Goal: Information Seeking & Learning: Find specific page/section

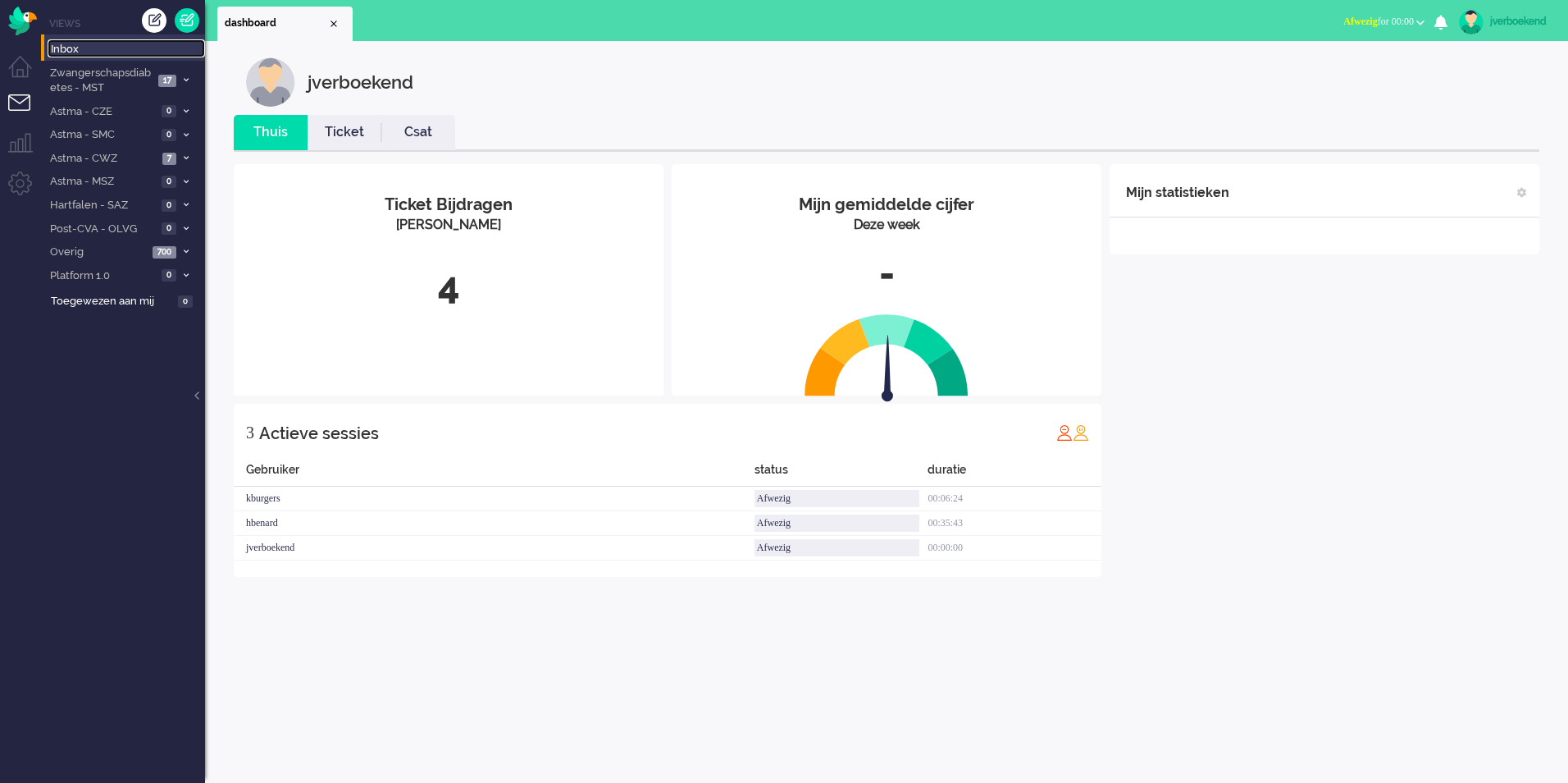
click at [66, 47] on span "Inbox" at bounding box center [128, 50] width 154 height 16
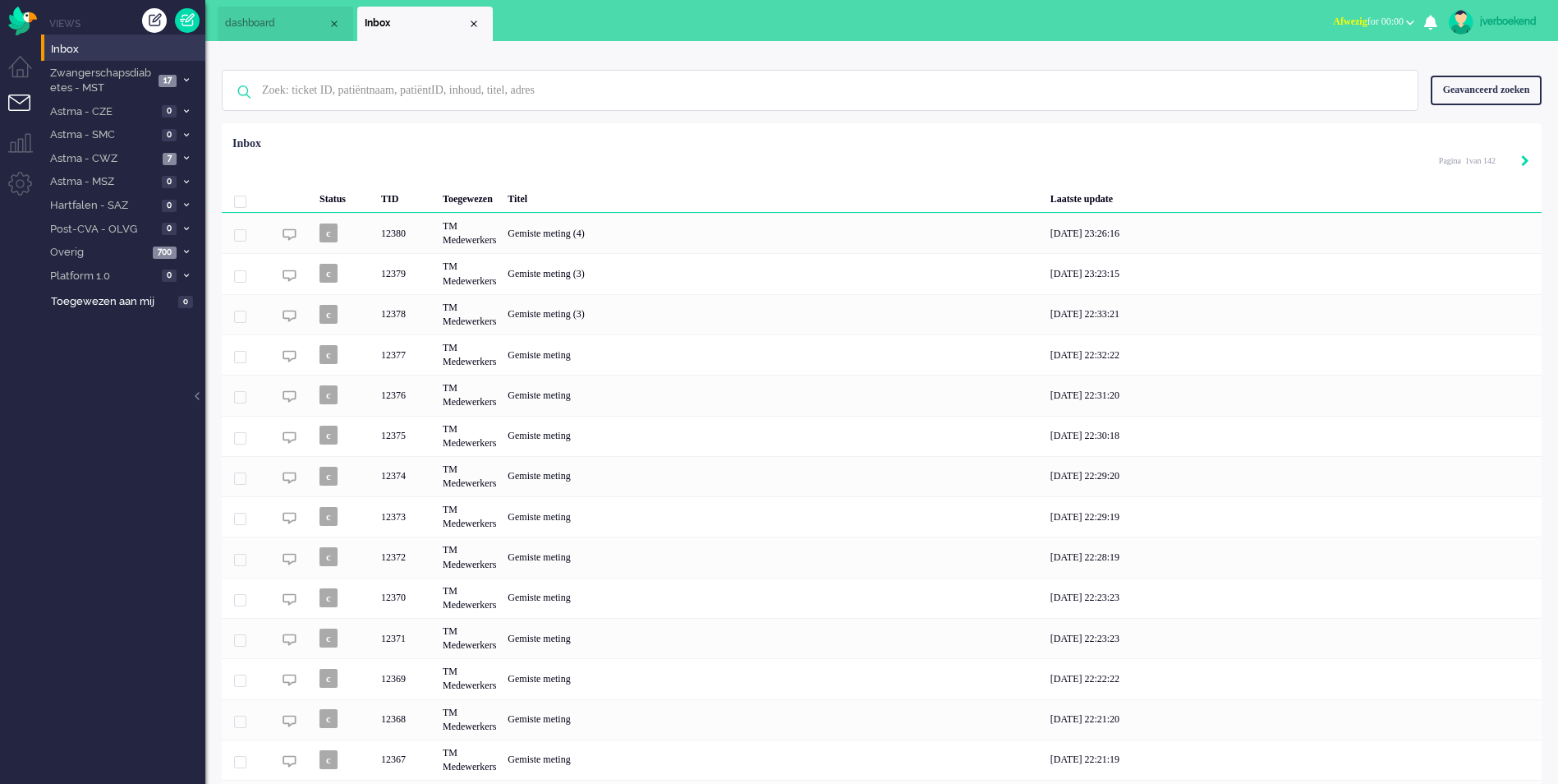
click at [1528, 161] on icon "Next" at bounding box center [1525, 160] width 8 height 11
type input "2"
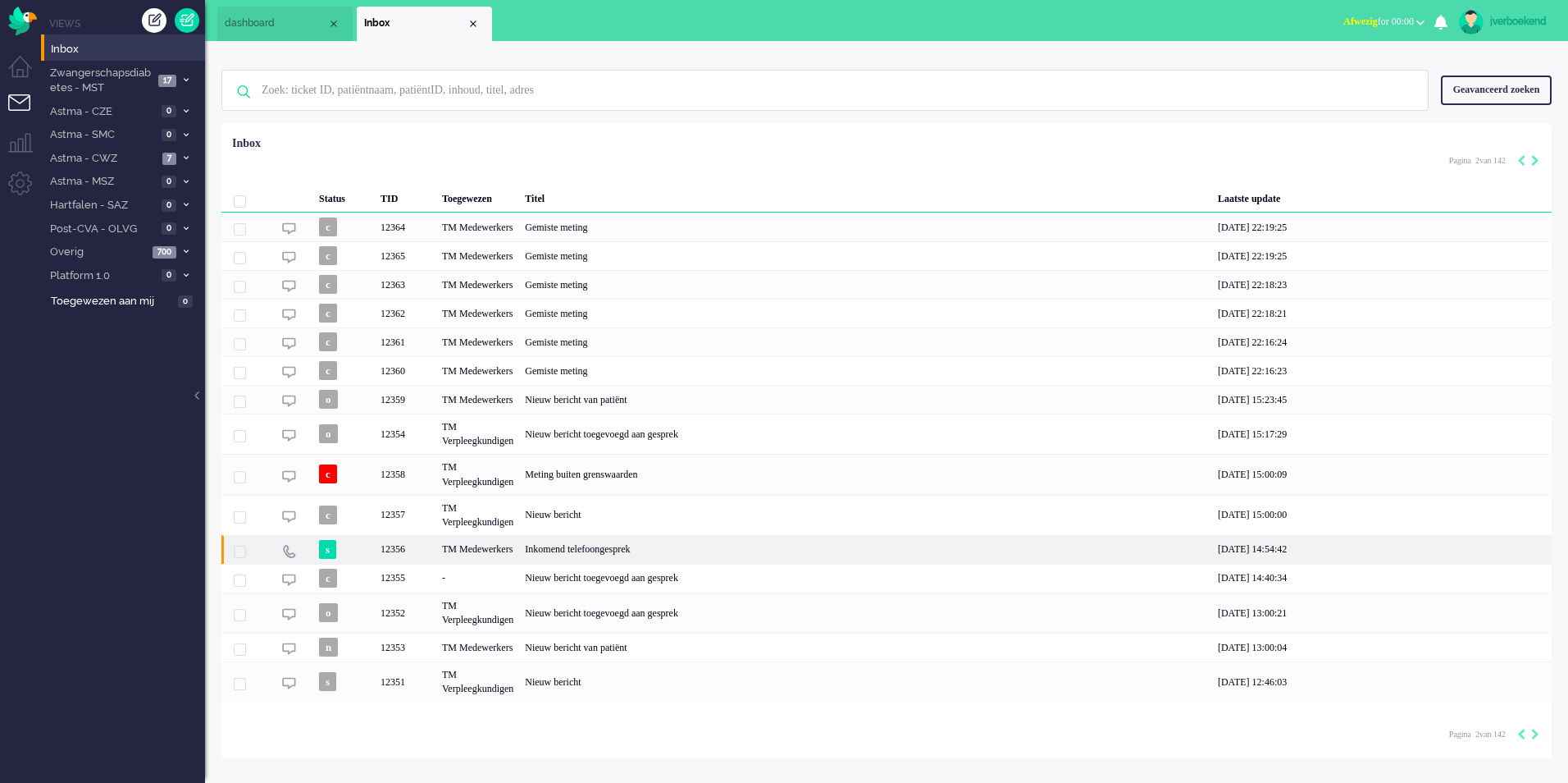
click at [758, 548] on div "Inkomend telefoongesprek" at bounding box center [866, 549] width 693 height 29
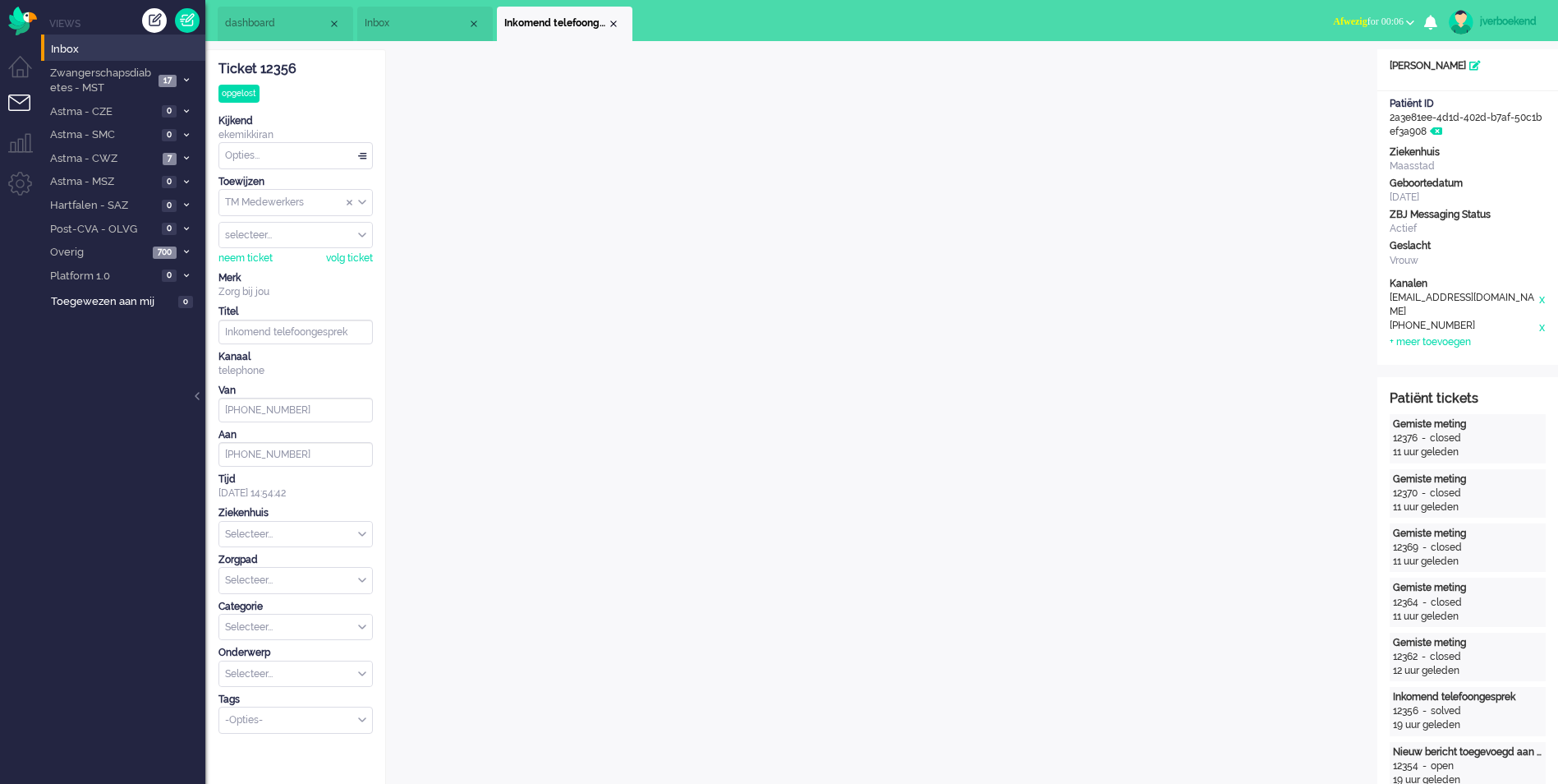
click at [1526, 23] on div "jverboekend" at bounding box center [1511, 21] width 62 height 16
click at [1369, 21] on span "Afwezig for 00:06" at bounding box center [1368, 21] width 71 height 11
click at [1326, 75] on label "Beschikbaar" at bounding box center [1346, 74] width 130 height 14
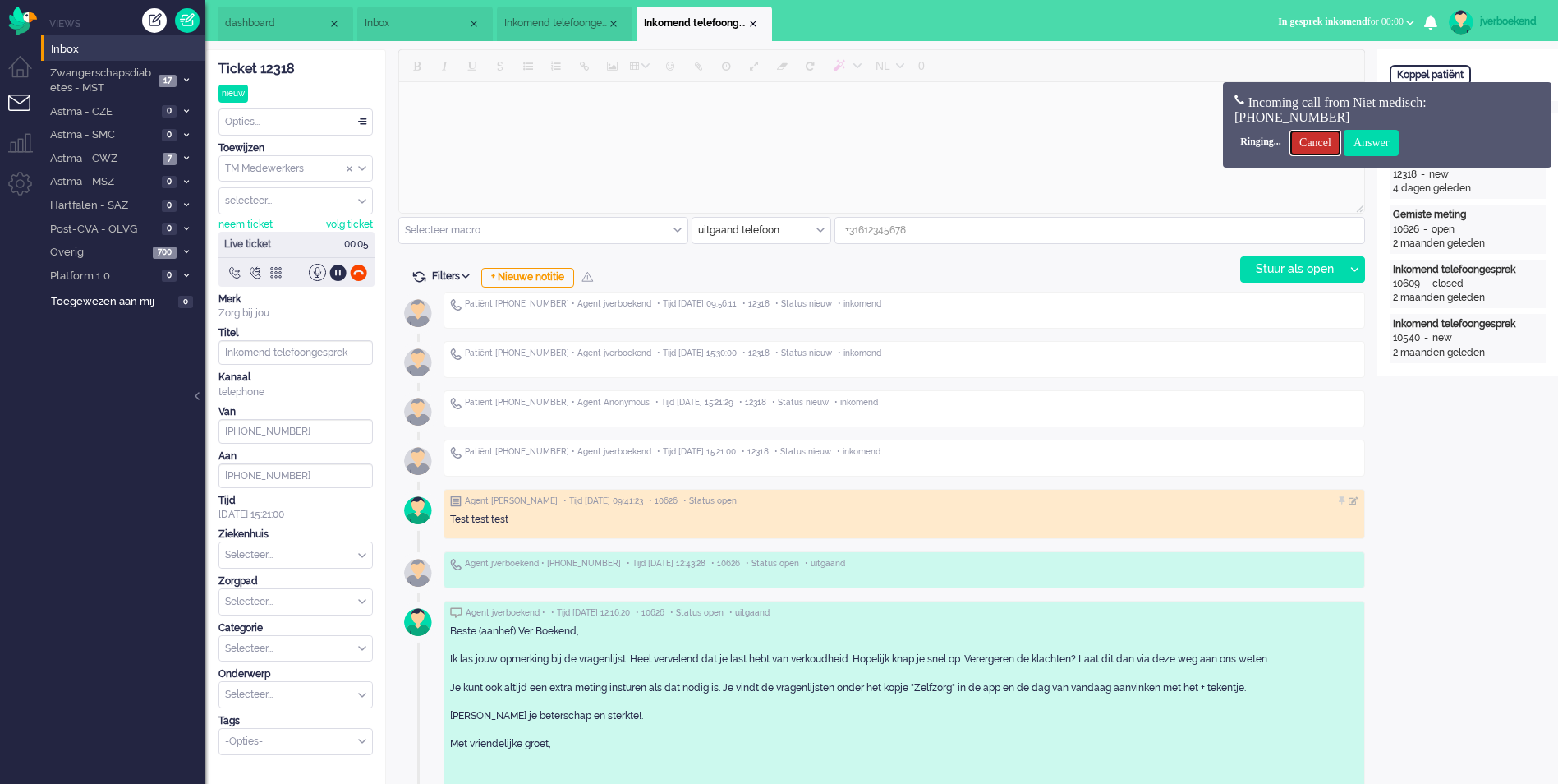
click at [1327, 154] on input "Cancel" at bounding box center [1315, 143] width 52 height 26
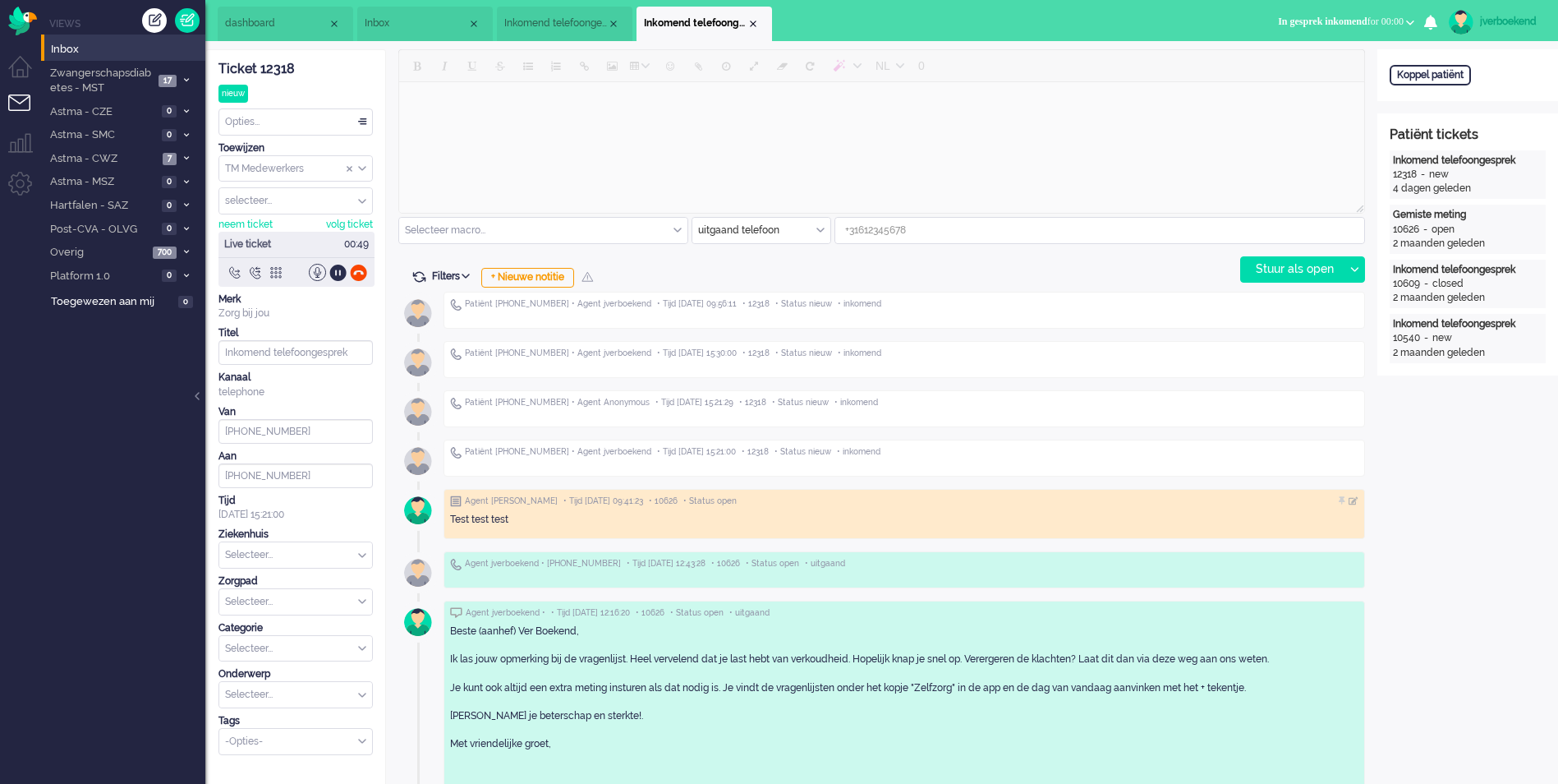
type input "[PHONE_NUMBER]"
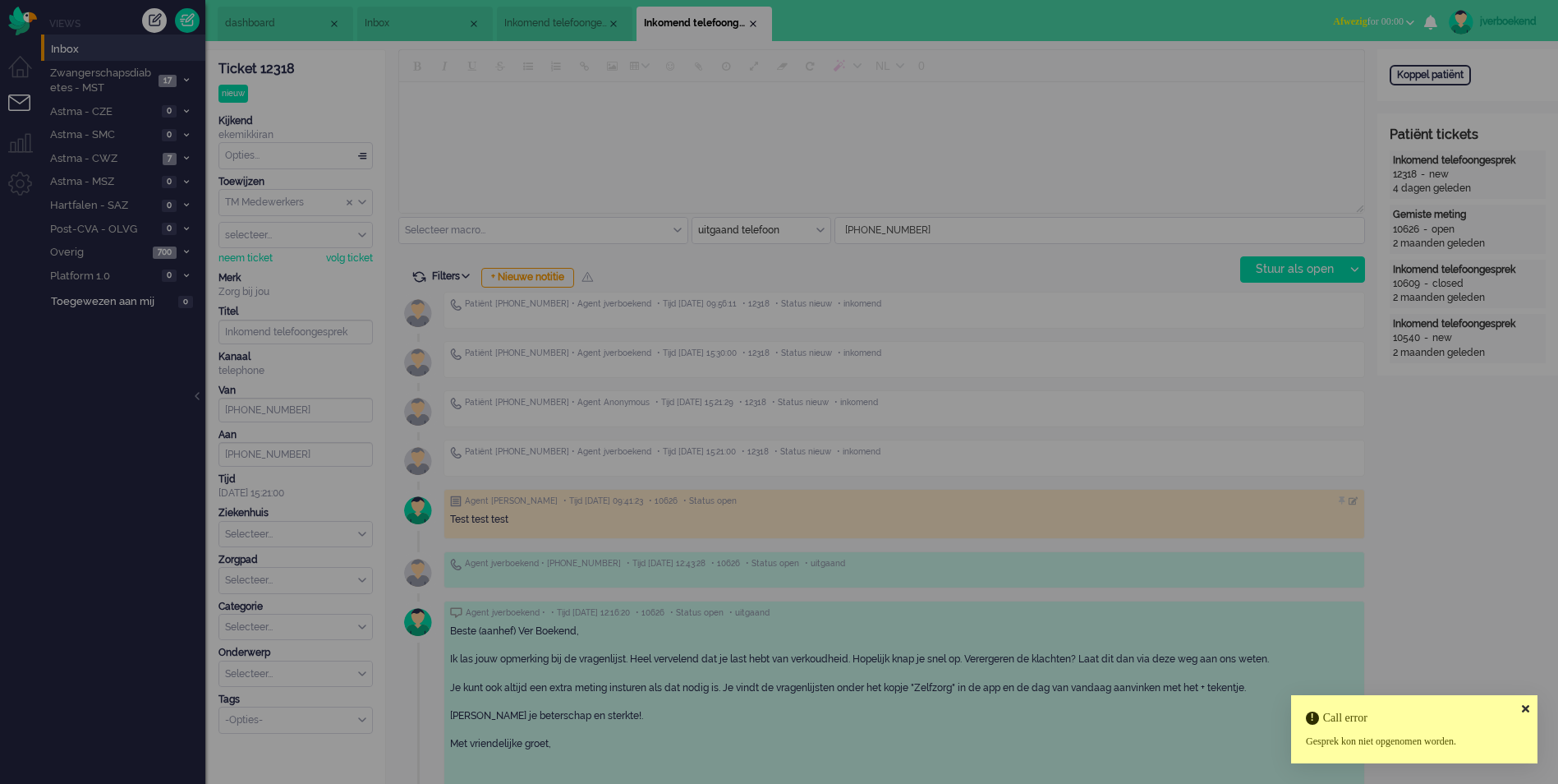
click at [1527, 709] on icon at bounding box center [1525, 708] width 7 height 11
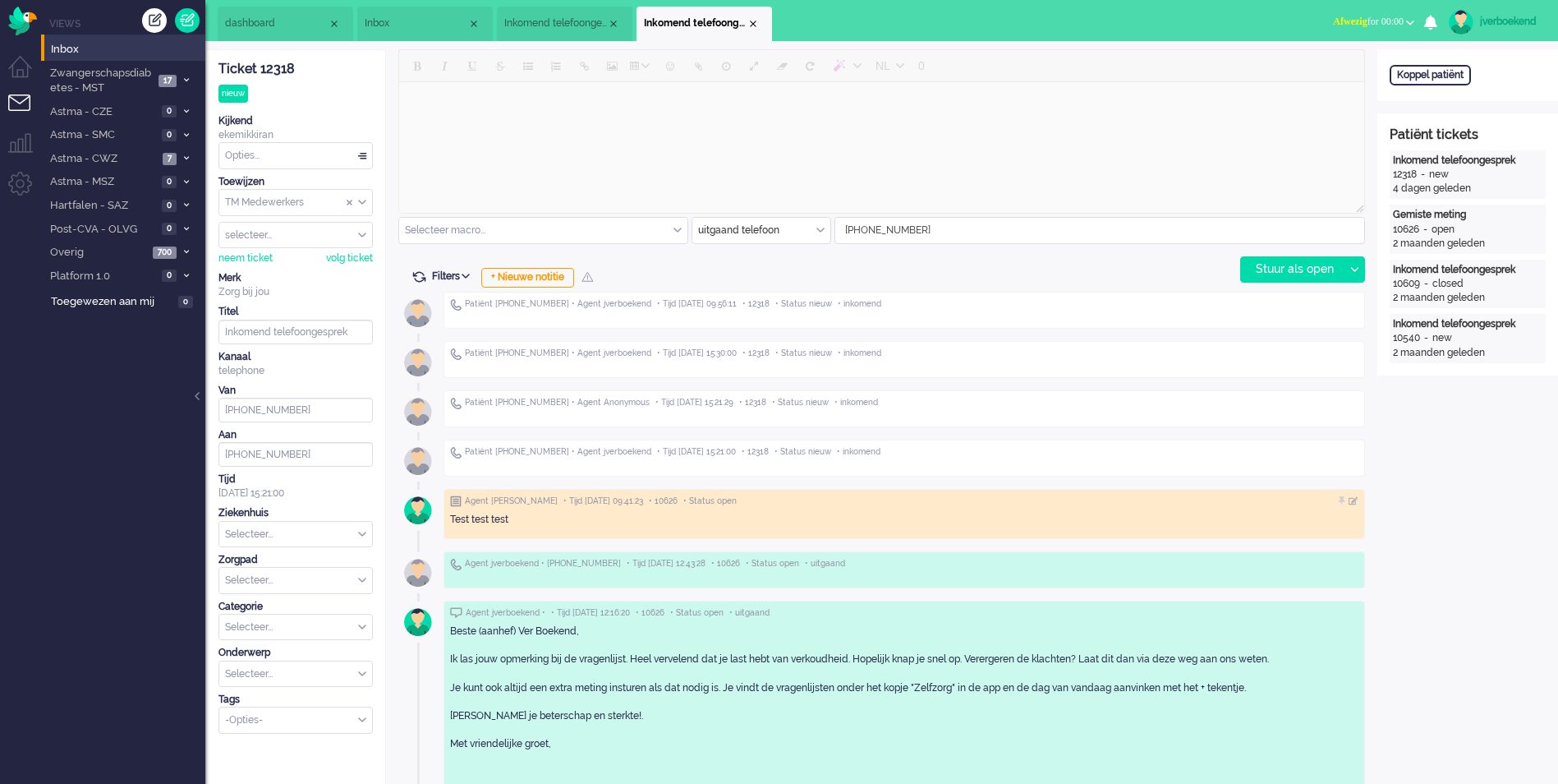
click at [1345, 24] on span "Afwezig" at bounding box center [1350, 21] width 34 height 11
click at [1334, 78] on label "Beschikbaar" at bounding box center [1346, 74] width 130 height 14
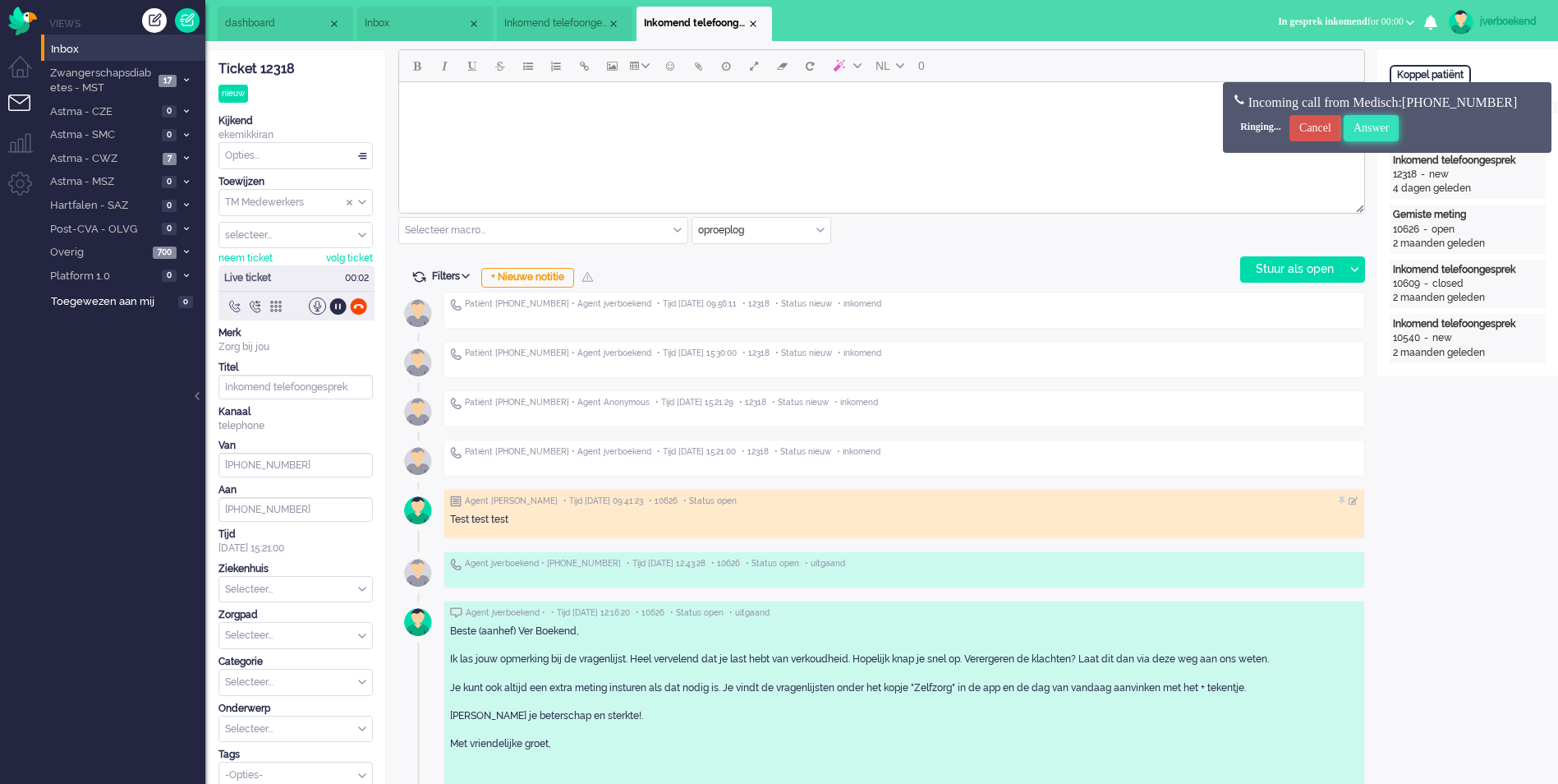
click at [1399, 126] on input "Answer" at bounding box center [1372, 128] width 56 height 26
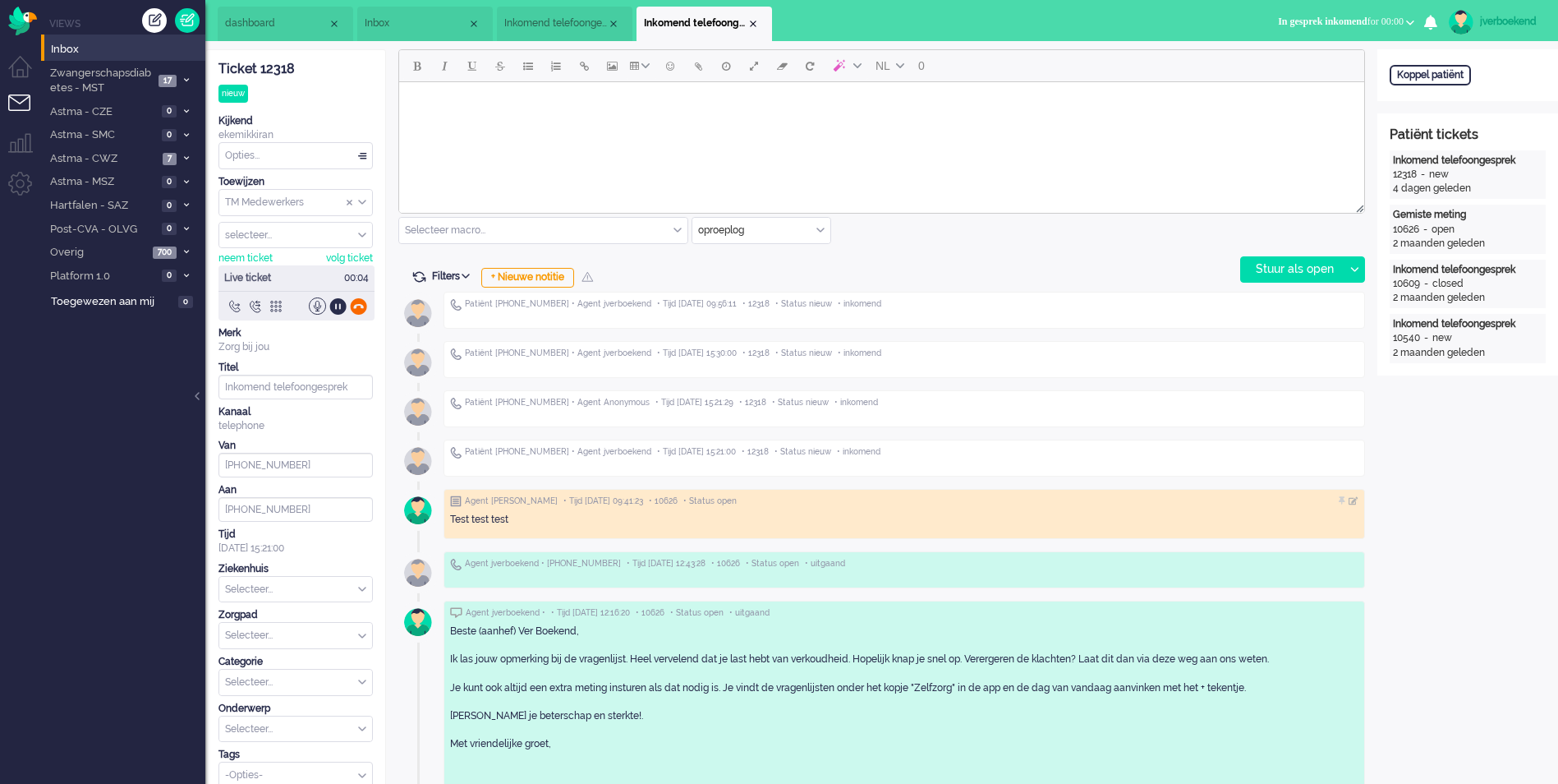
click at [353, 306] on div at bounding box center [358, 305] width 17 height 17
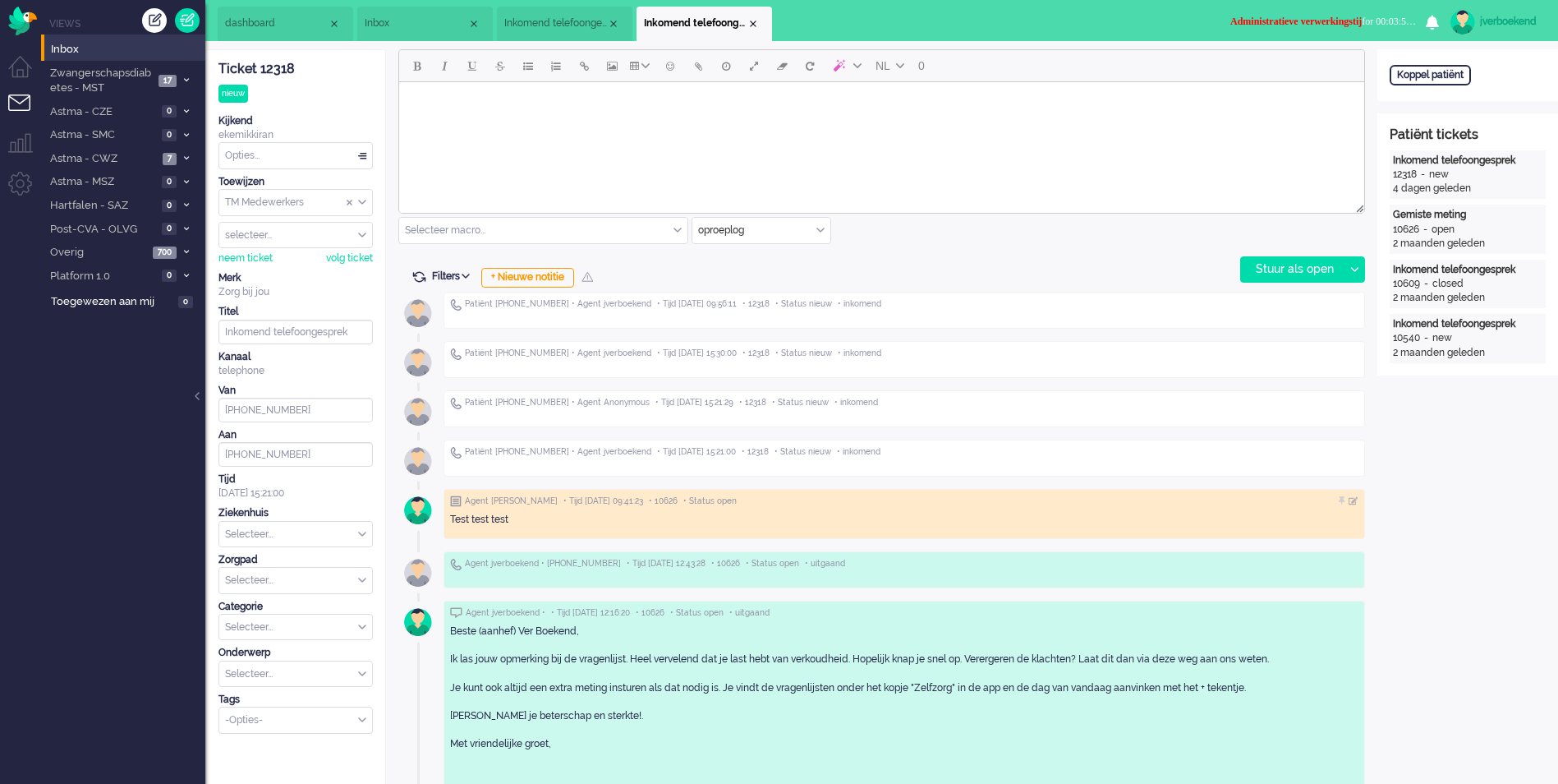
click at [1307, 25] on span "Administratieve verwerkingstij" at bounding box center [1295, 21] width 131 height 11
click at [1324, 71] on label "Beschikbaar" at bounding box center [1348, 74] width 130 height 14
click at [15, 186] on li "Admin menu" at bounding box center [26, 190] width 37 height 37
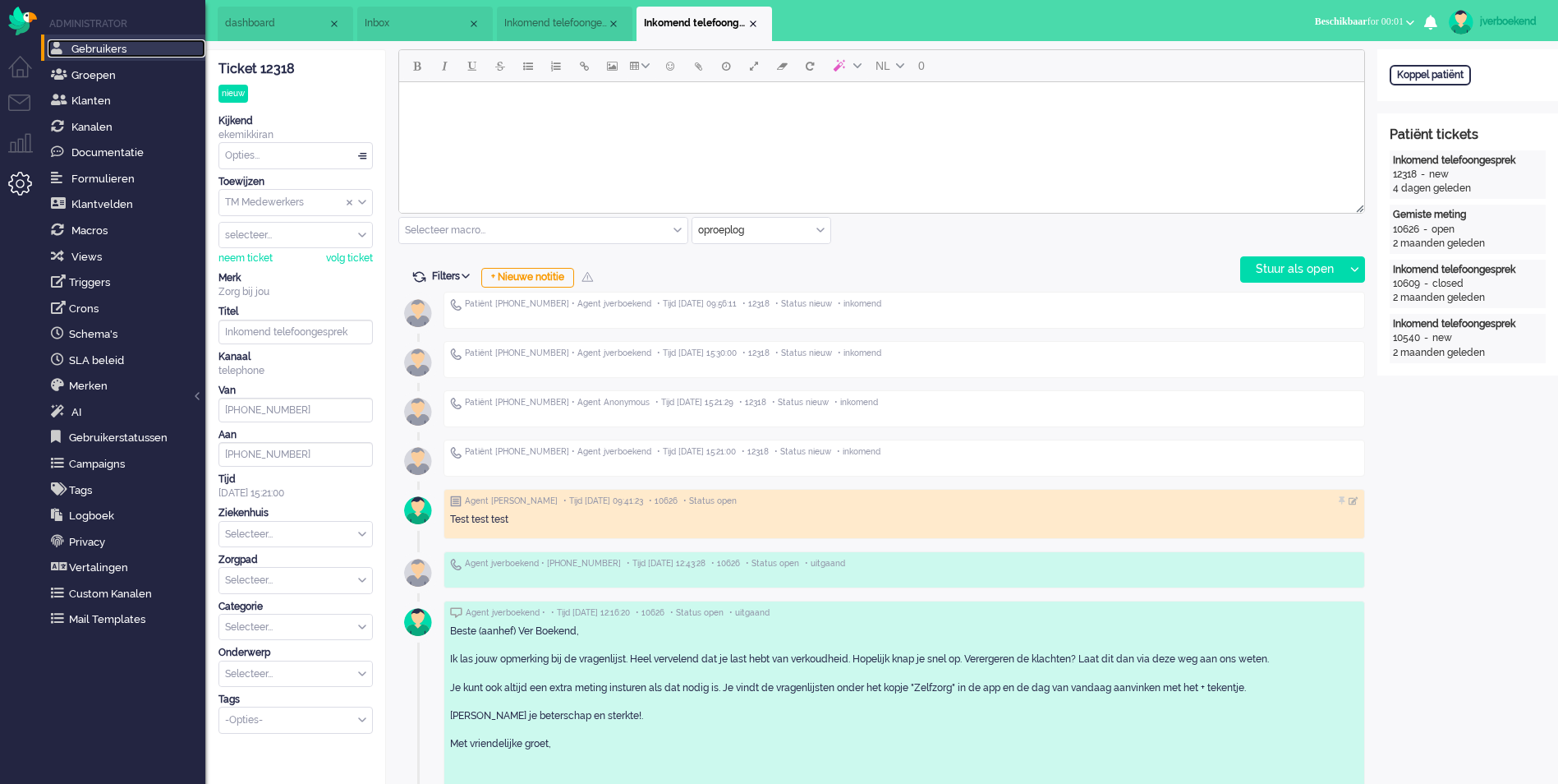
click at [123, 44] on span "Gebruikers" at bounding box center [98, 49] width 55 height 12
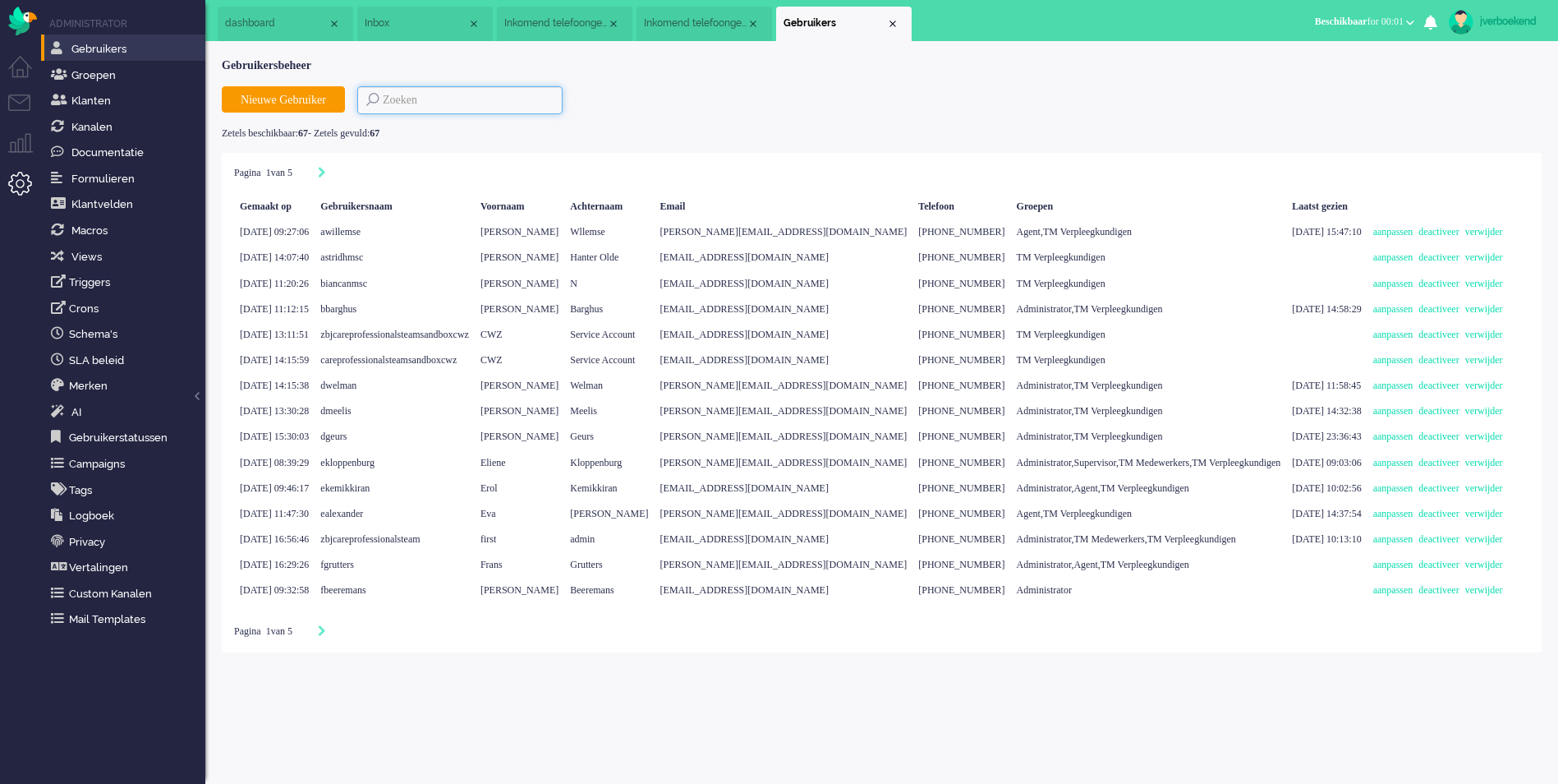
click at [456, 101] on input at bounding box center [459, 100] width 205 height 28
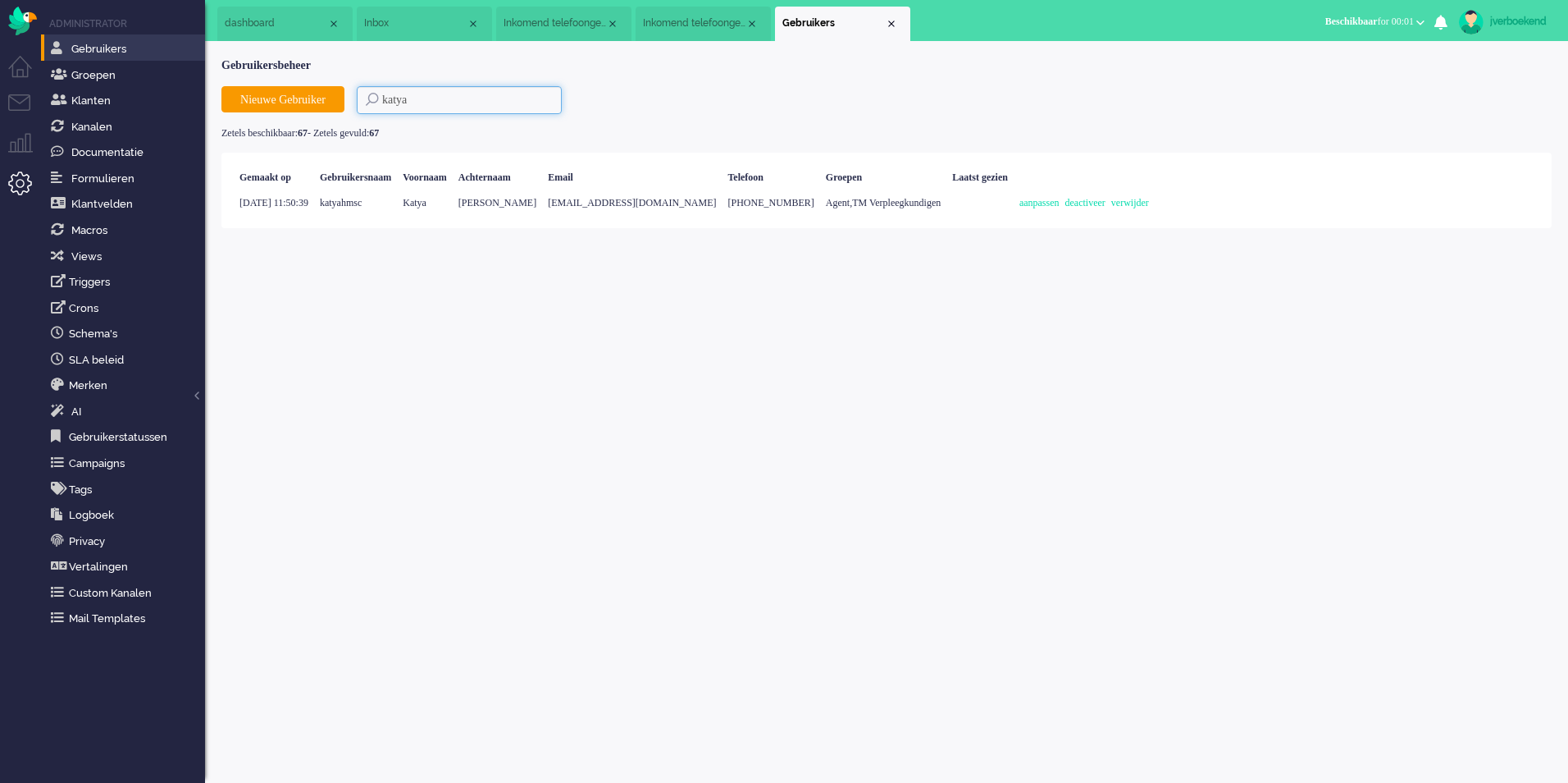
type input "katya"
drag, startPoint x: 610, startPoint y: 201, endPoint x: 737, endPoint y: 205, distance: 127.1
click at [716, 205] on span "katyah.msc@zorgbijjou.nl" at bounding box center [632, 202] width 168 height 11
copy span "katyah.msc@zorgbijjou.nl"
click at [1325, 349] on div "jverboekend Thuis Ticket Csat Mijn gemiddelde cijfer Deze week - Ticket Bijdrag…" at bounding box center [886, 411] width 1363 height 741
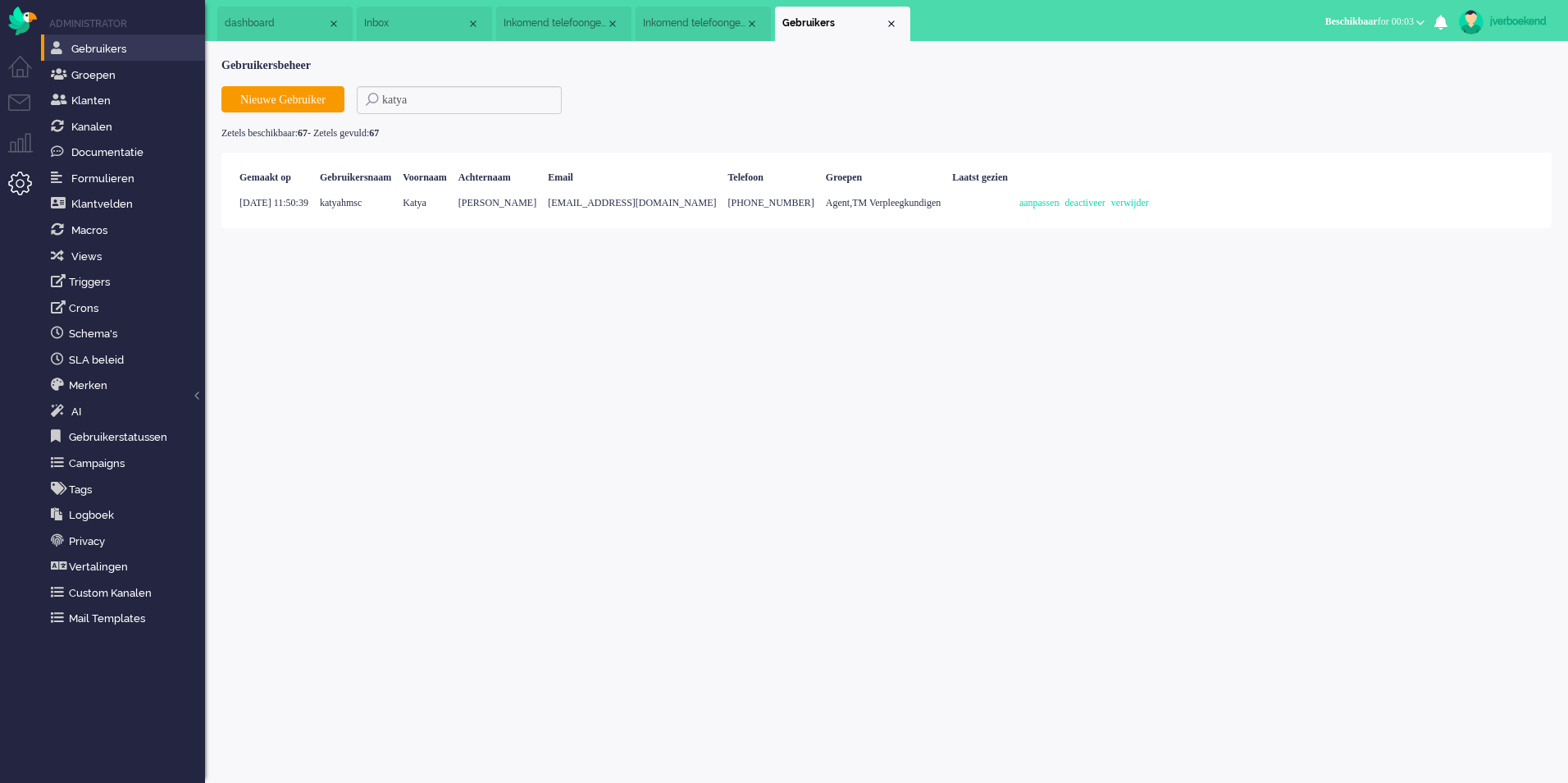
click at [1516, 19] on div "jverboekend" at bounding box center [1521, 21] width 62 height 16
click at [1481, 108] on link "Instellingen" at bounding box center [1501, 111] width 117 height 16
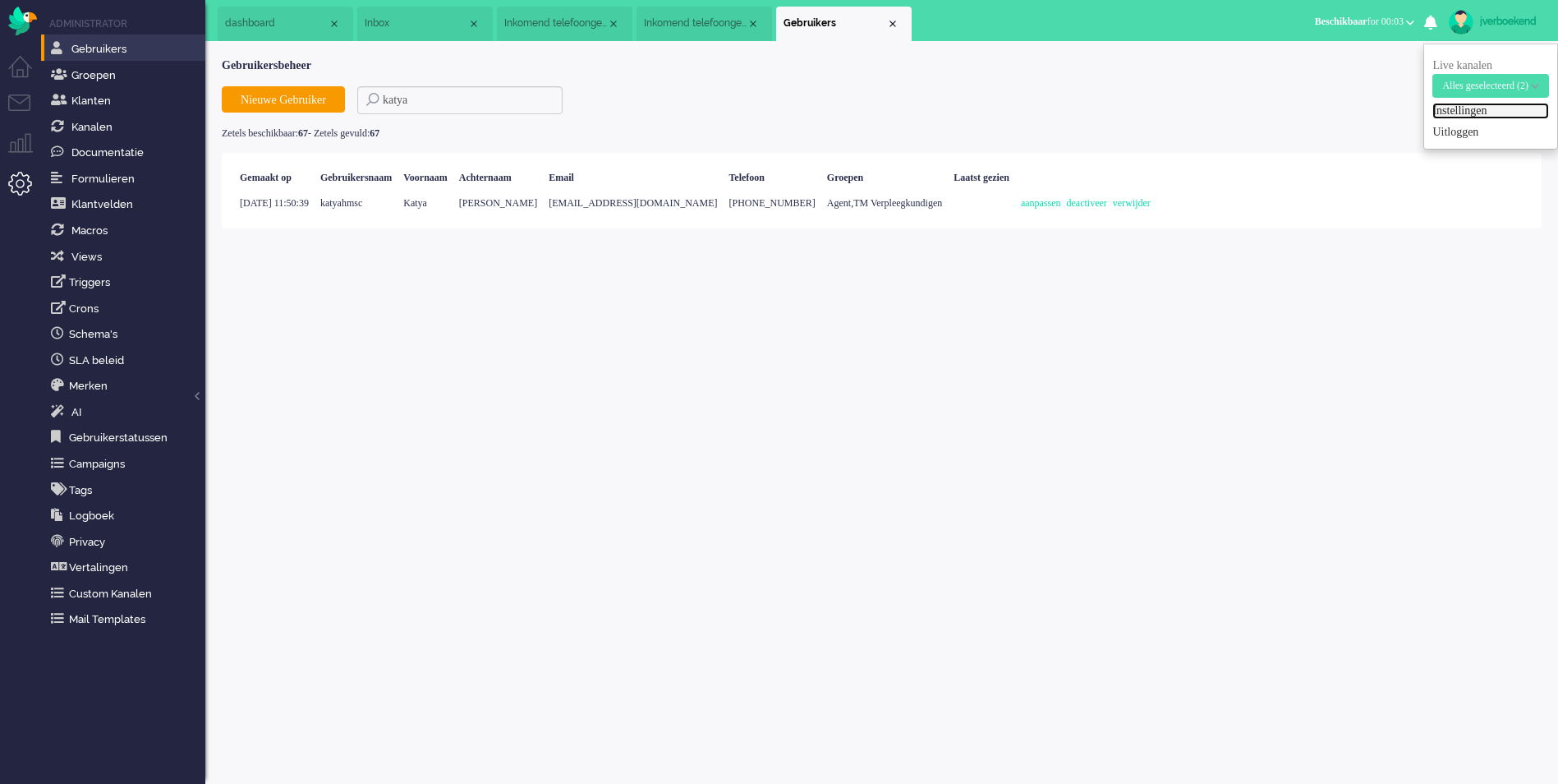
select select "browser"
select select "nl"
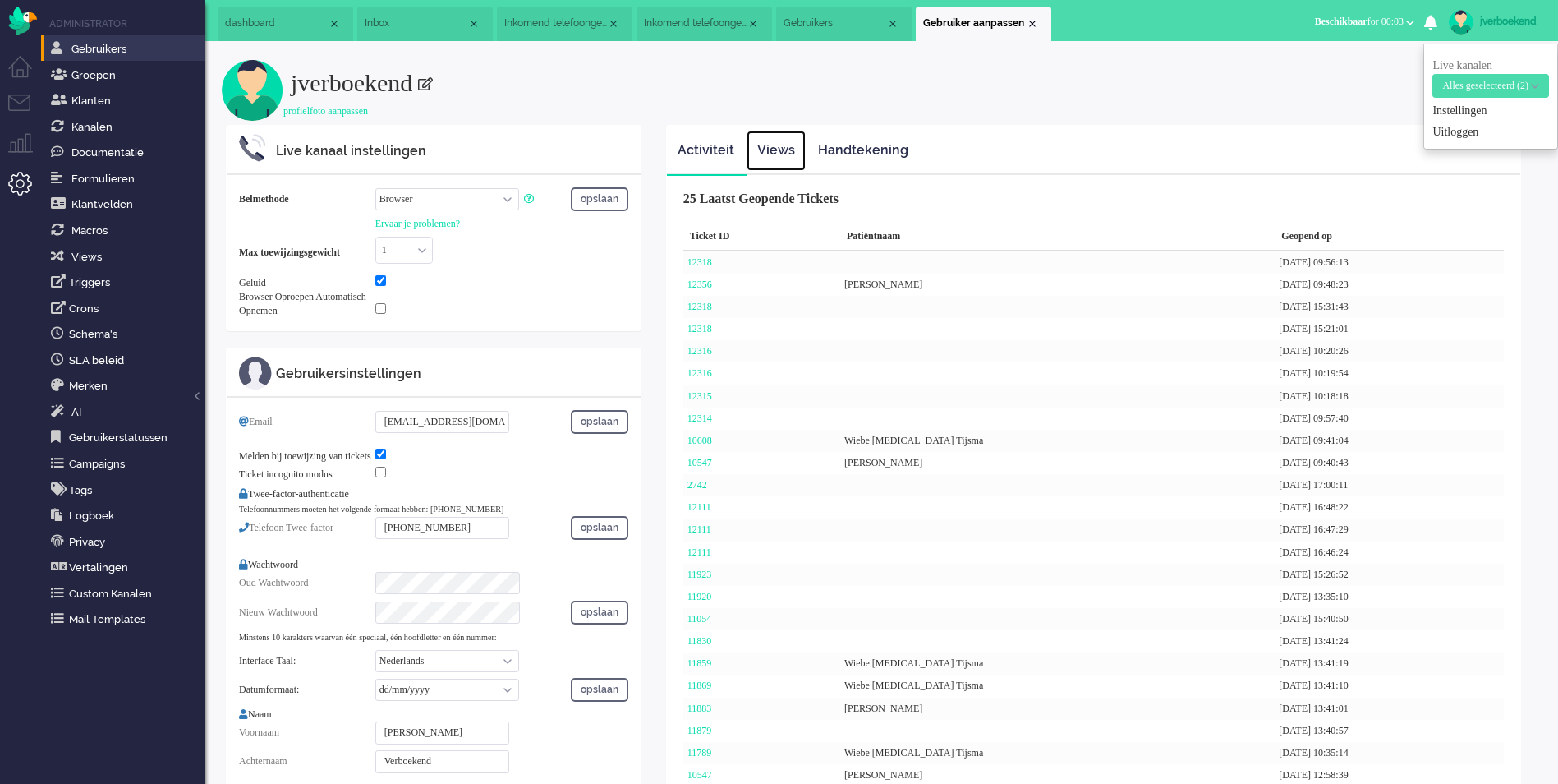
click at [776, 152] on link "Views" at bounding box center [776, 151] width 59 height 40
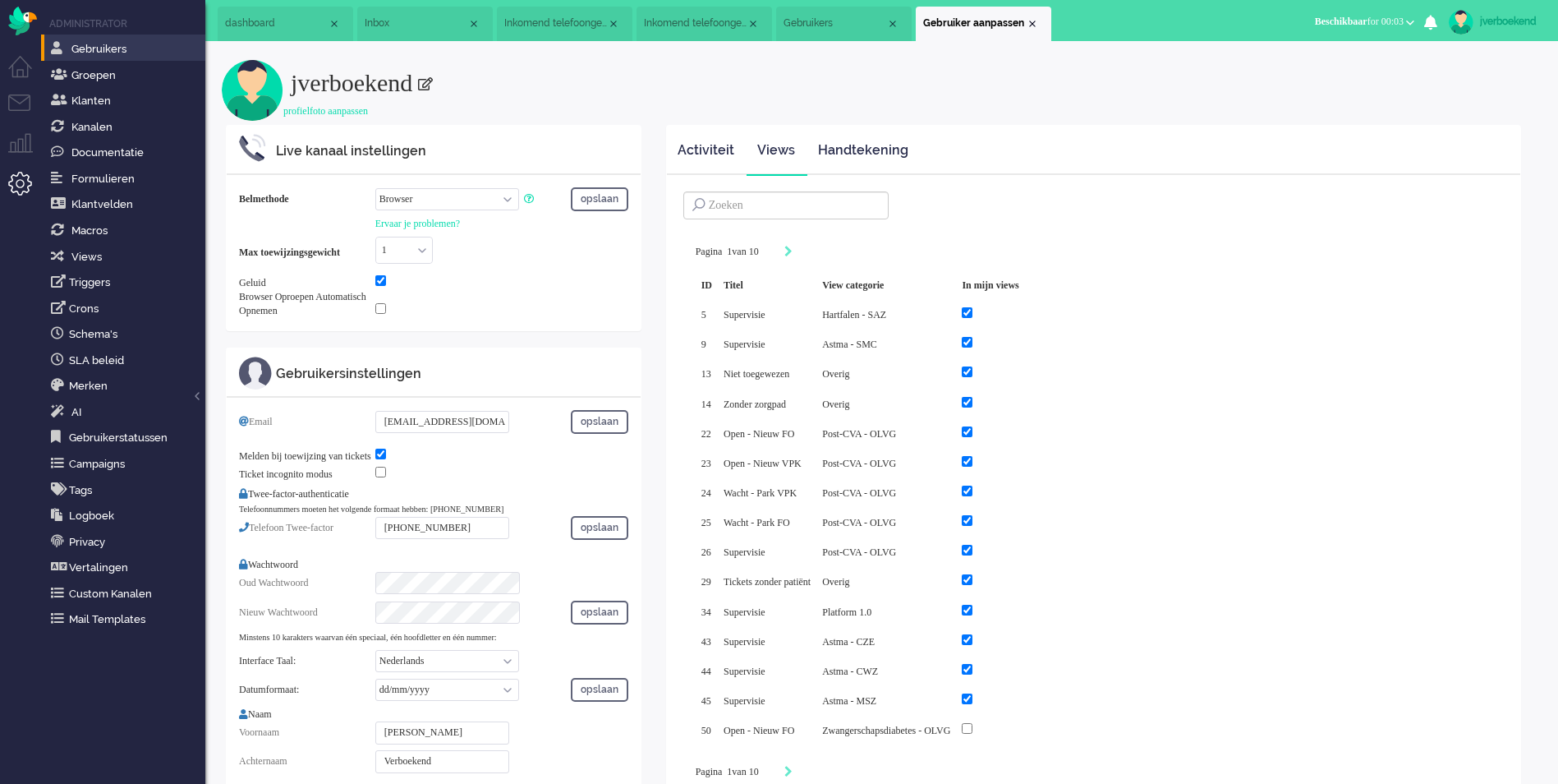
click at [486, 199] on select "Call phone number Call sip number Browser App client" at bounding box center [447, 199] width 144 height 22
select select "inbound-new"
click at [375, 188] on select "Call phone number Call sip number Browser App client" at bounding box center [447, 199] width 144 height 22
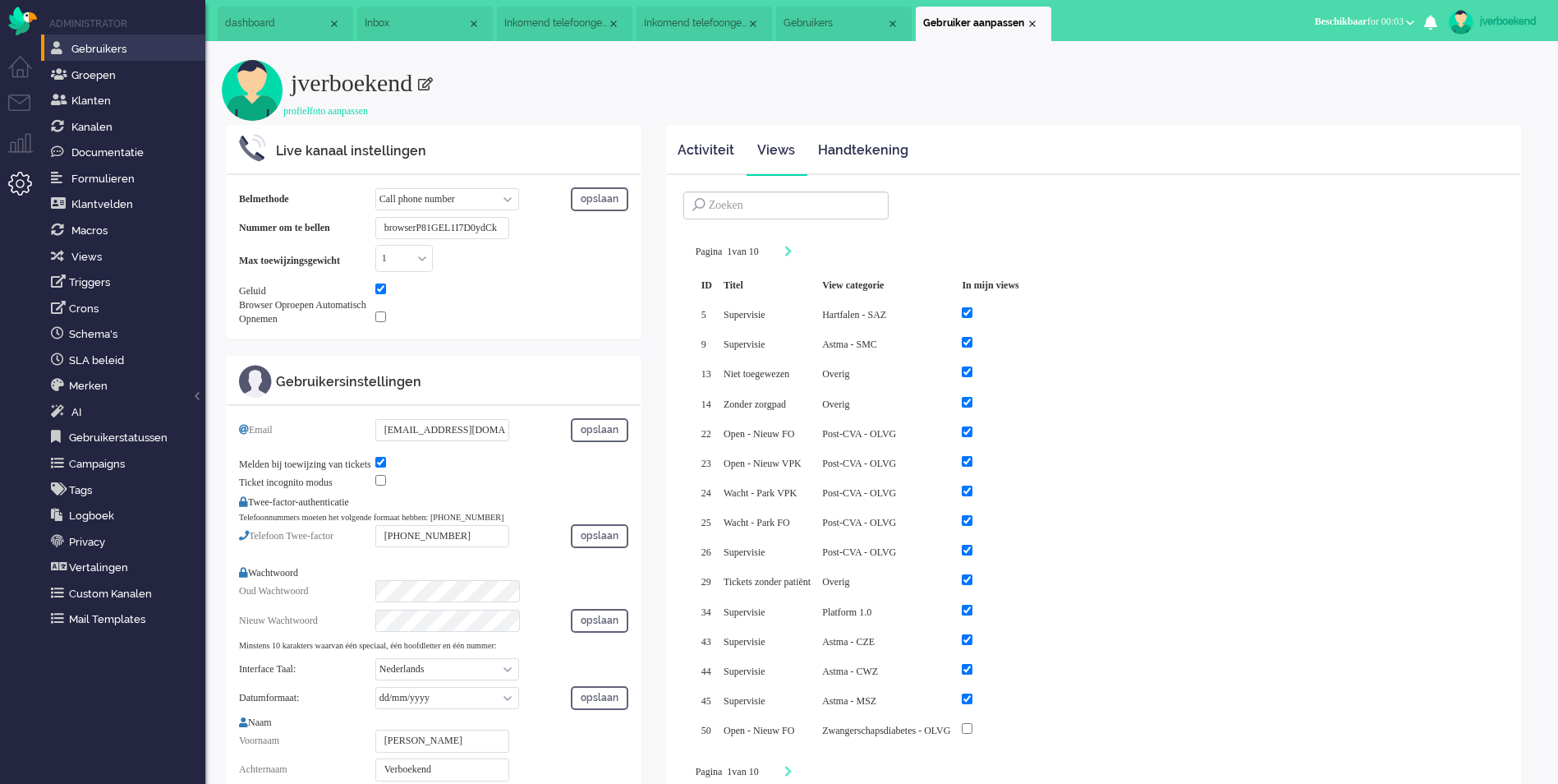
scroll to position [0, 1]
drag, startPoint x: 383, startPoint y: 226, endPoint x: 587, endPoint y: 241, distance: 205.1
click at [587, 241] on div "Belmethode Call phone number Call sip number Browser App client opslaan Ervaar …" at bounding box center [434, 256] width 414 height 163
type input "[PHONE_NUMBER]"
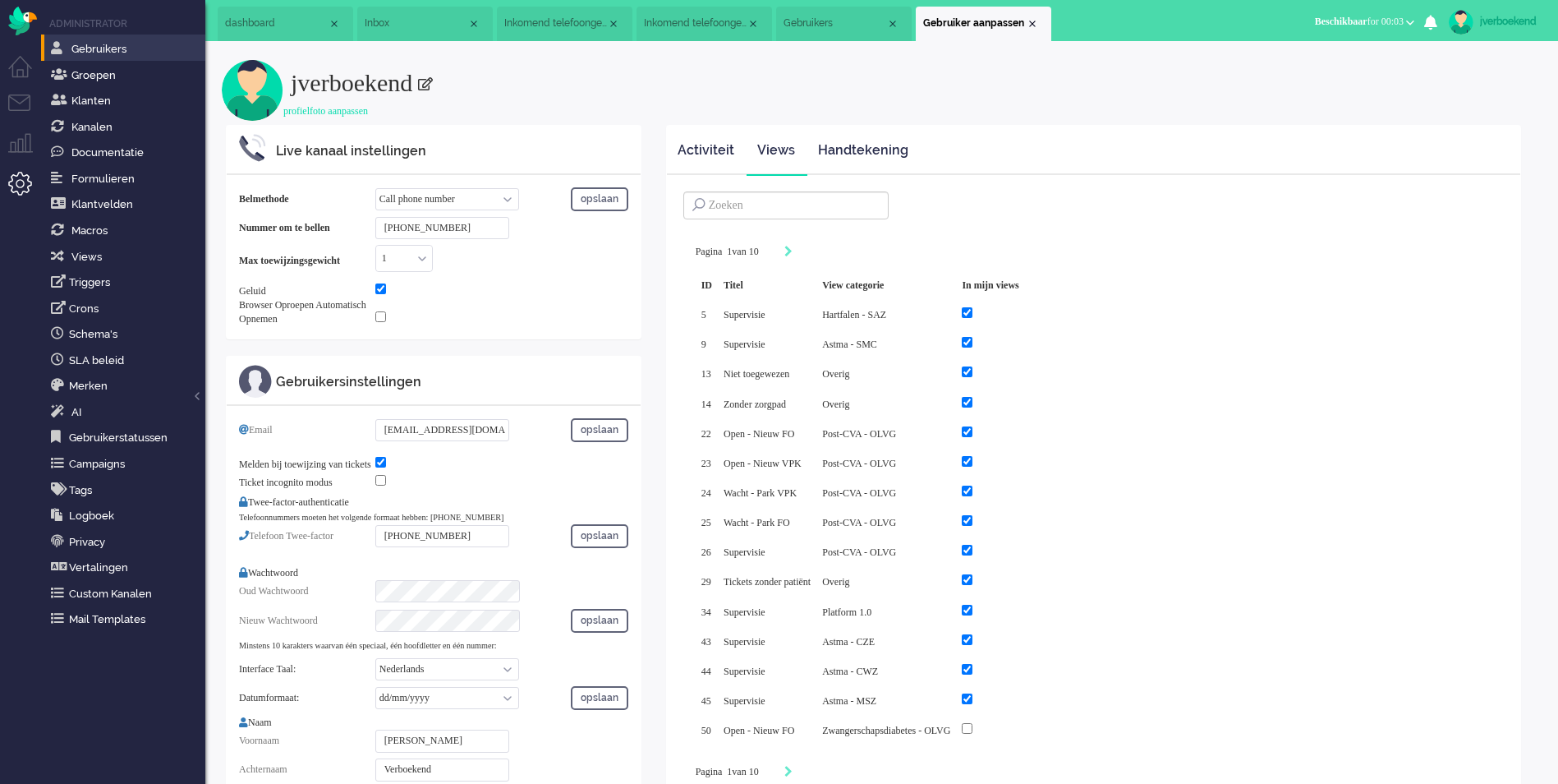
click at [559, 265] on div "Max toewijzingsgewicht 1 0 1 2 3 4 5 6 7 8 9 10 11 12 13 14 15 16 17 18 19 20 2…" at bounding box center [433, 258] width 389 height 27
click at [593, 200] on button "opslaan" at bounding box center [599, 199] width 57 height 24
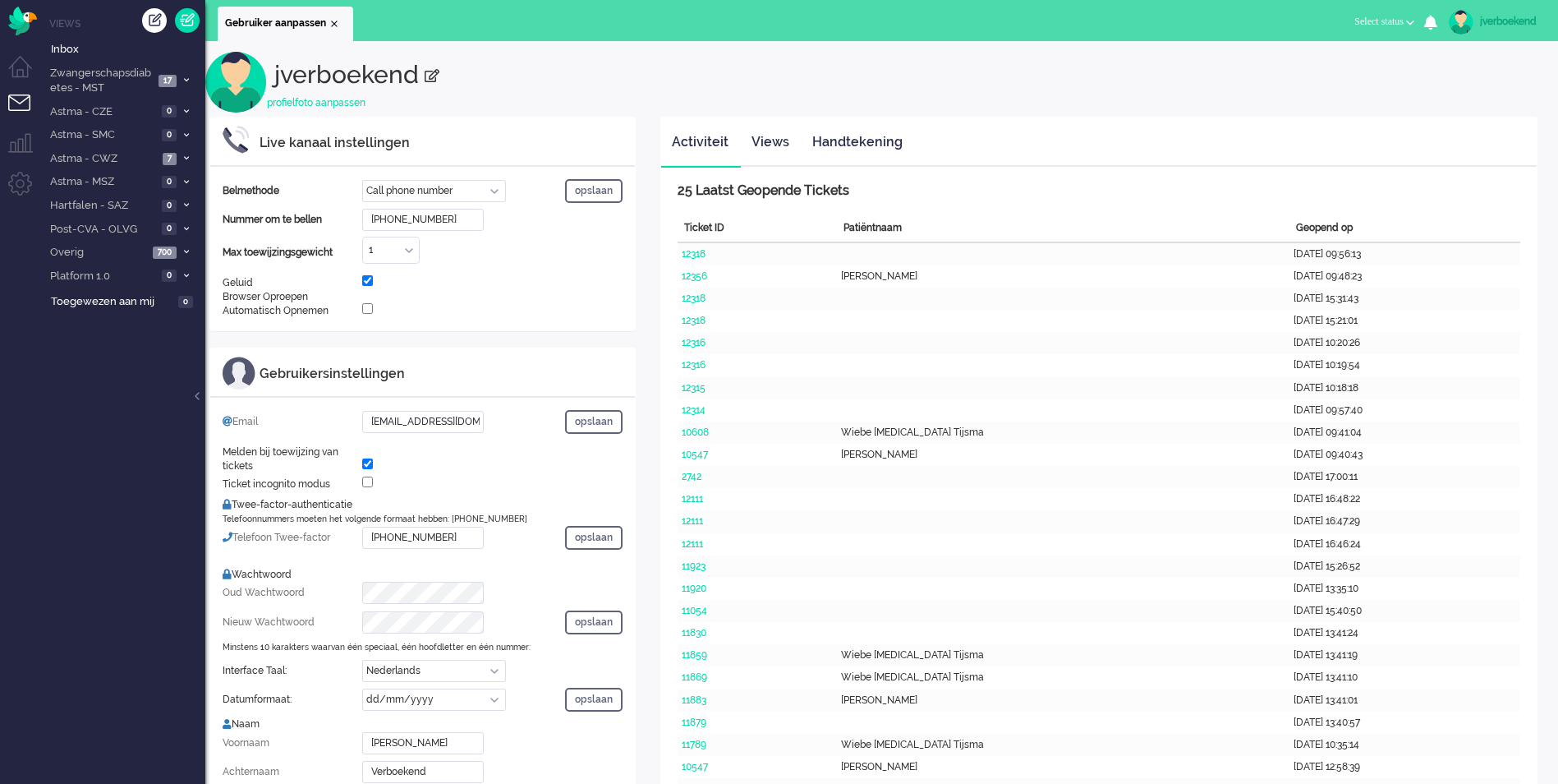
select select "nl"
click at [17, 195] on li "Admin menu" at bounding box center [26, 190] width 37 height 37
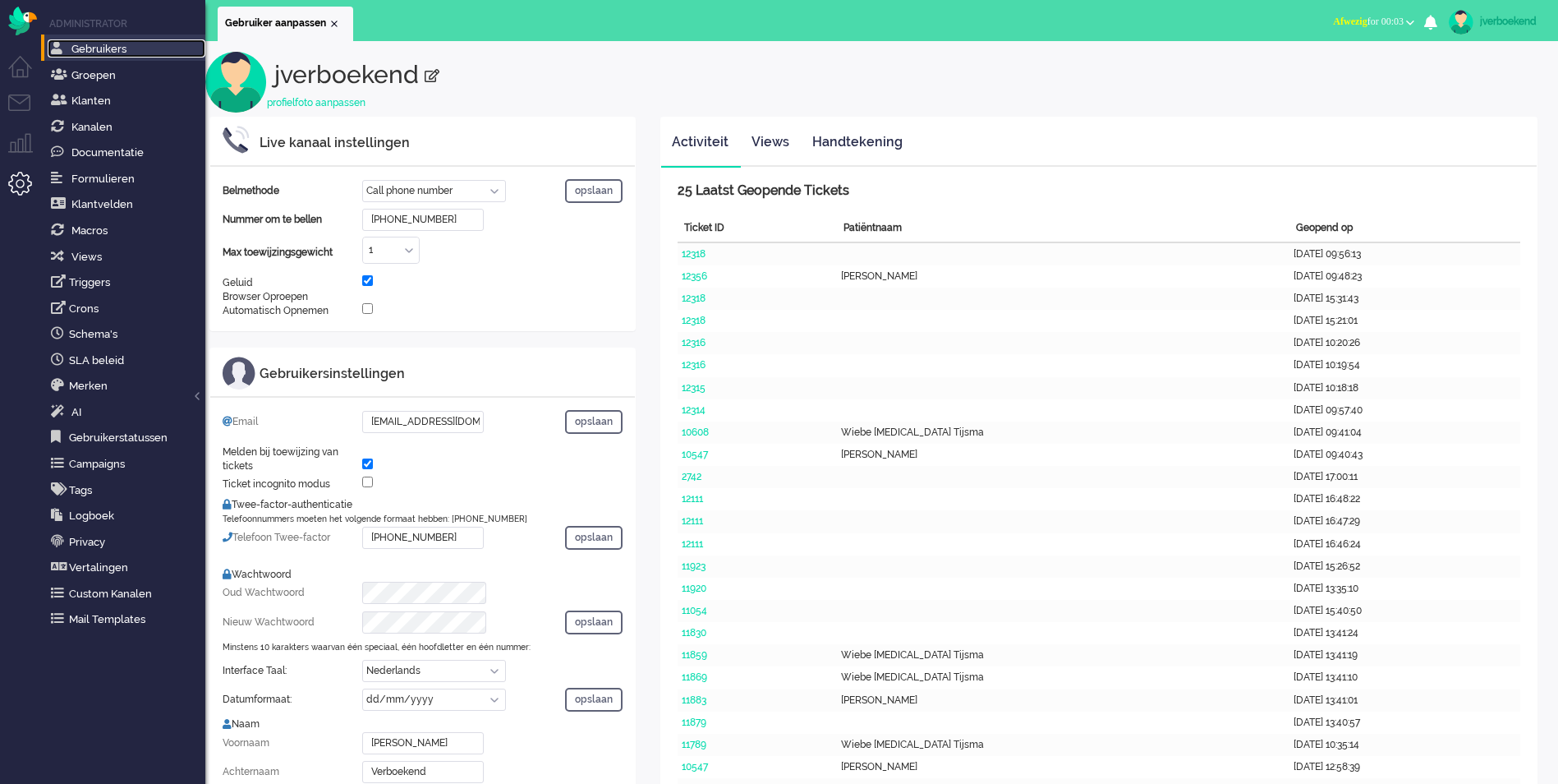
click at [117, 48] on span "Gebruikers" at bounding box center [98, 49] width 55 height 12
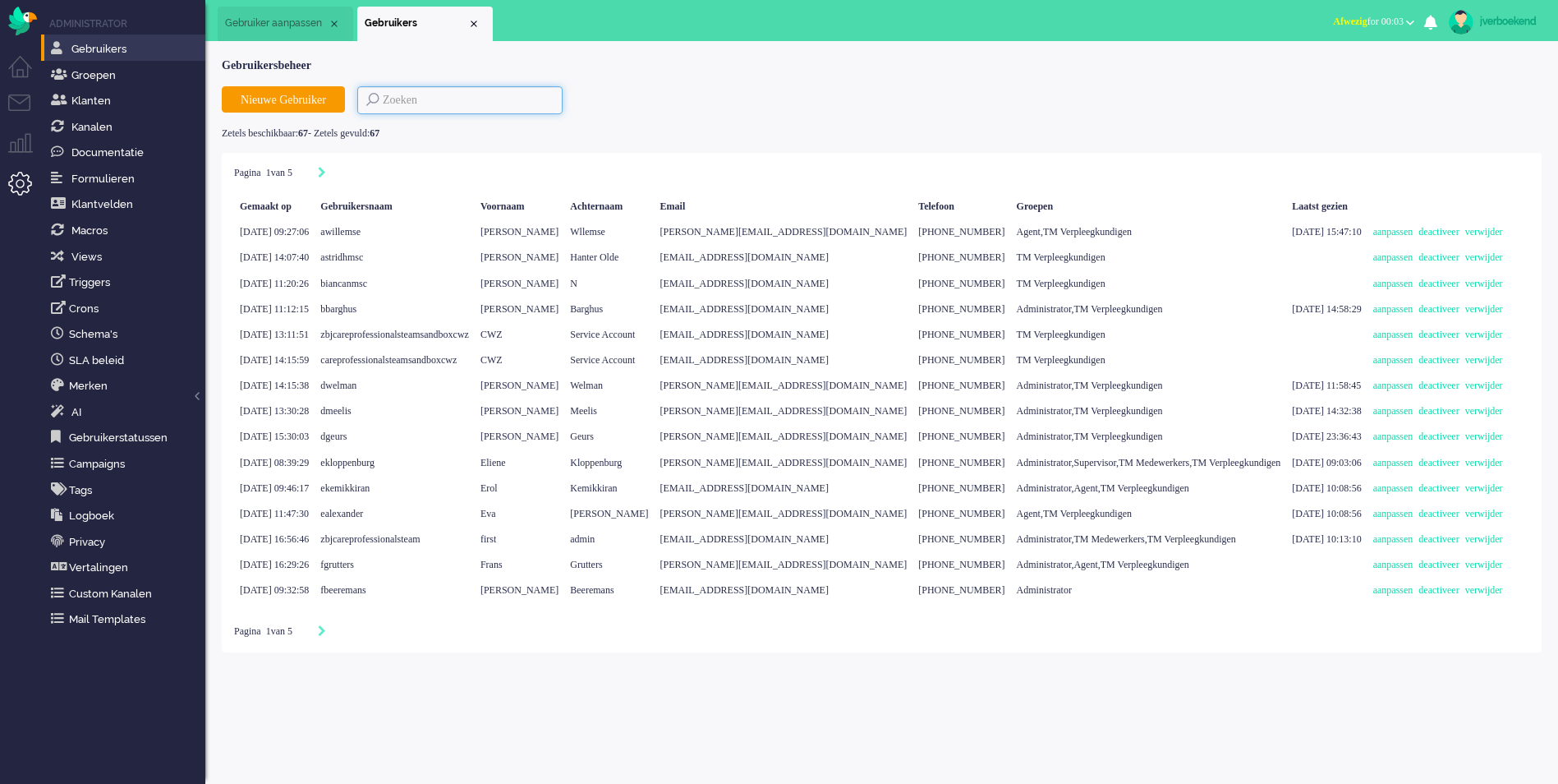
click at [487, 108] on input at bounding box center [459, 100] width 205 height 28
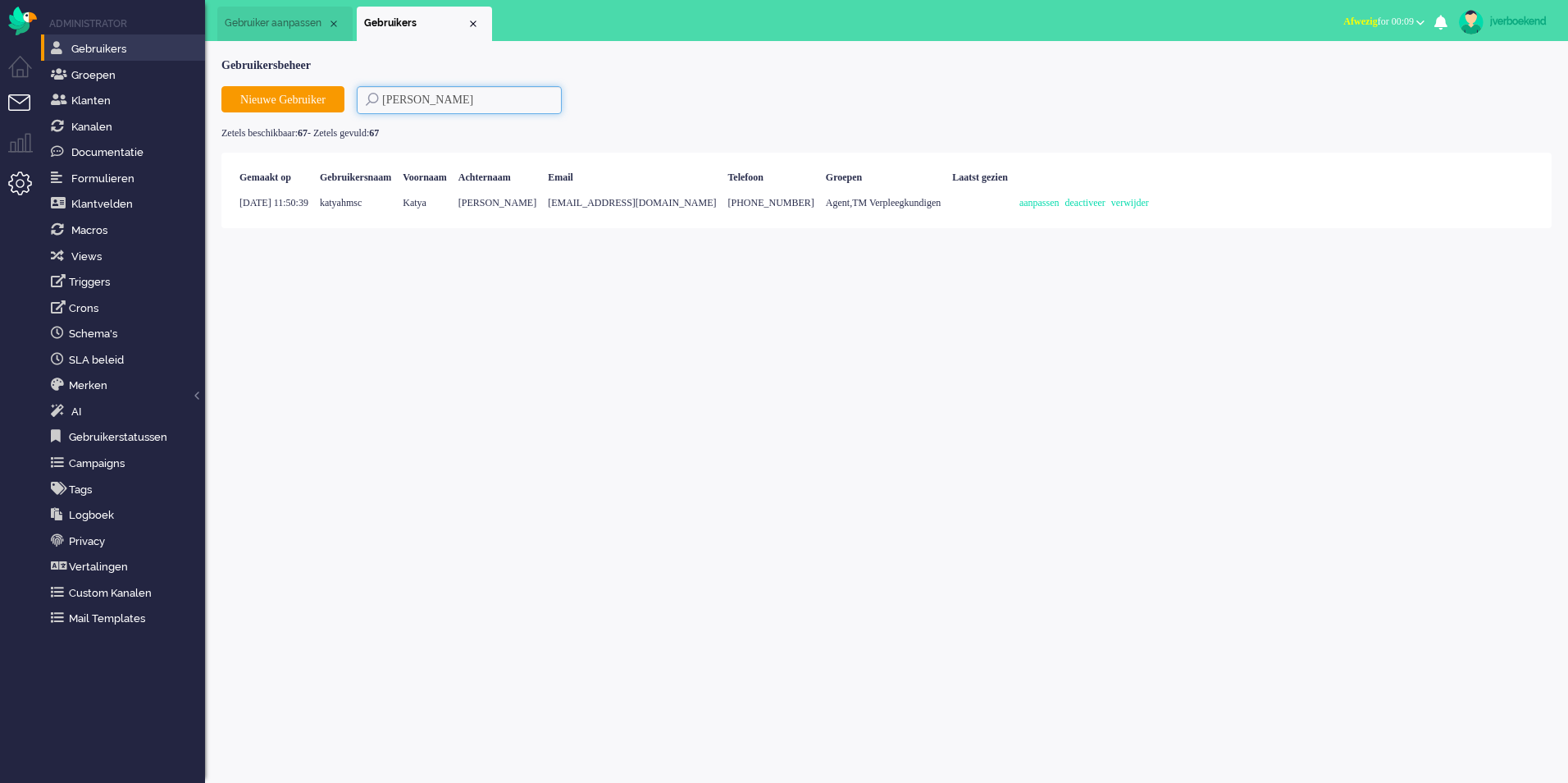
type input "katy"
click at [28, 108] on li "Tickets menu" at bounding box center [26, 112] width 37 height 37
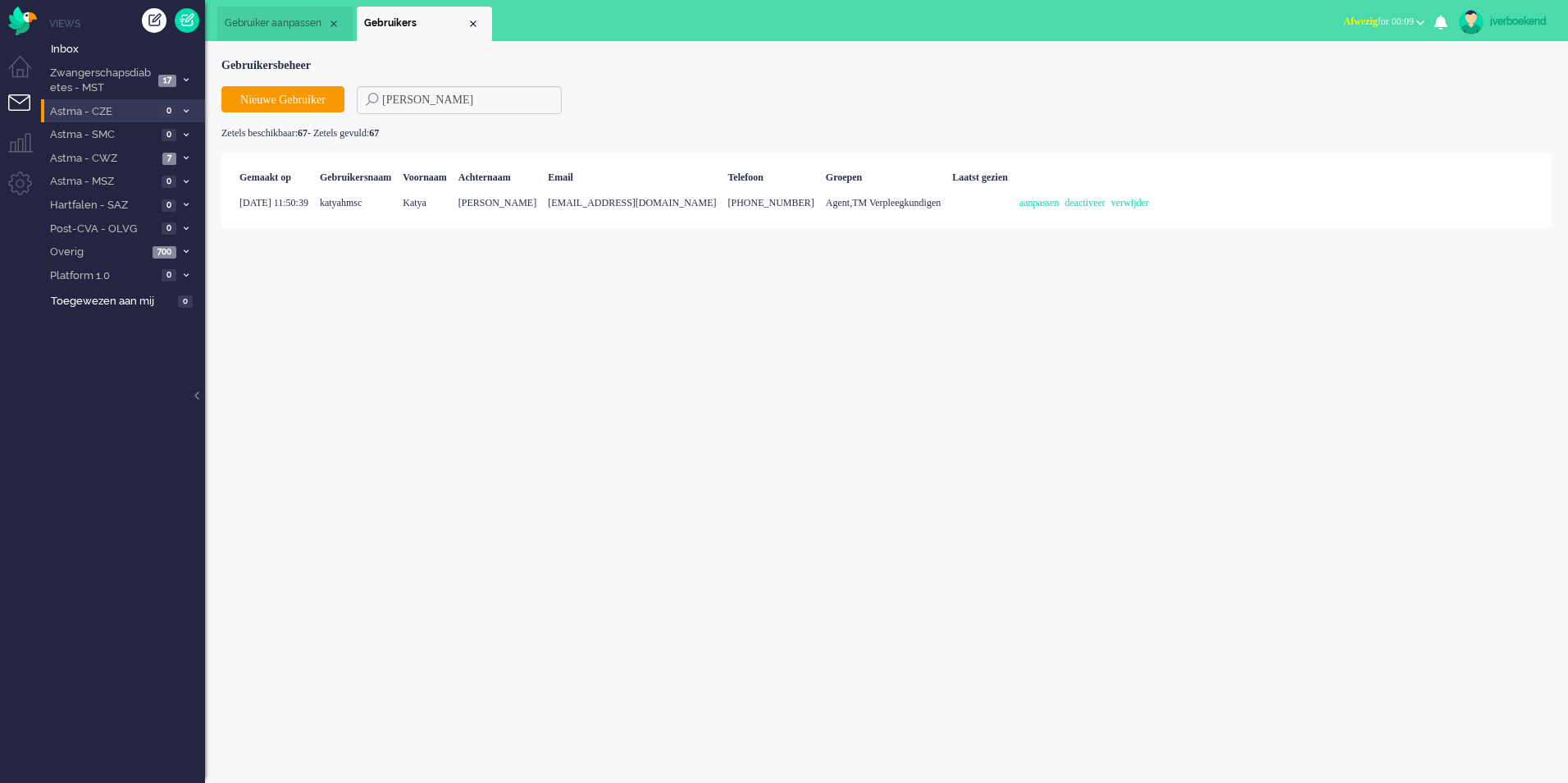
click at [182, 111] on span at bounding box center [186, 112] width 12 height 9
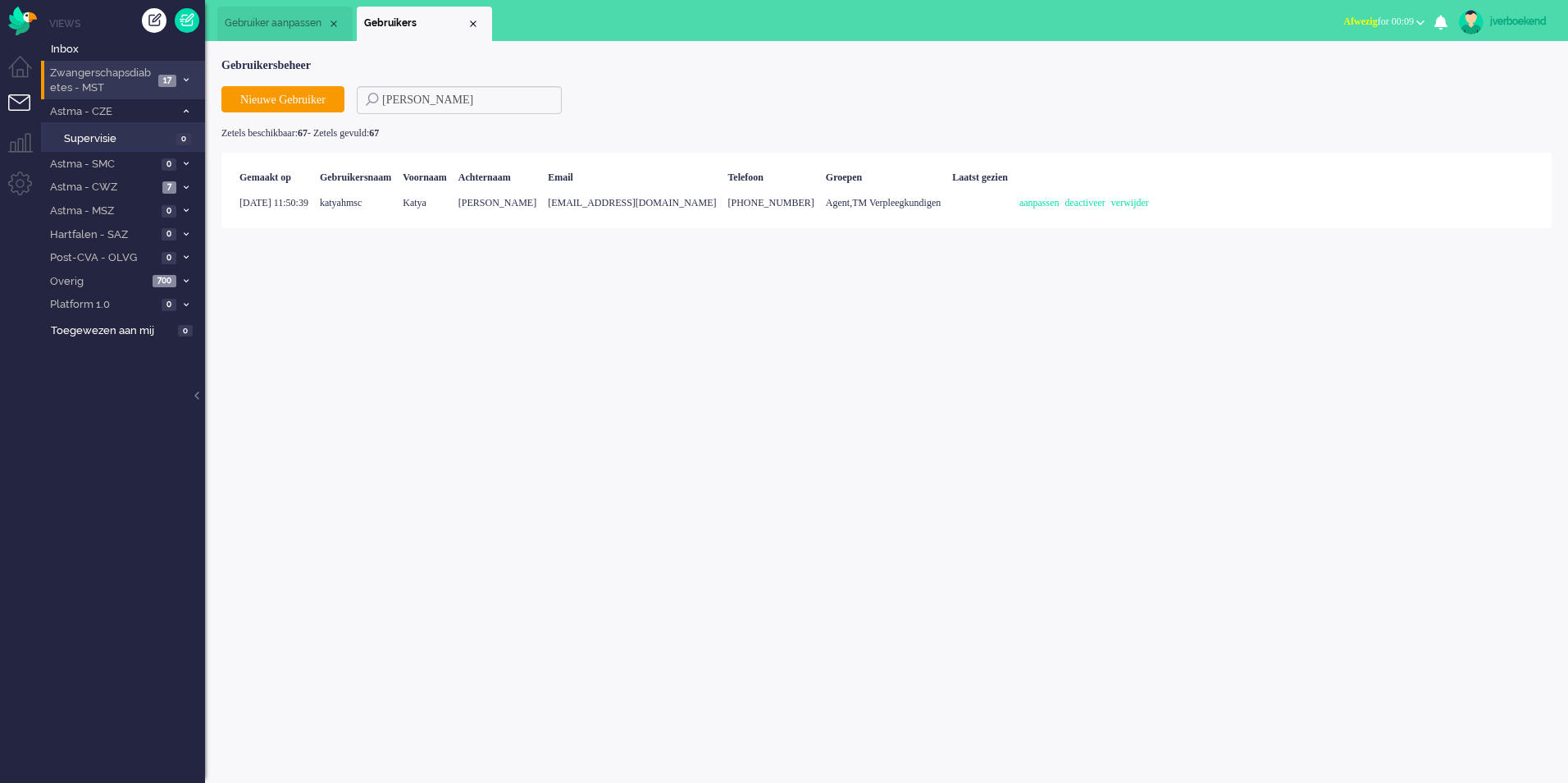
click at [189, 75] on li "Zwangerschapsdiabetes - MST 17" at bounding box center [123, 80] width 164 height 39
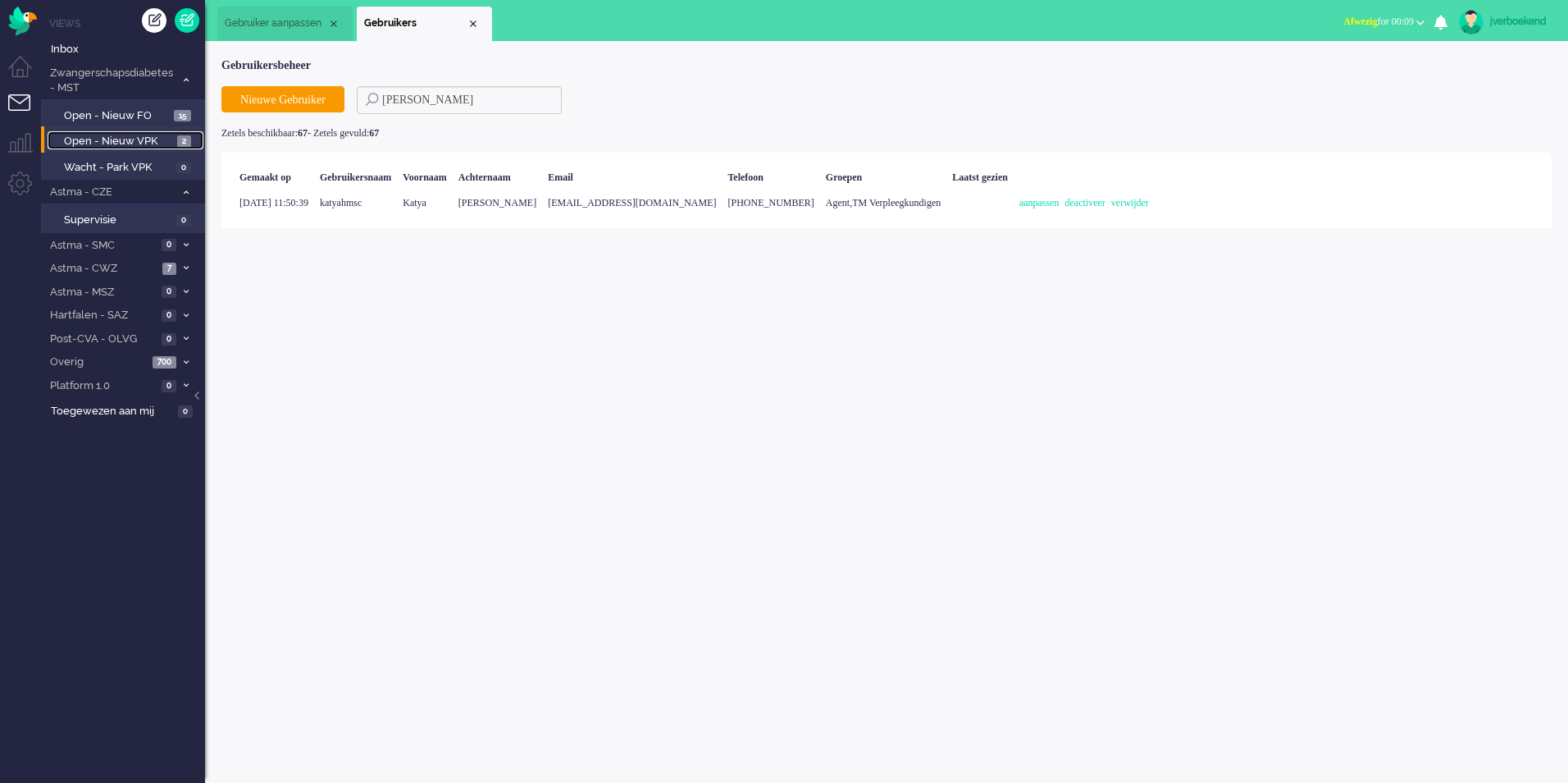
click at [124, 139] on span "Open - Nieuw VPK" at bounding box center [118, 142] width 109 height 16
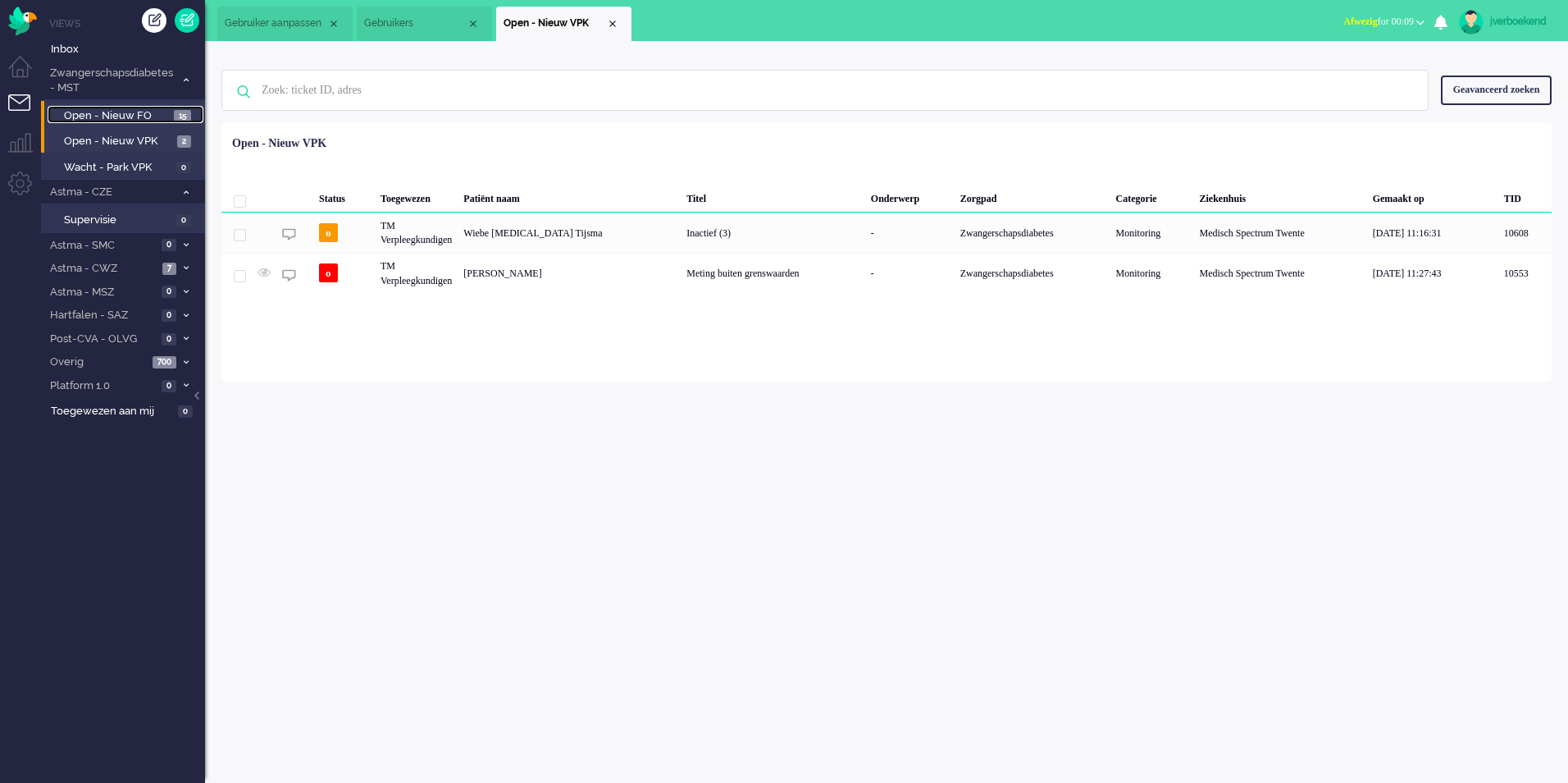
click at [129, 122] on span "Open - Nieuw FO" at bounding box center [117, 116] width 106 height 16
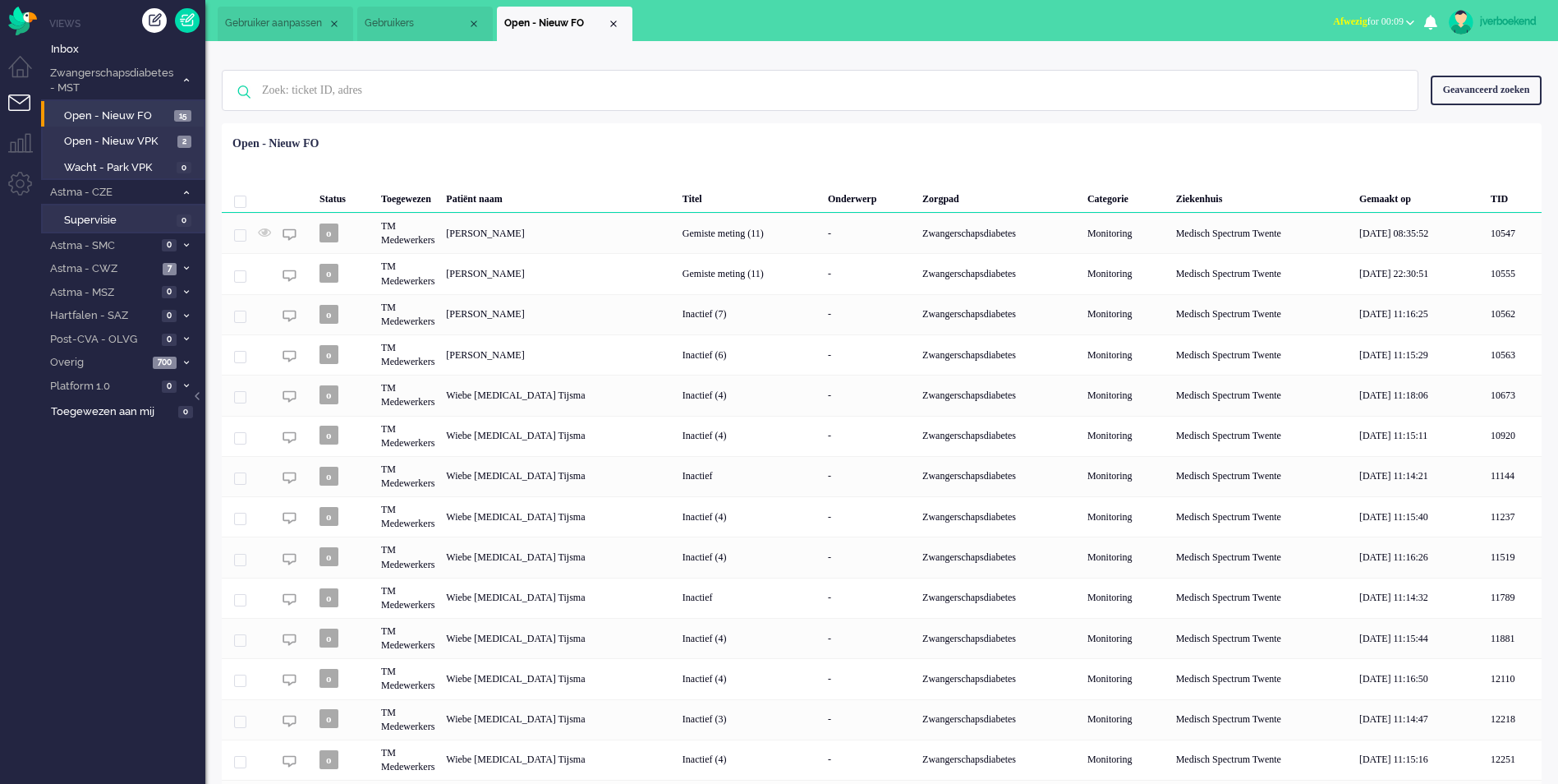
click at [1492, 25] on div "jverboekend" at bounding box center [1511, 21] width 62 height 16
click at [1455, 113] on link "Instellingen" at bounding box center [1490, 111] width 117 height 16
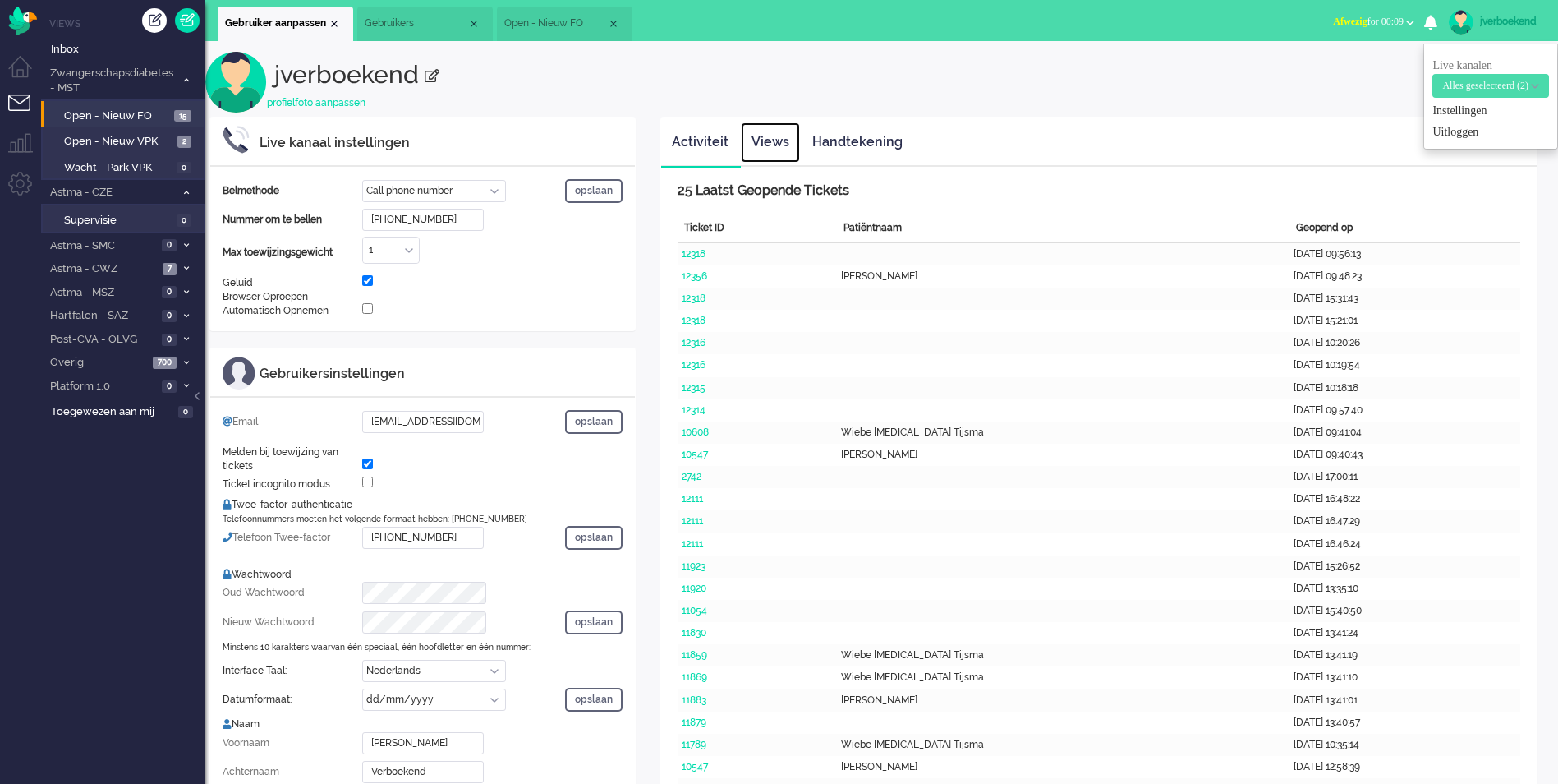
click at [789, 144] on link "Views" at bounding box center [770, 142] width 59 height 40
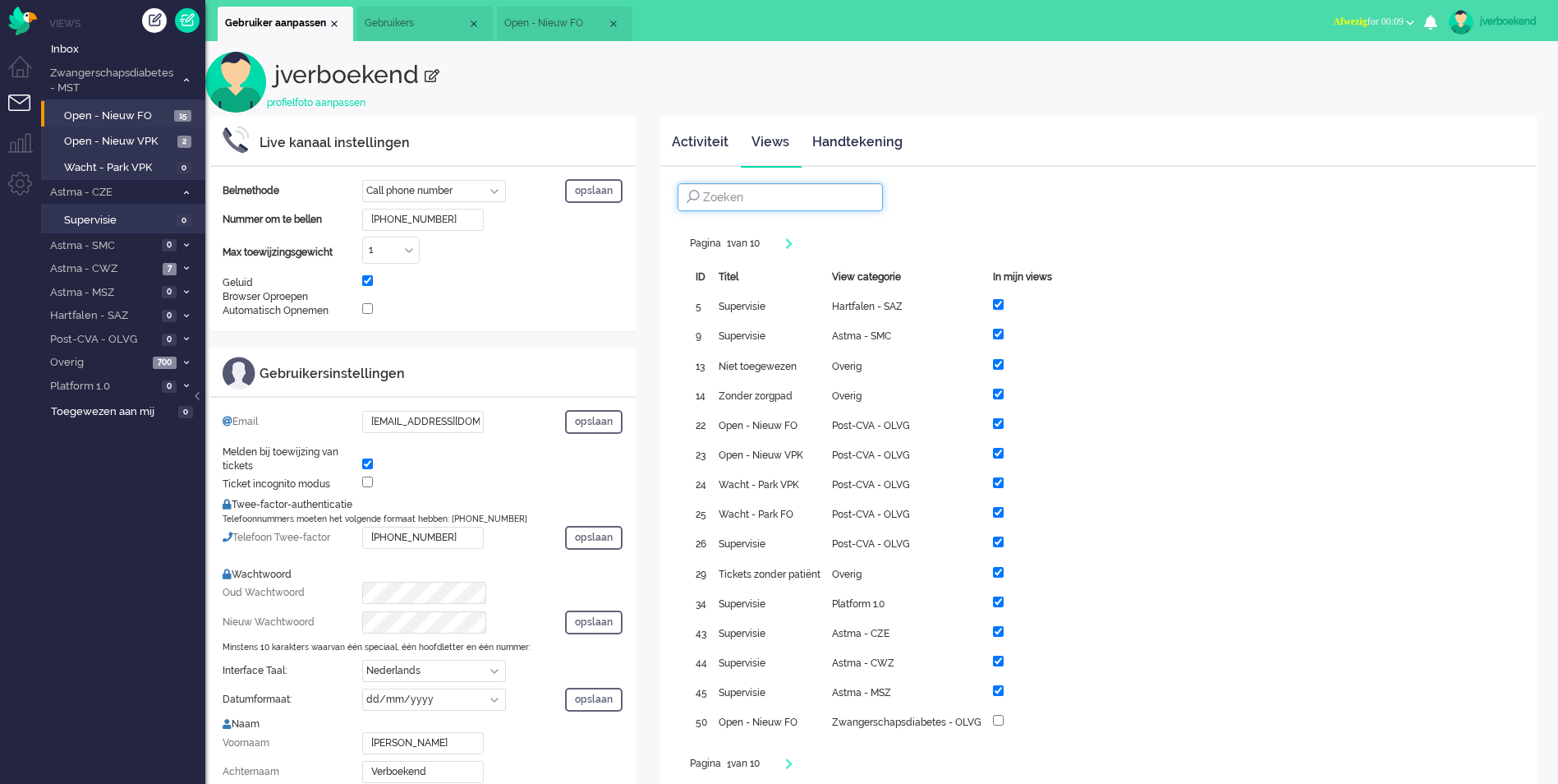
click at [807, 197] on input at bounding box center [780, 197] width 205 height 28
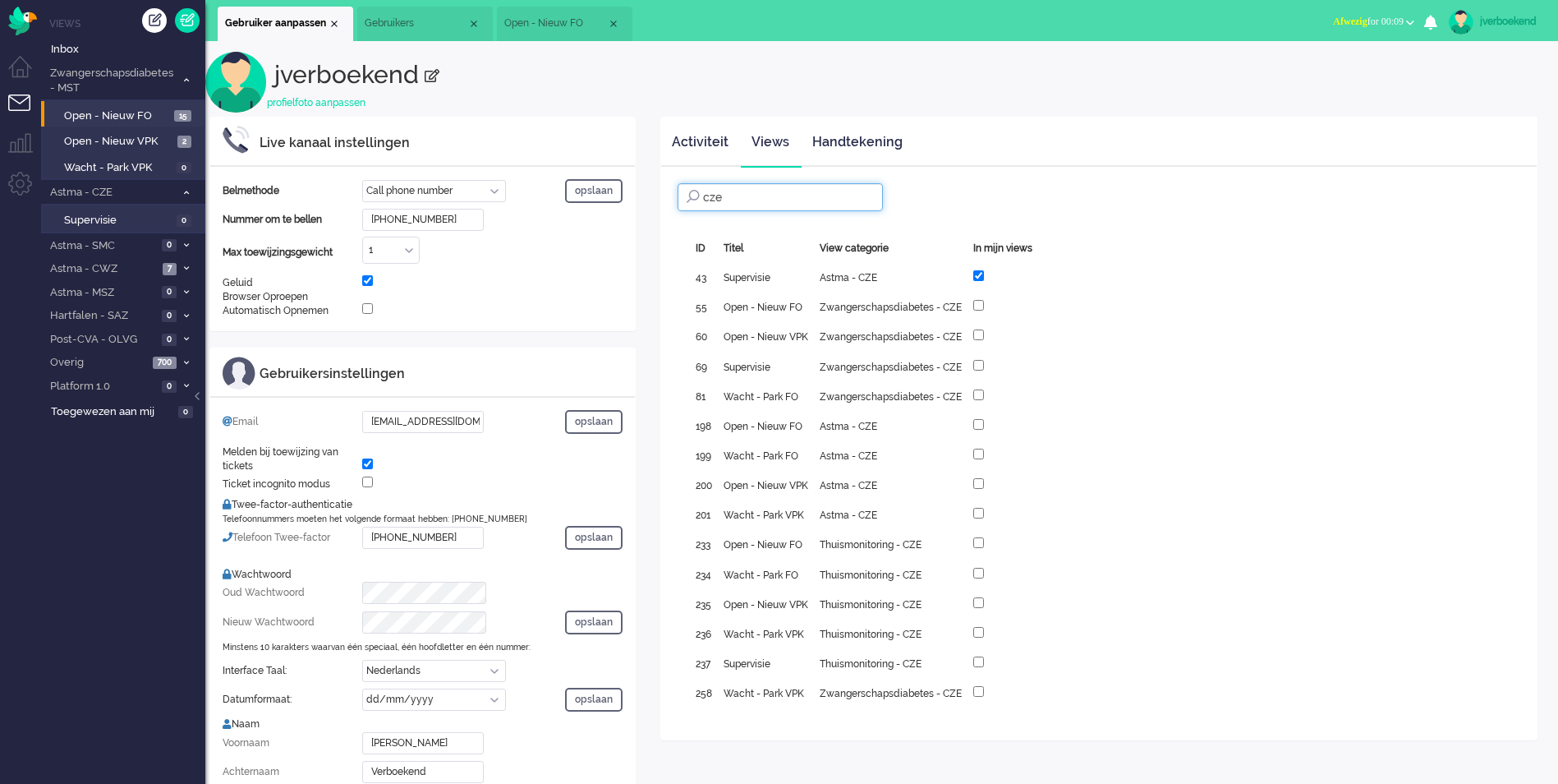
type input "cze"
click at [976, 425] on input "checkbox" at bounding box center [978, 424] width 11 height 11
checkbox input "true"
click at [980, 449] on input "checkbox" at bounding box center [978, 453] width 11 height 11
checkbox input "true"
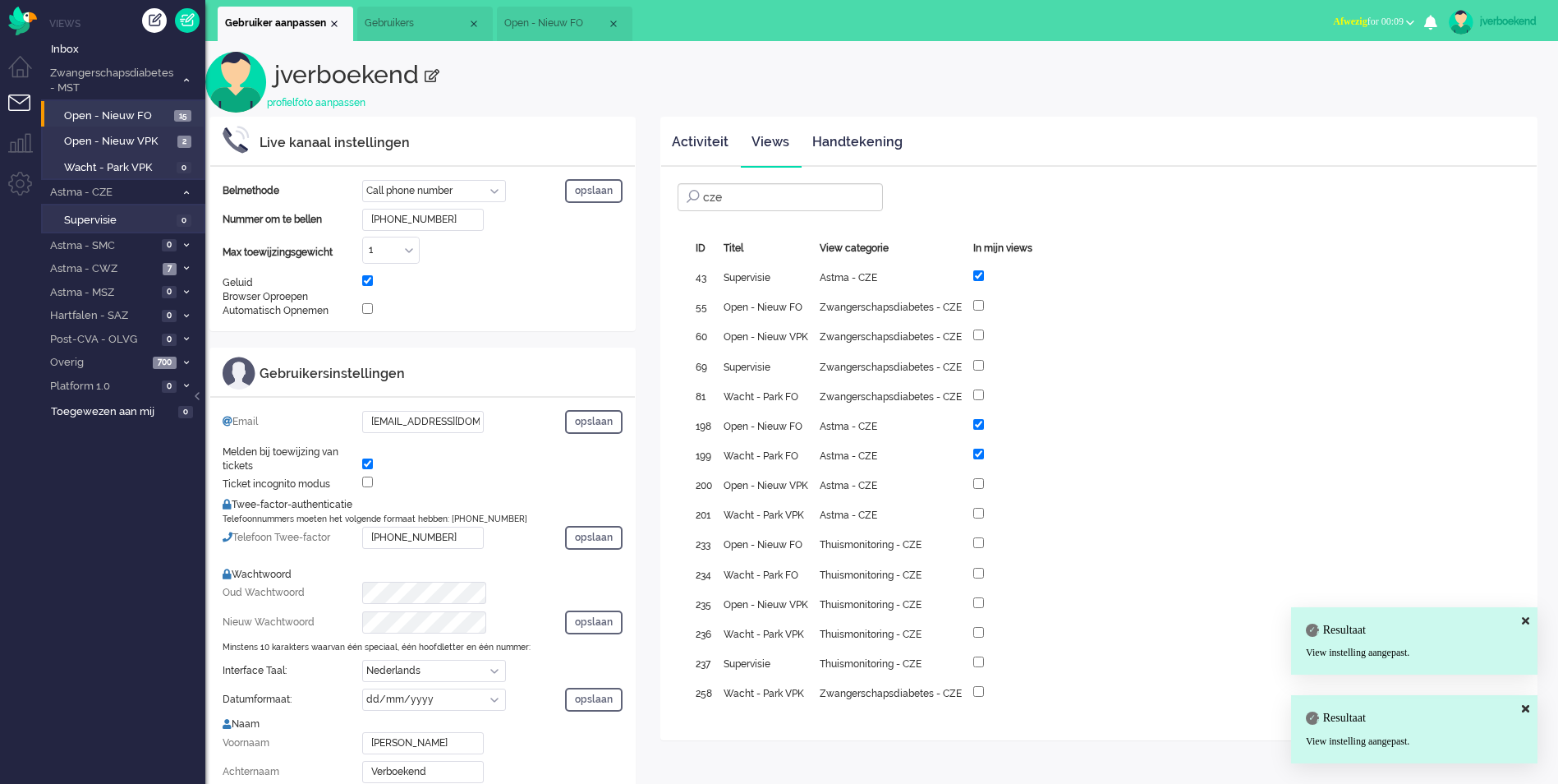
click at [982, 479] on div at bounding box center [1002, 484] width 59 height 18
click at [986, 480] on div at bounding box center [1002, 484] width 59 height 18
click at [979, 487] on input "checkbox" at bounding box center [978, 483] width 11 height 11
checkbox input "true"
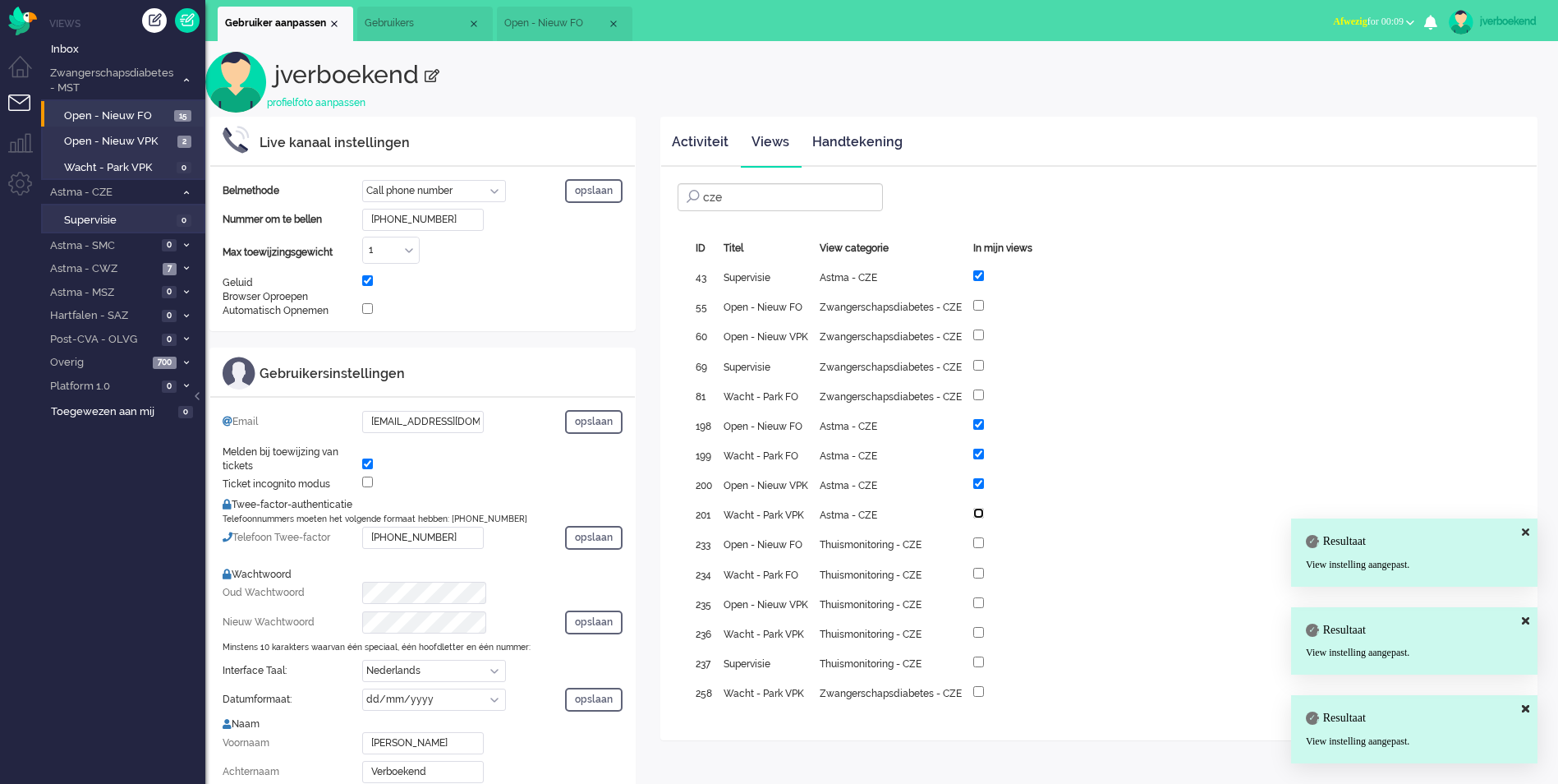
click at [977, 509] on input "checkbox" at bounding box center [978, 513] width 11 height 11
checkbox input "true"
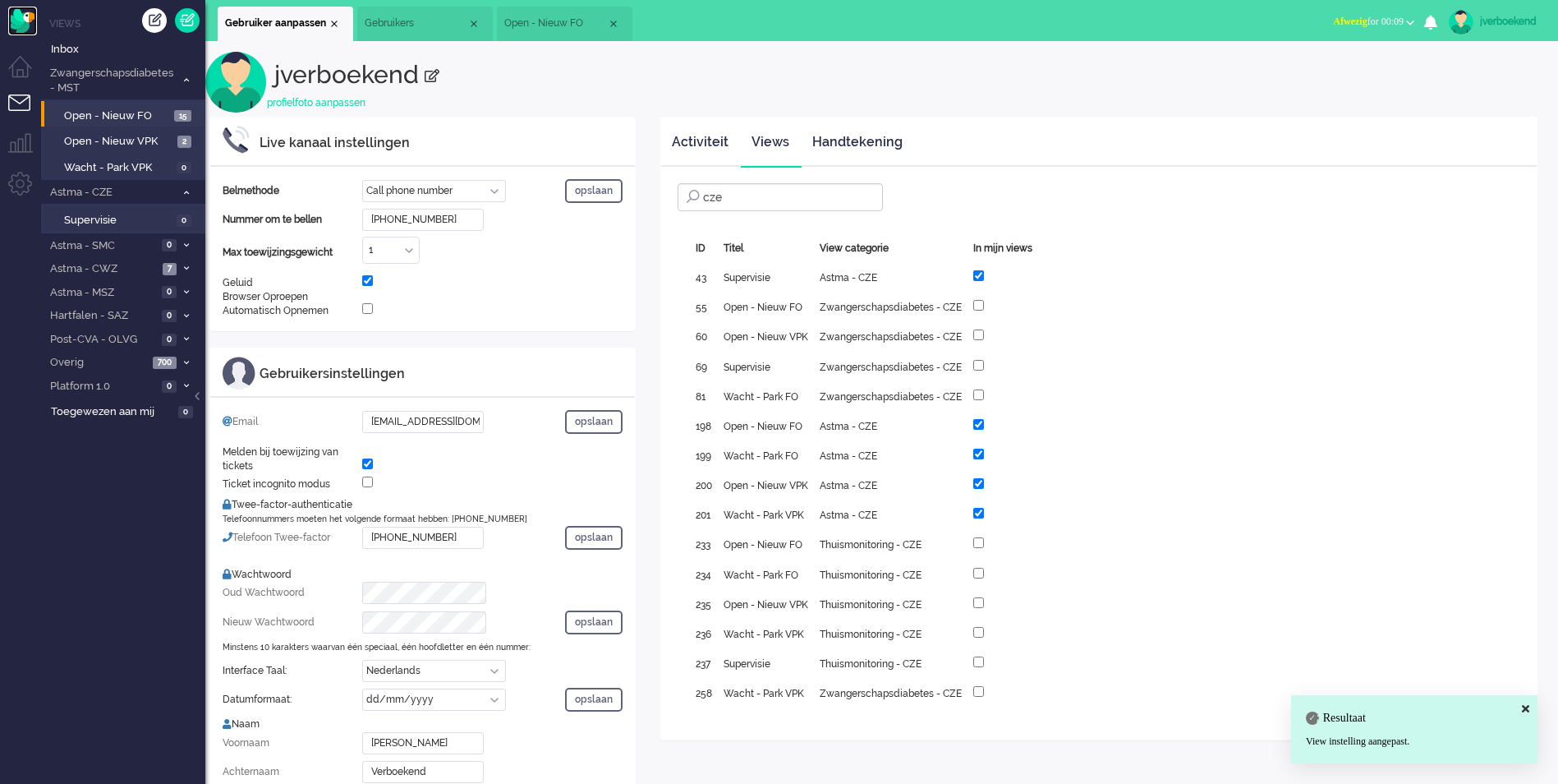
click at [16, 28] on img "Omnidesk" at bounding box center [22, 21] width 29 height 29
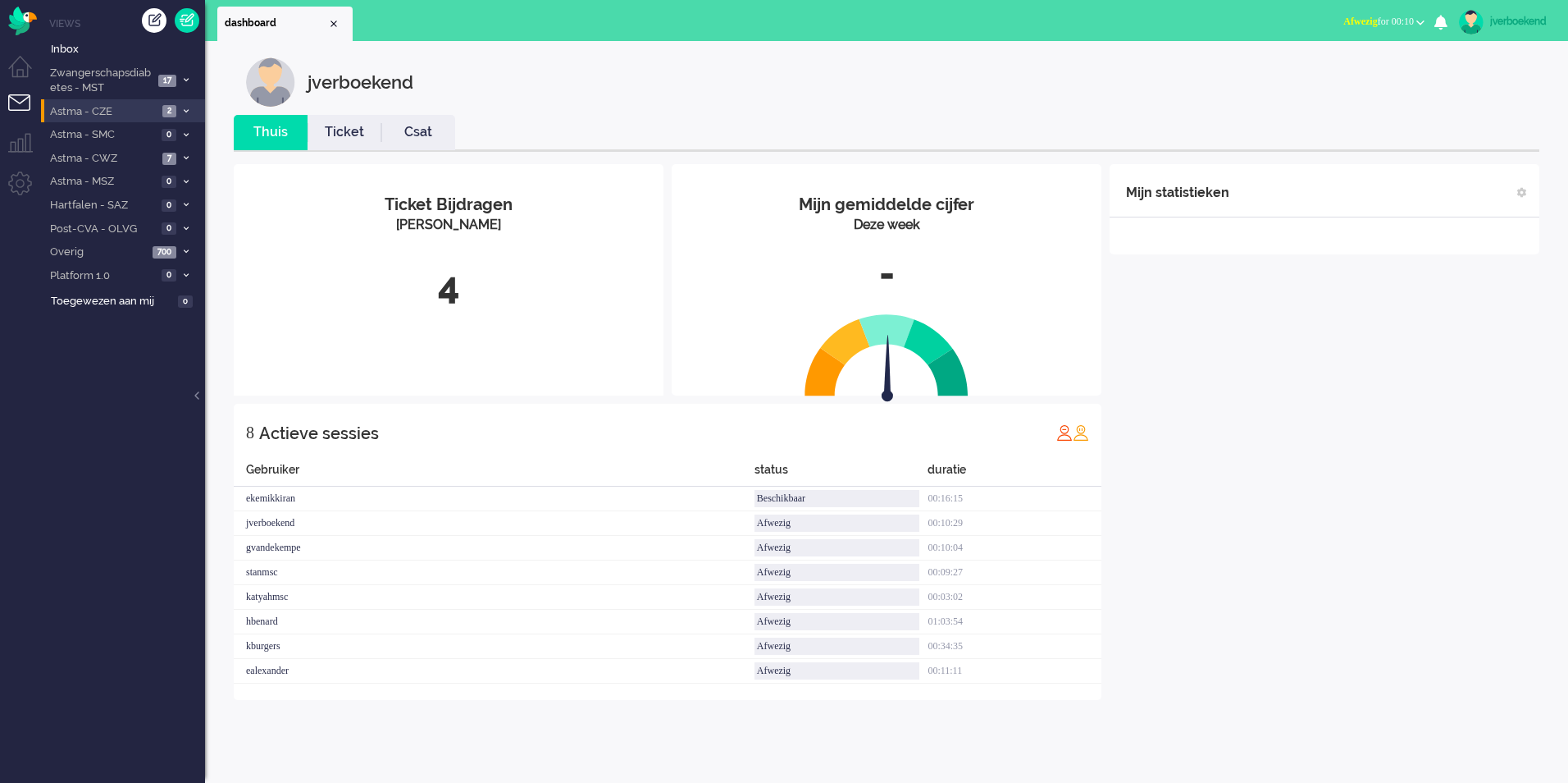
click at [102, 107] on span "Astma - CZE" at bounding box center [103, 112] width 110 height 16
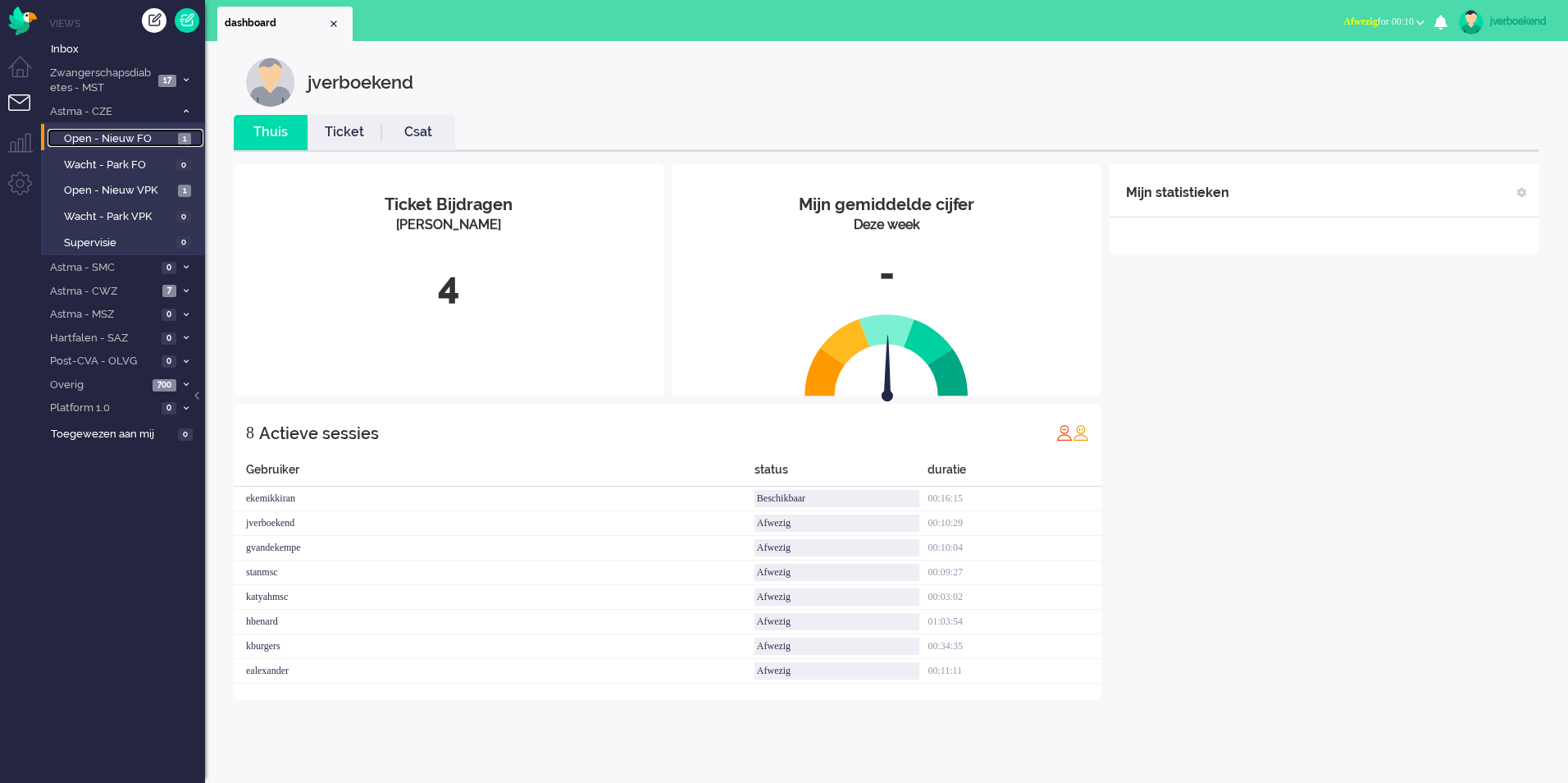
click at [113, 134] on span "Open - Nieuw FO" at bounding box center [119, 139] width 110 height 16
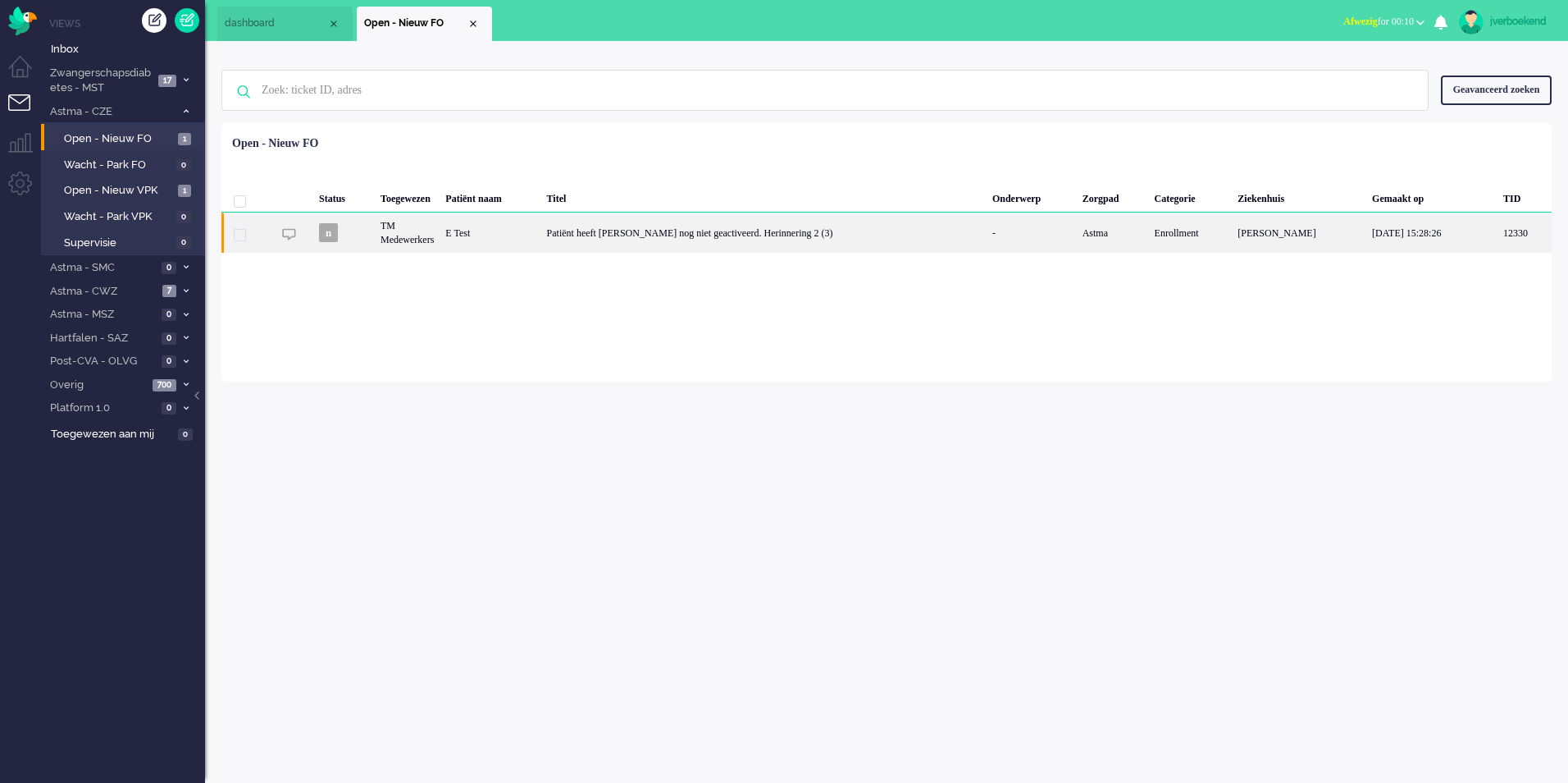
click at [511, 239] on div "E Test" at bounding box center [489, 233] width 101 height 40
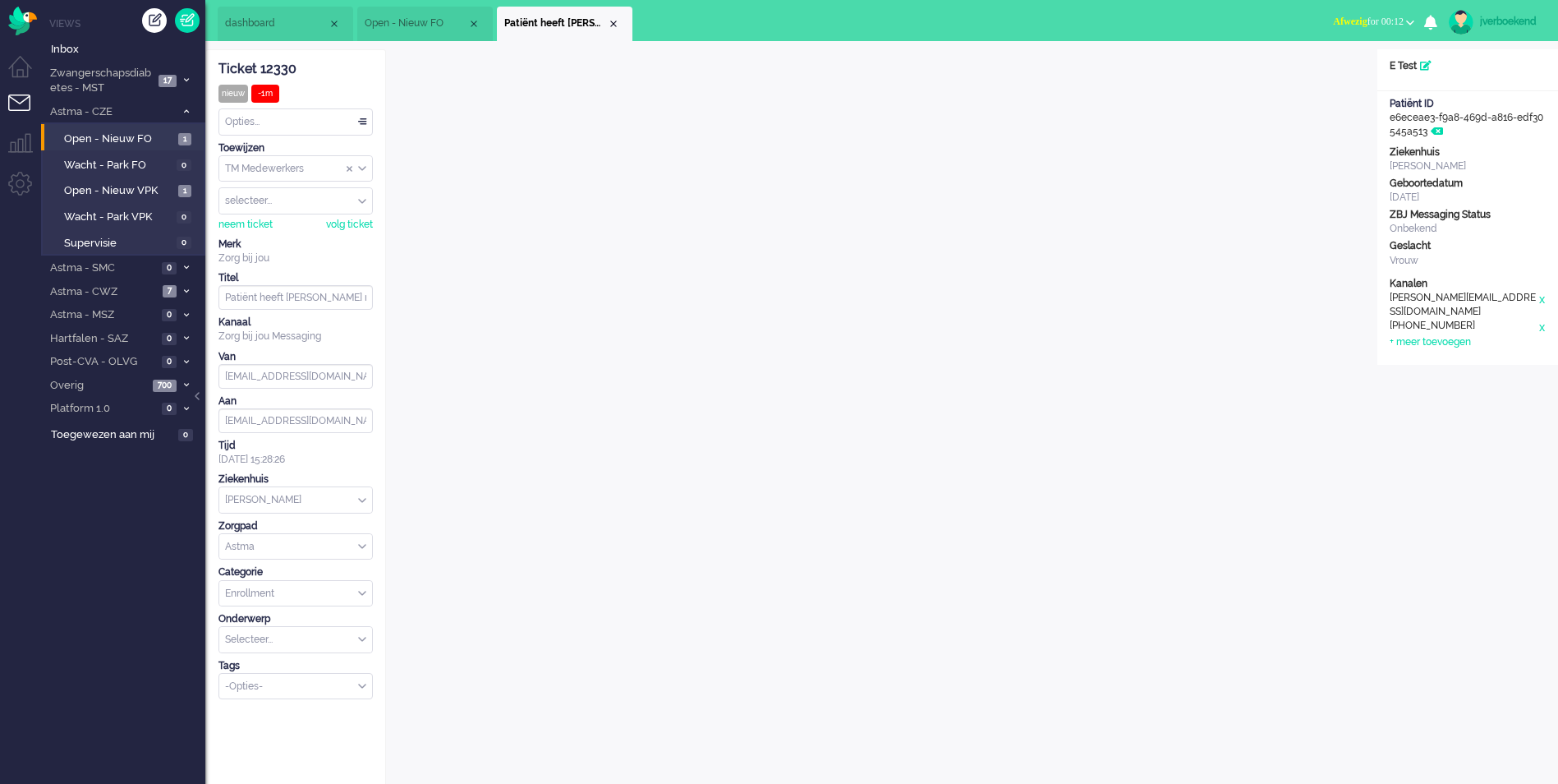
scroll to position [5, 0]
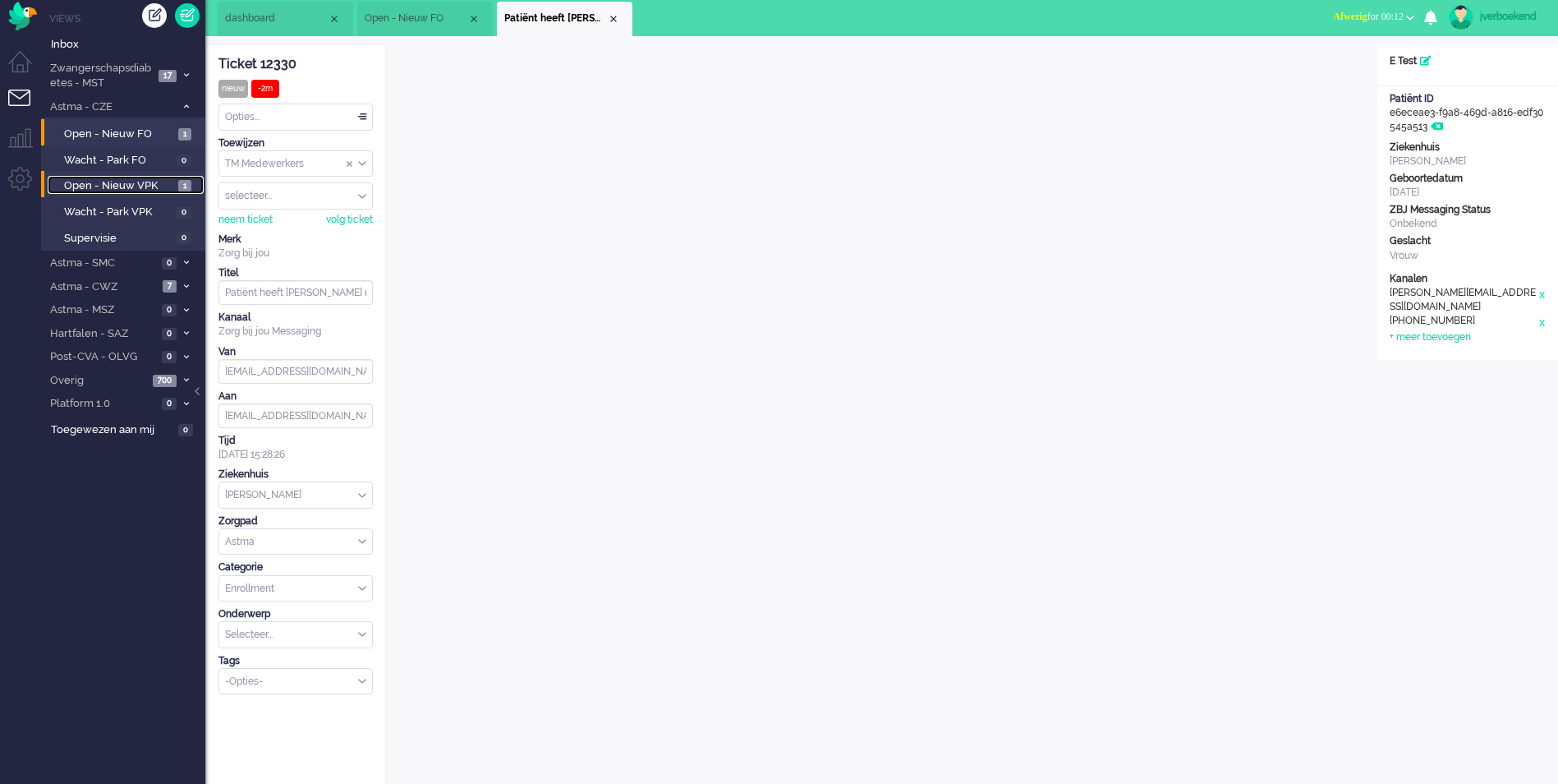
click at [126, 184] on span "Open - Nieuw VPK" at bounding box center [119, 186] width 110 height 16
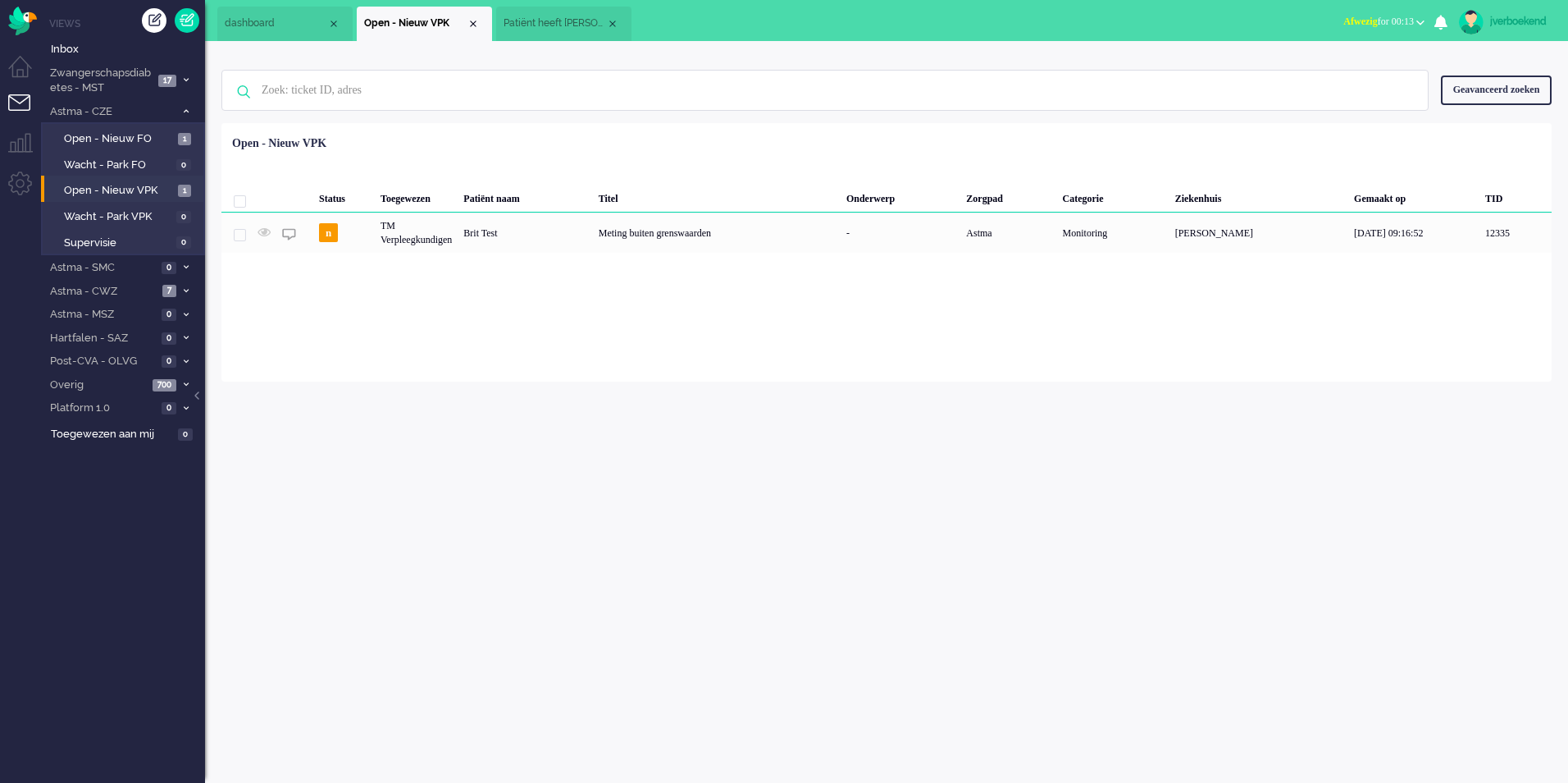
click at [1522, 21] on div "jverboekend" at bounding box center [1521, 21] width 62 height 16
click at [1422, 489] on div "jverboekend Thuis Ticket Csat Mijn gemiddelde cijfer Deze week - Ticket Bijdrag…" at bounding box center [886, 411] width 1363 height 741
click at [186, 289] on icon at bounding box center [186, 291] width 5 height 6
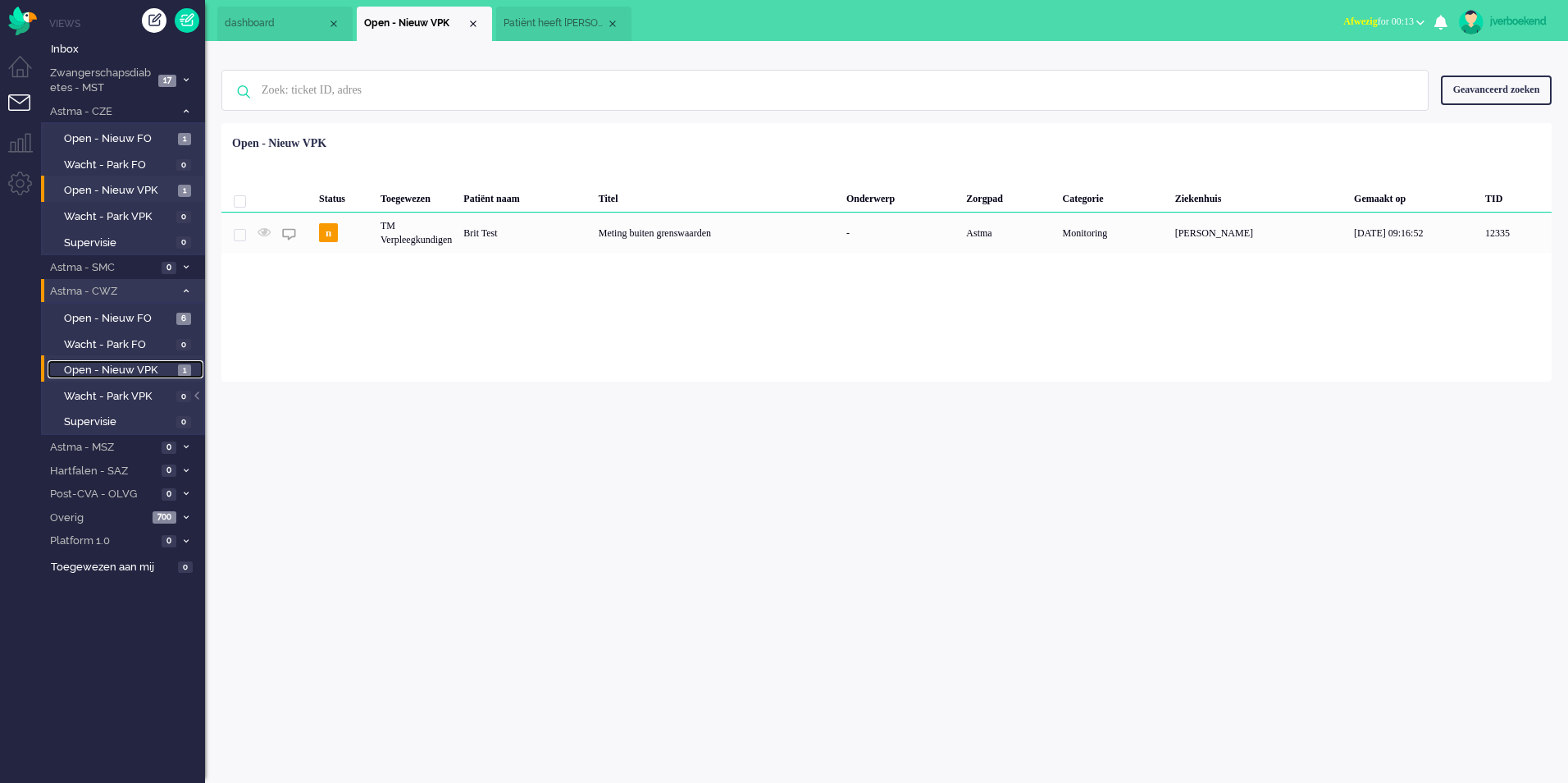
click at [116, 367] on span "Open - Nieuw VPK" at bounding box center [119, 371] width 110 height 16
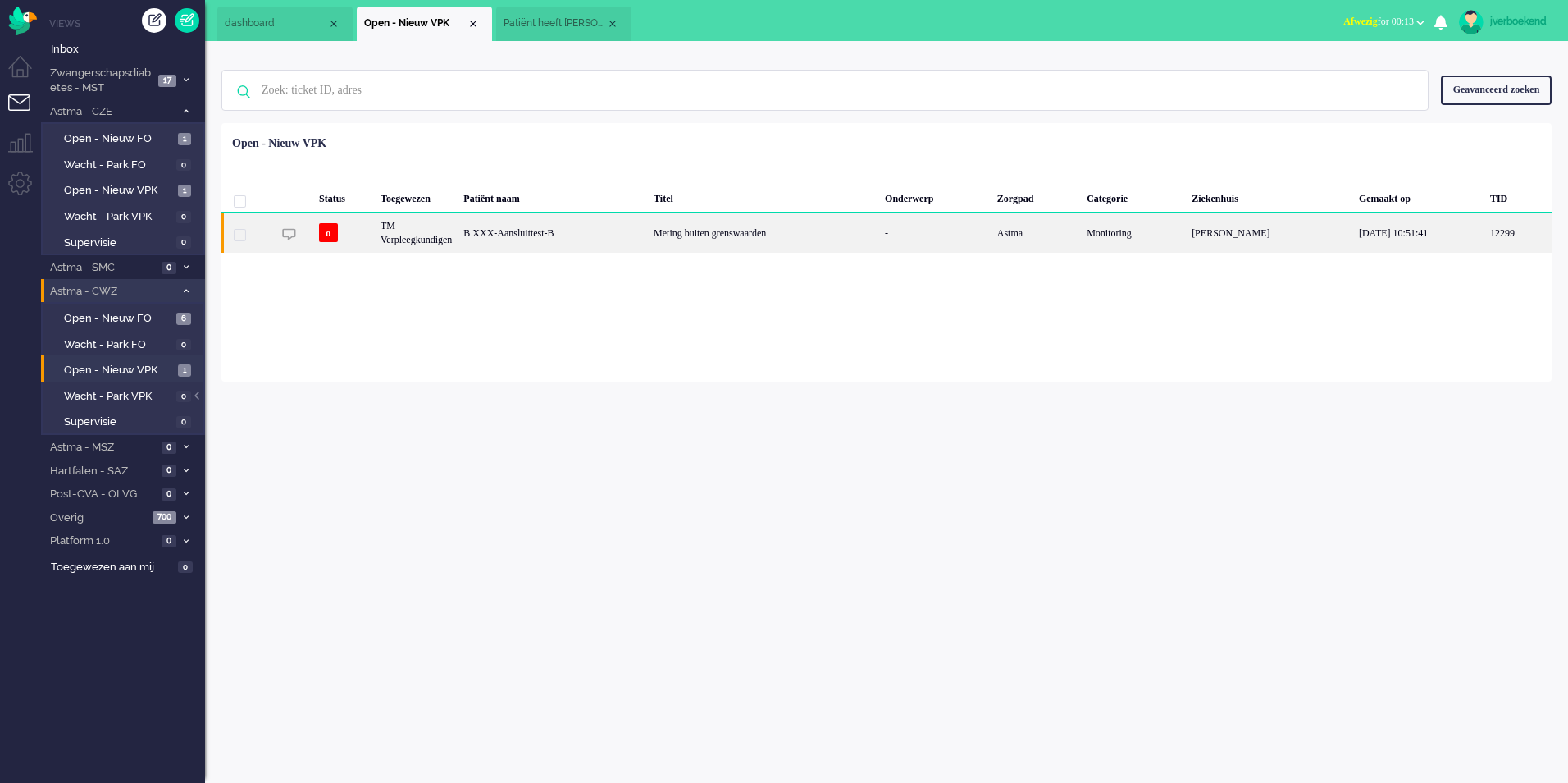
click at [797, 241] on div "Meting buiten grenswaarden" at bounding box center [764, 233] width 232 height 40
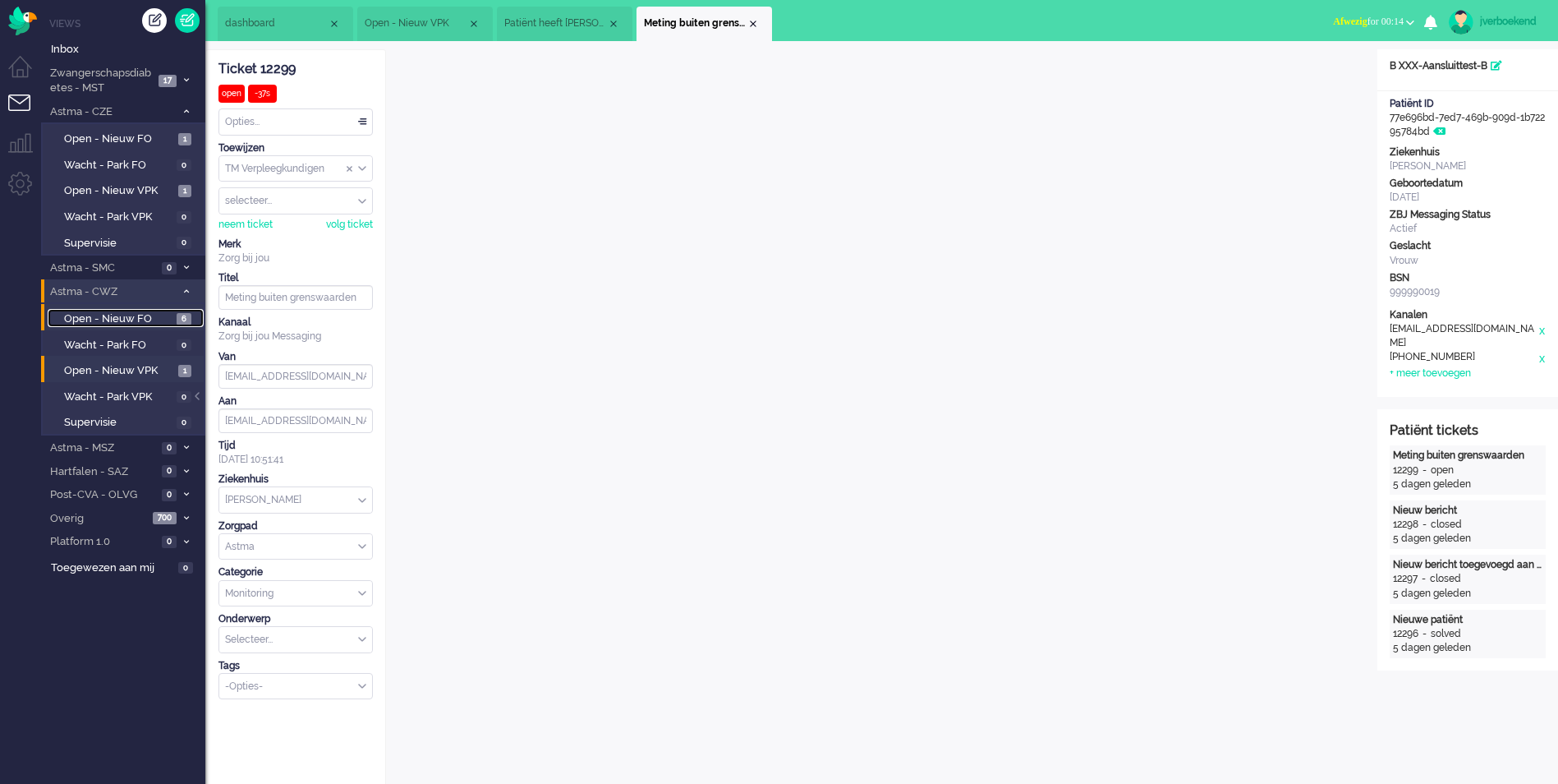
click at [146, 318] on span "Open - Nieuw FO" at bounding box center [118, 319] width 108 height 16
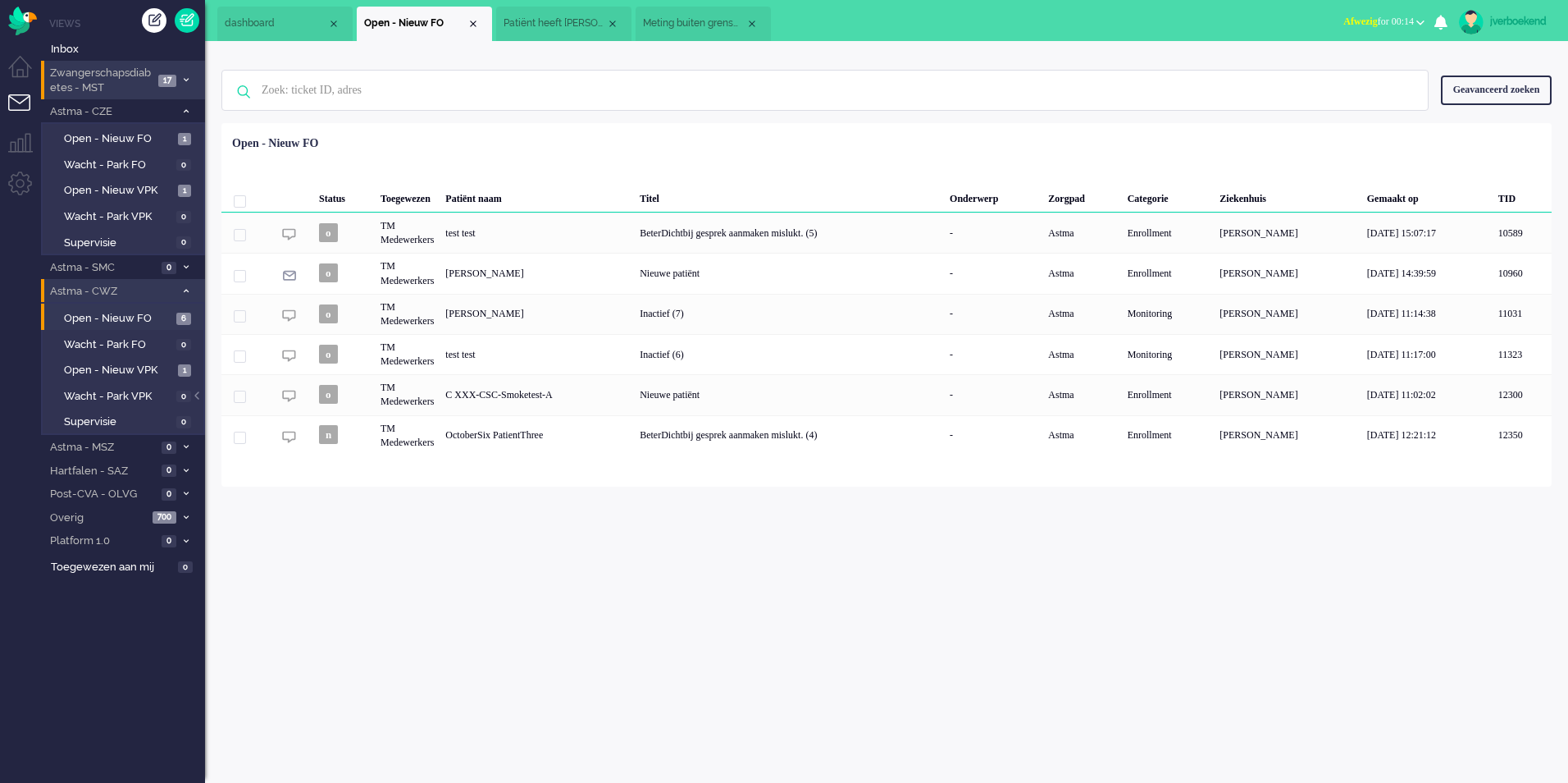
click at [105, 78] on span "Zwangerschapsdiabetes - MST" at bounding box center [101, 81] width 106 height 30
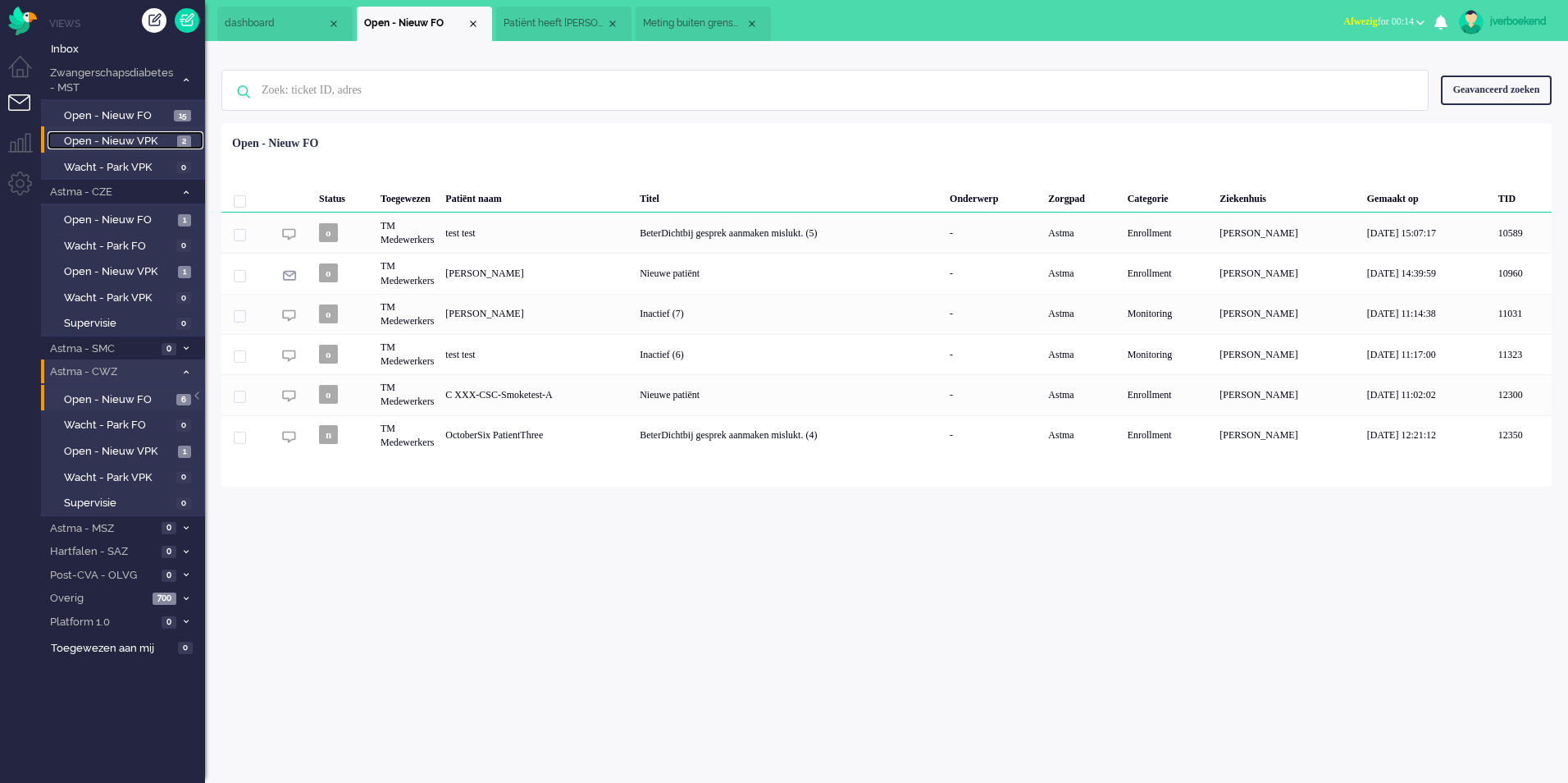
click at [128, 140] on span "Open - Nieuw VPK" at bounding box center [118, 142] width 109 height 16
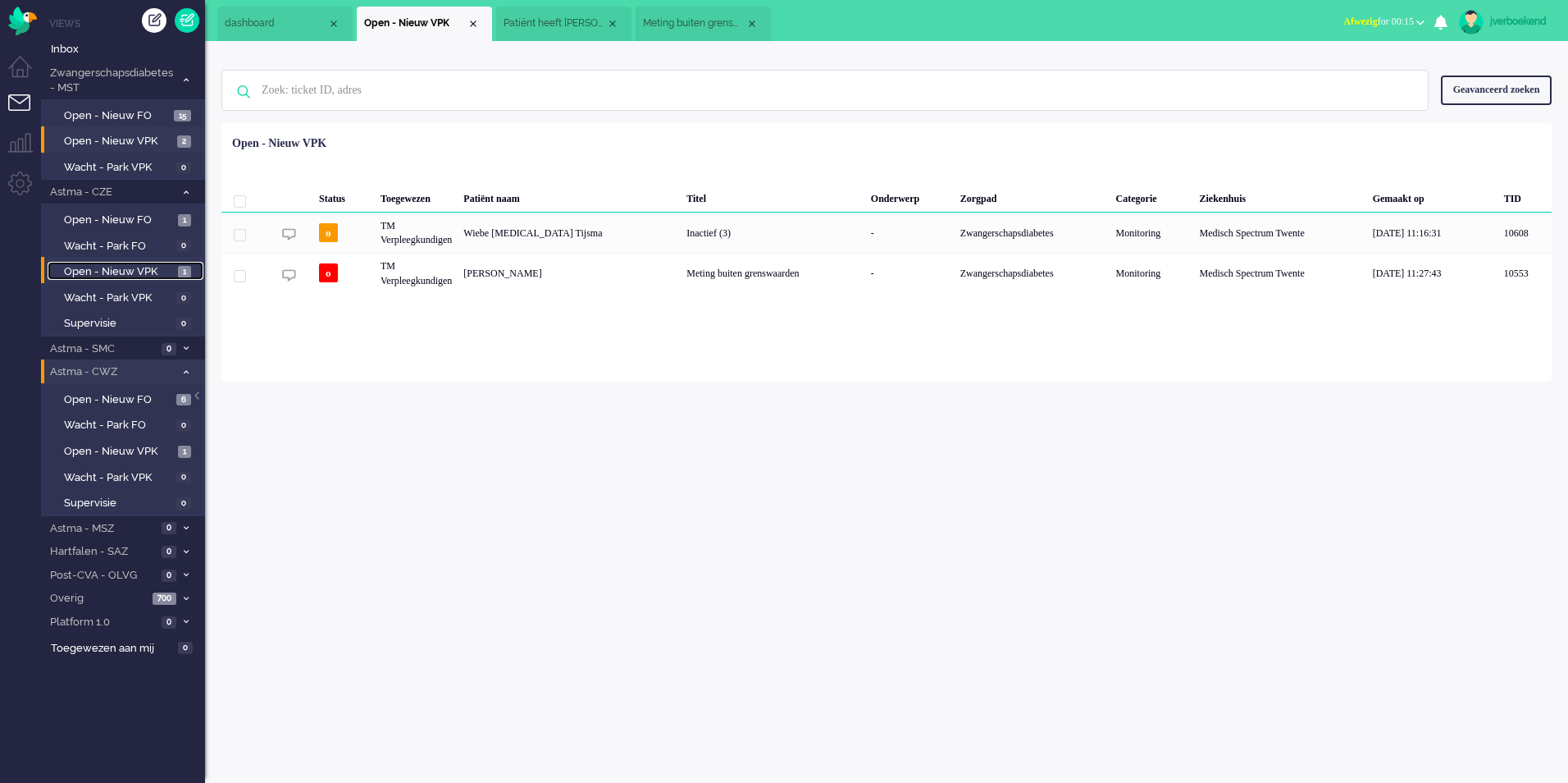
click at [100, 273] on span "Open - Nieuw VPK" at bounding box center [119, 272] width 110 height 16
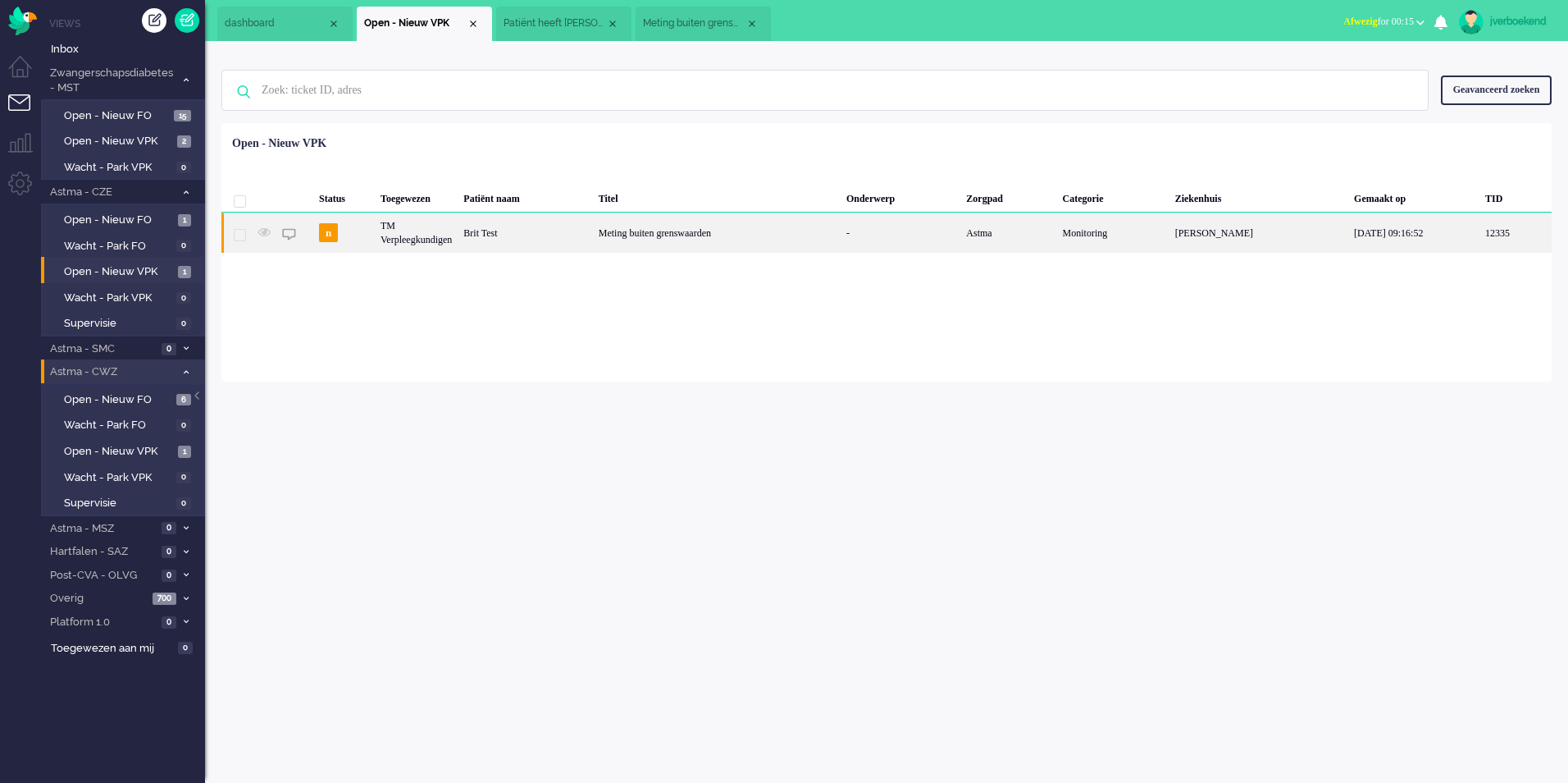
click at [549, 228] on div "Brit Test" at bounding box center [524, 233] width 135 height 40
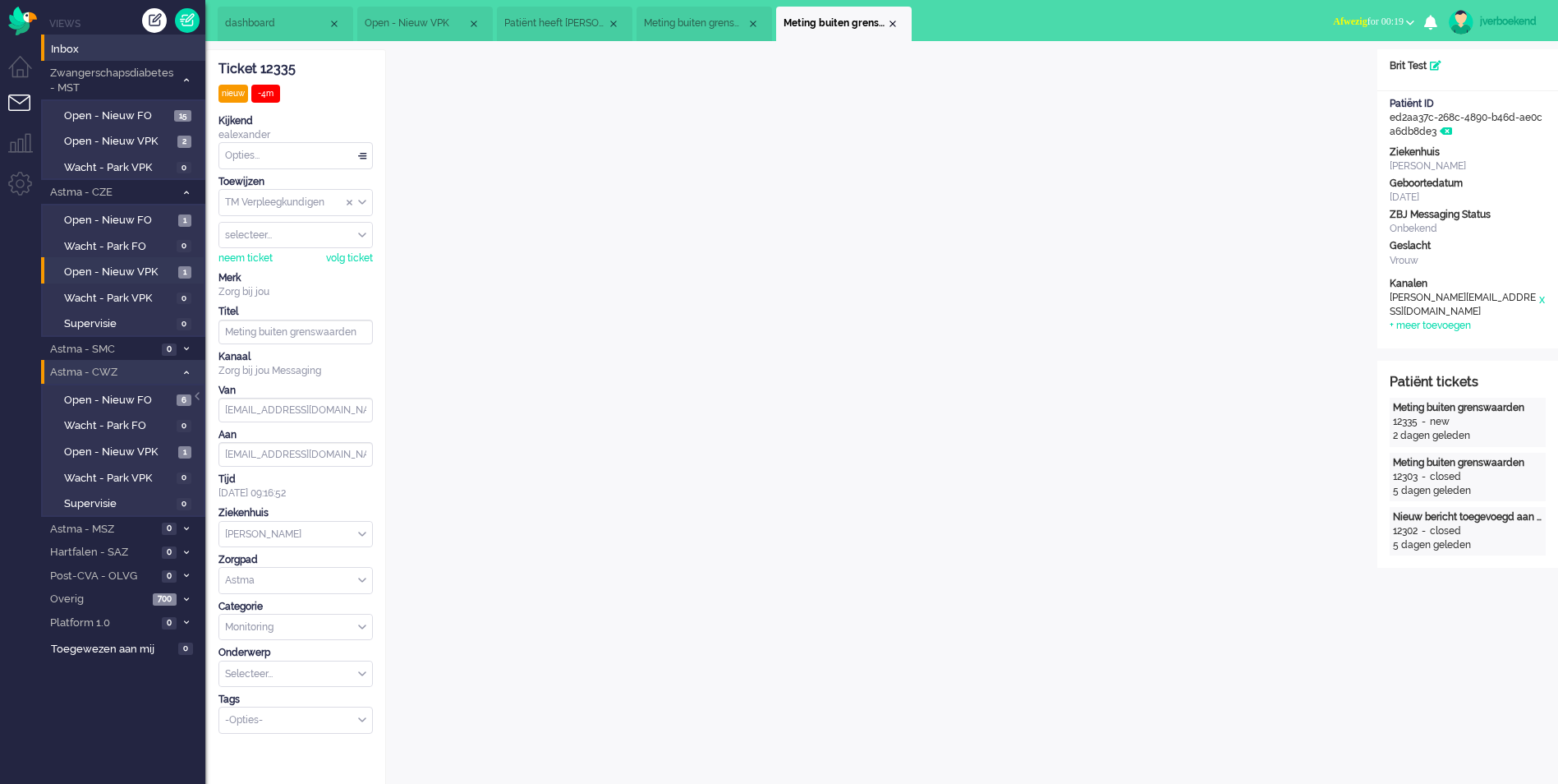
click at [122, 39] on li "Inbox" at bounding box center [123, 47] width 164 height 26
click at [123, 44] on span "Inbox" at bounding box center [128, 50] width 154 height 16
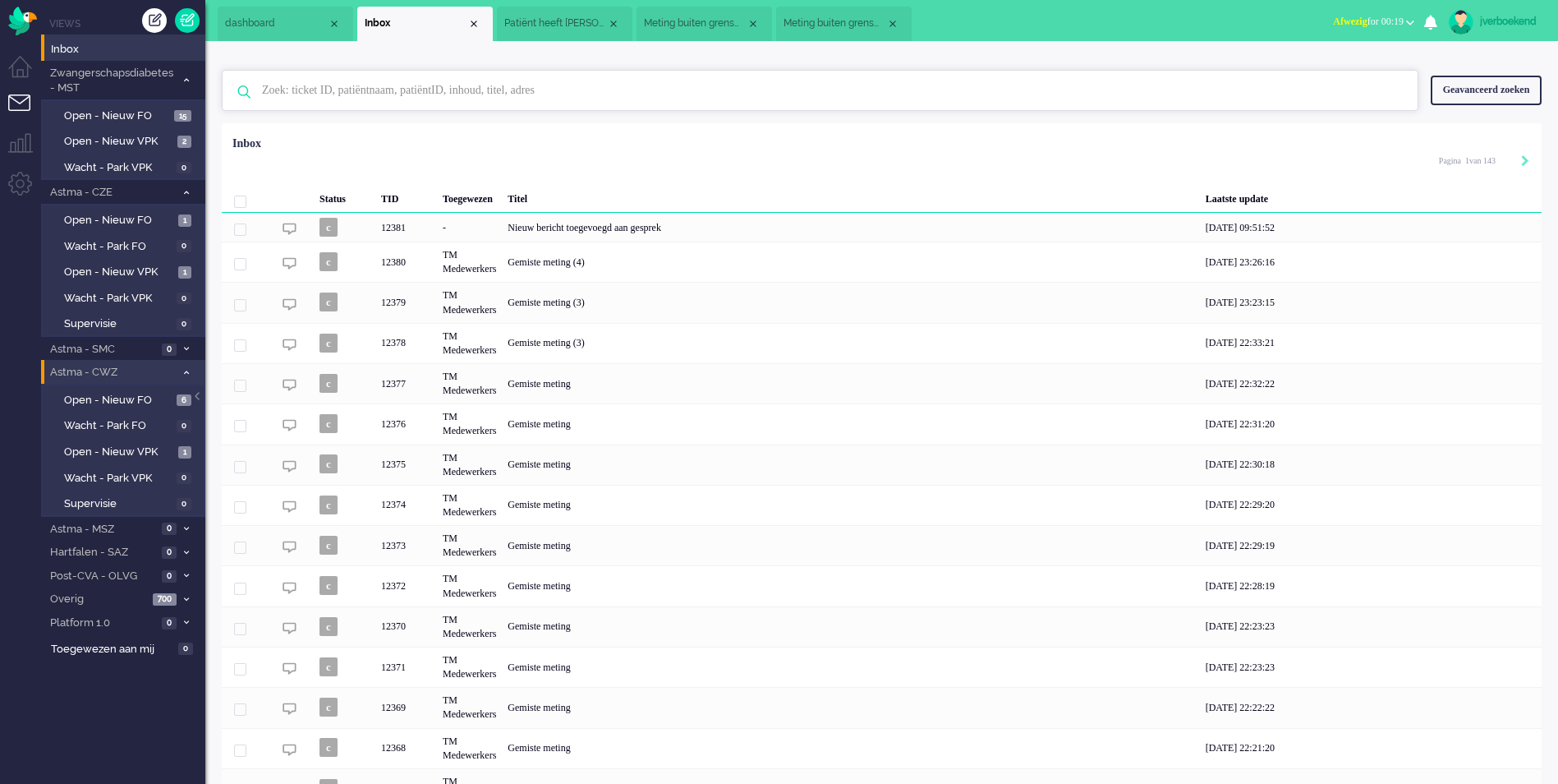
click at [421, 89] on input "text" at bounding box center [823, 90] width 1146 height 39
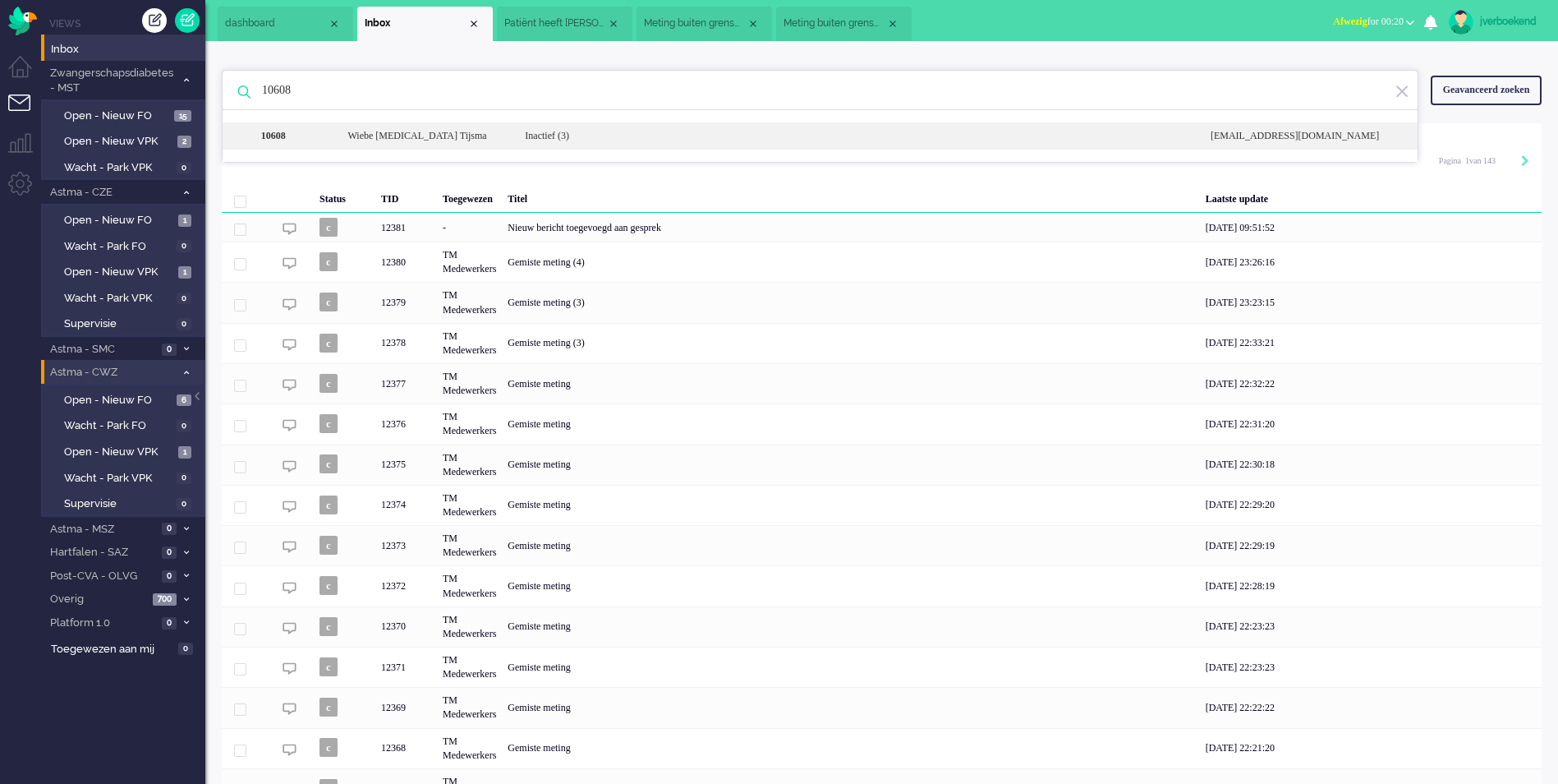
type input "10608"
click at [575, 135] on div "Inactief (3)" at bounding box center [856, 136] width 686 height 14
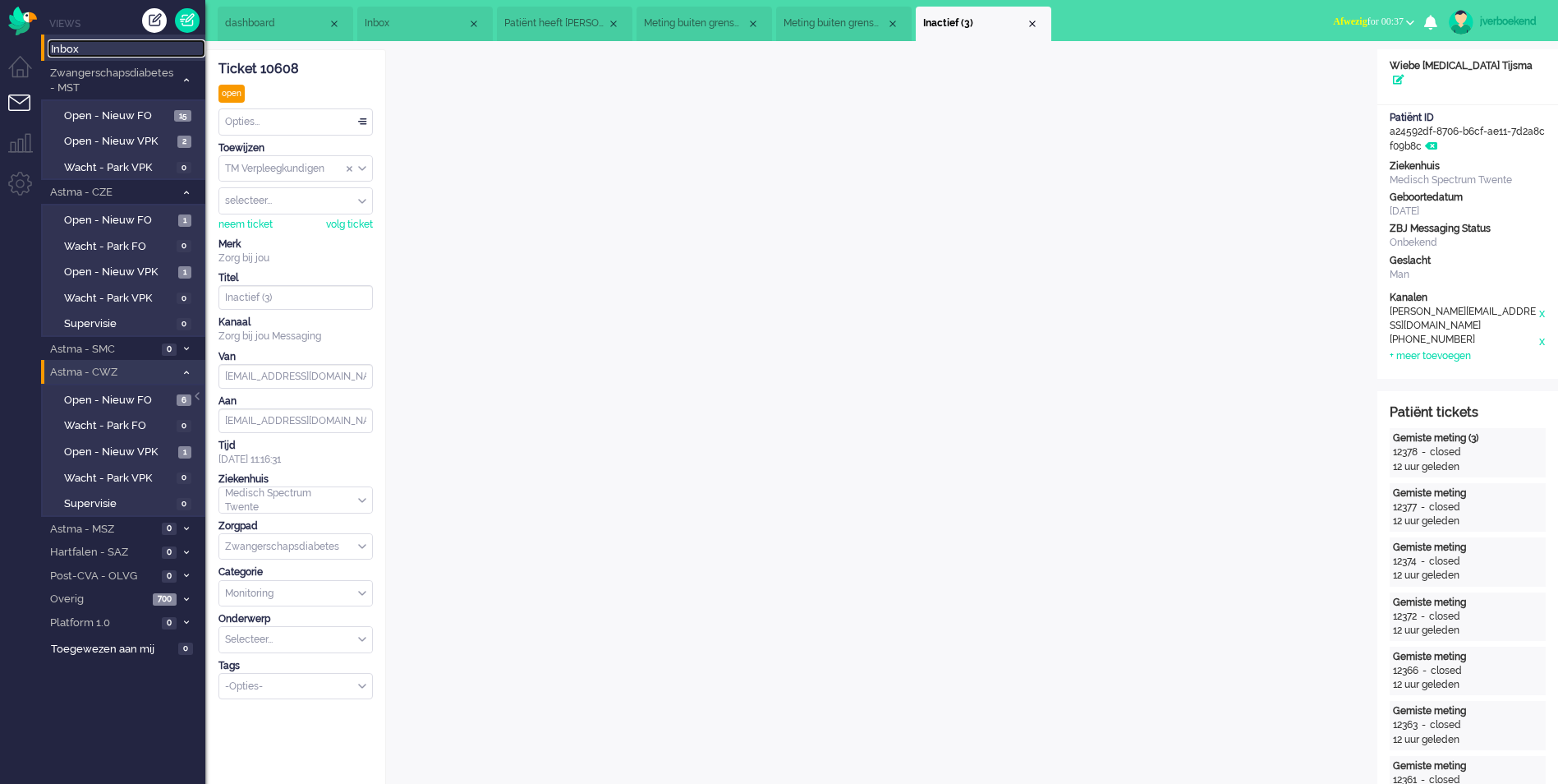
click at [71, 50] on span "Inbox" at bounding box center [128, 50] width 154 height 16
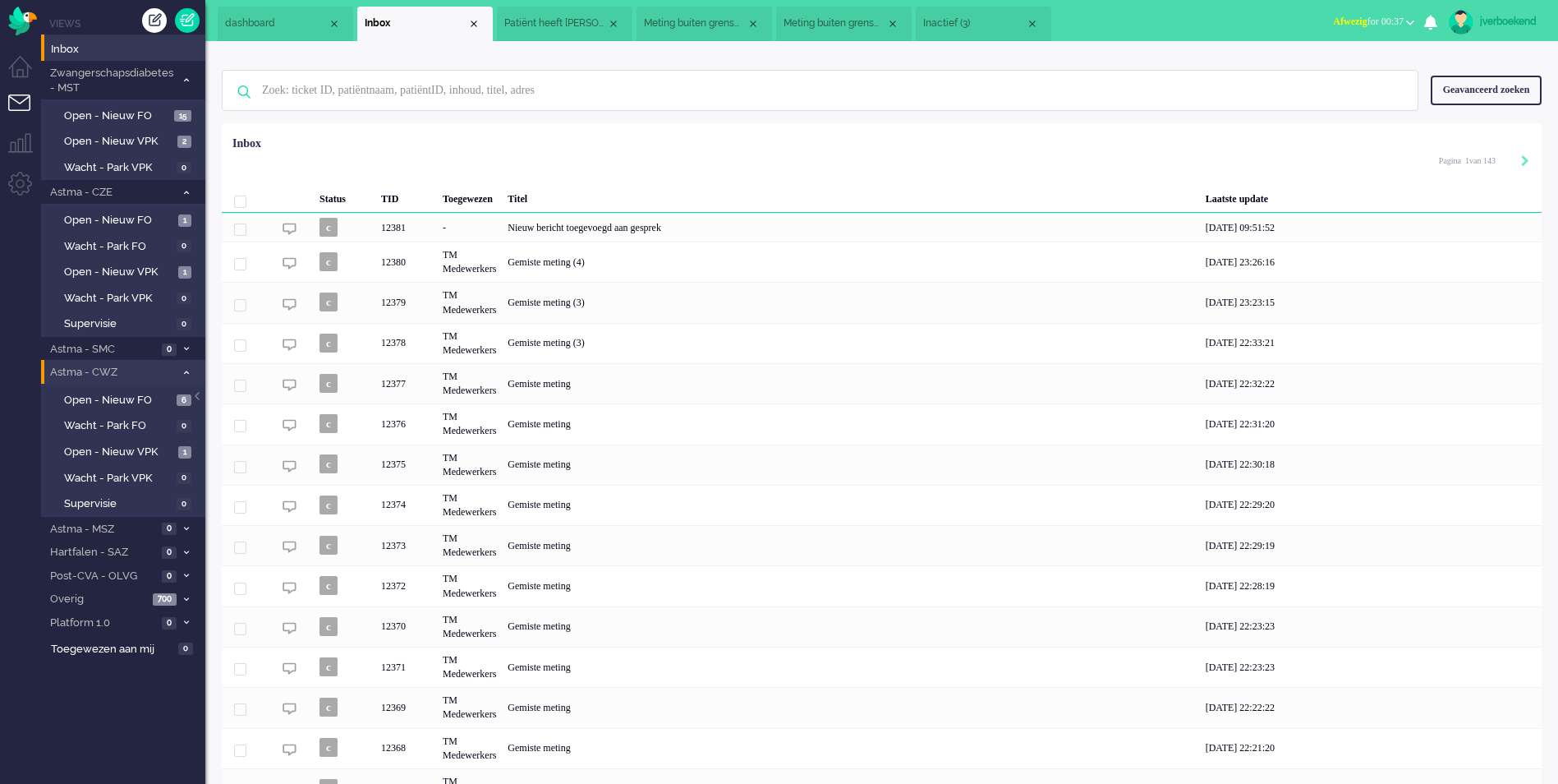
click at [1496, 26] on div "jverboekend" at bounding box center [1511, 21] width 62 height 16
click at [1455, 112] on link "Instellingen" at bounding box center [1490, 111] width 117 height 16
select select
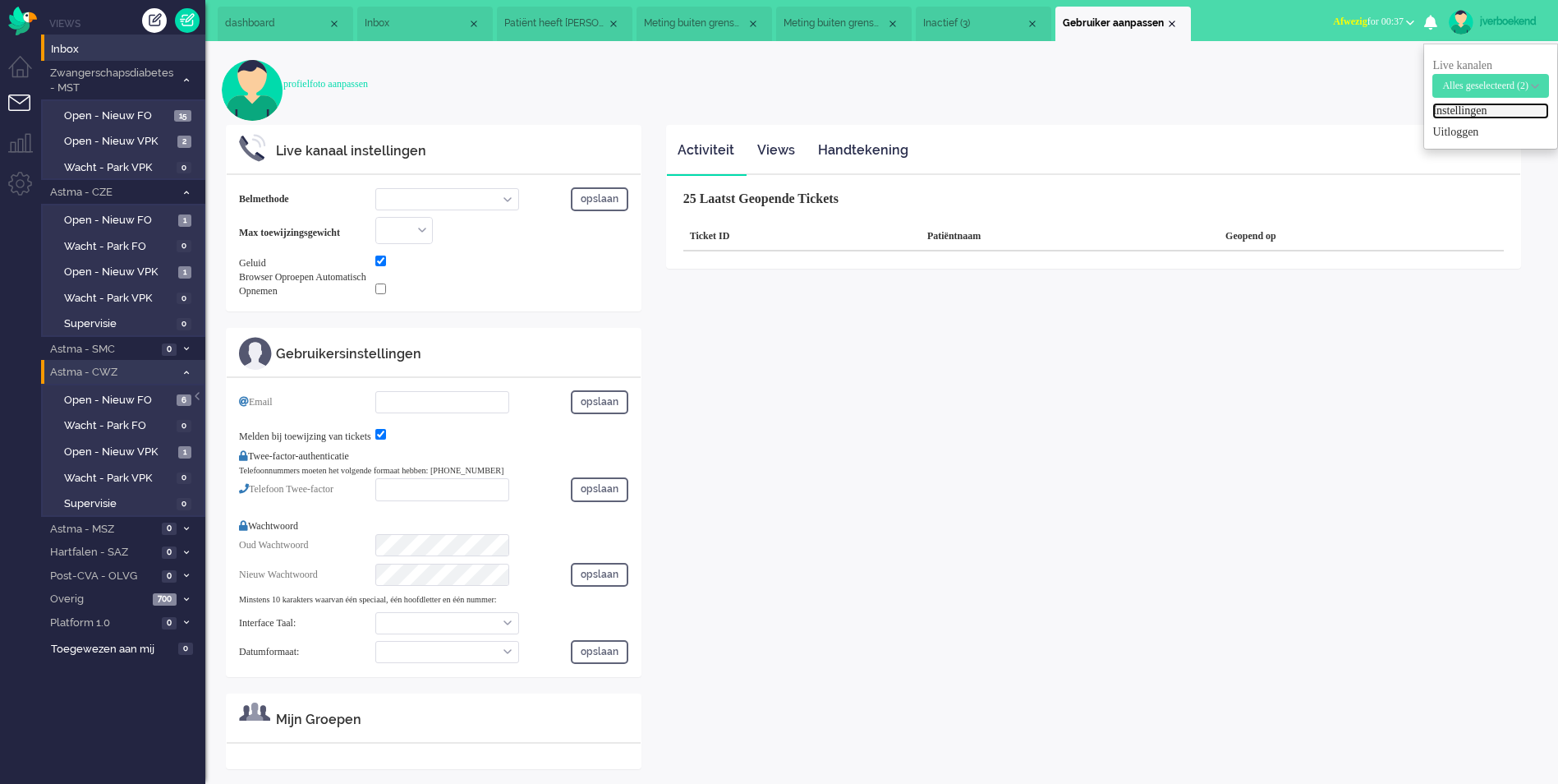
select select "inbound-new"
type input "[PHONE_NUMBER]"
checkbox input "true"
type input "[EMAIL_ADDRESS][DOMAIN_NAME]"
checkbox input "true"
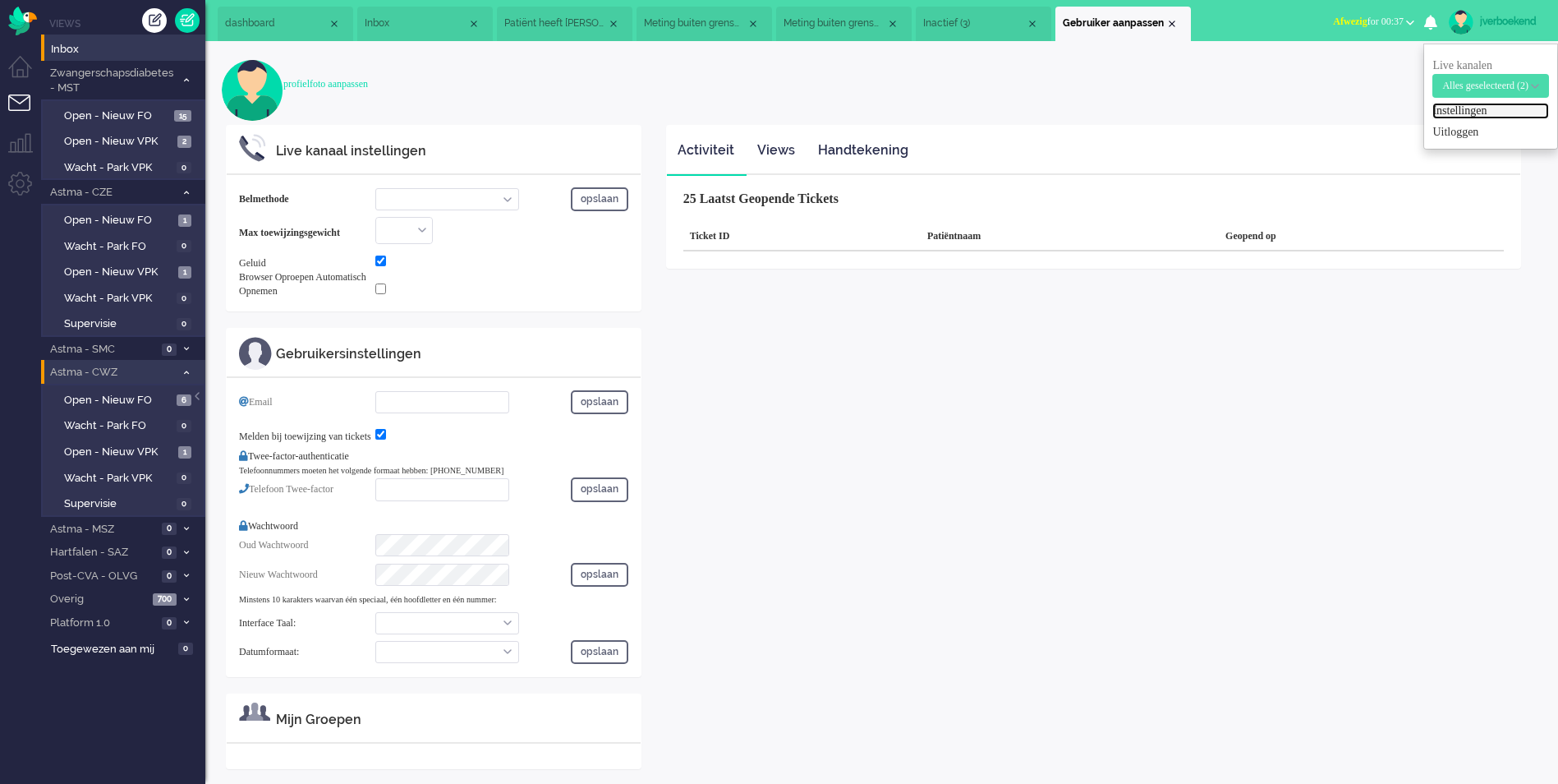
type input "[PHONE_NUMBER]"
select select "nl"
select select "en_GB"
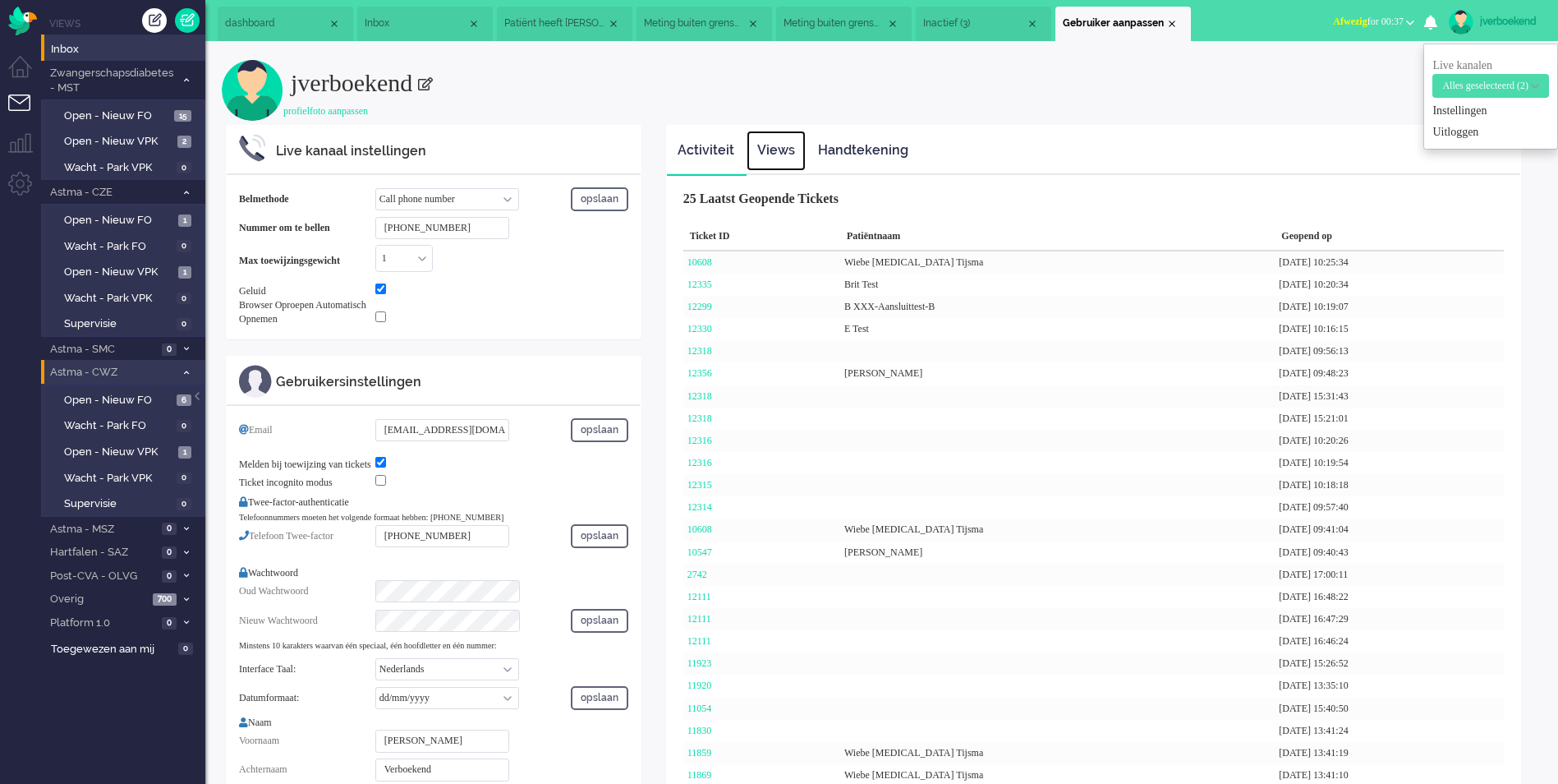
click at [765, 154] on link "Views" at bounding box center [776, 151] width 59 height 40
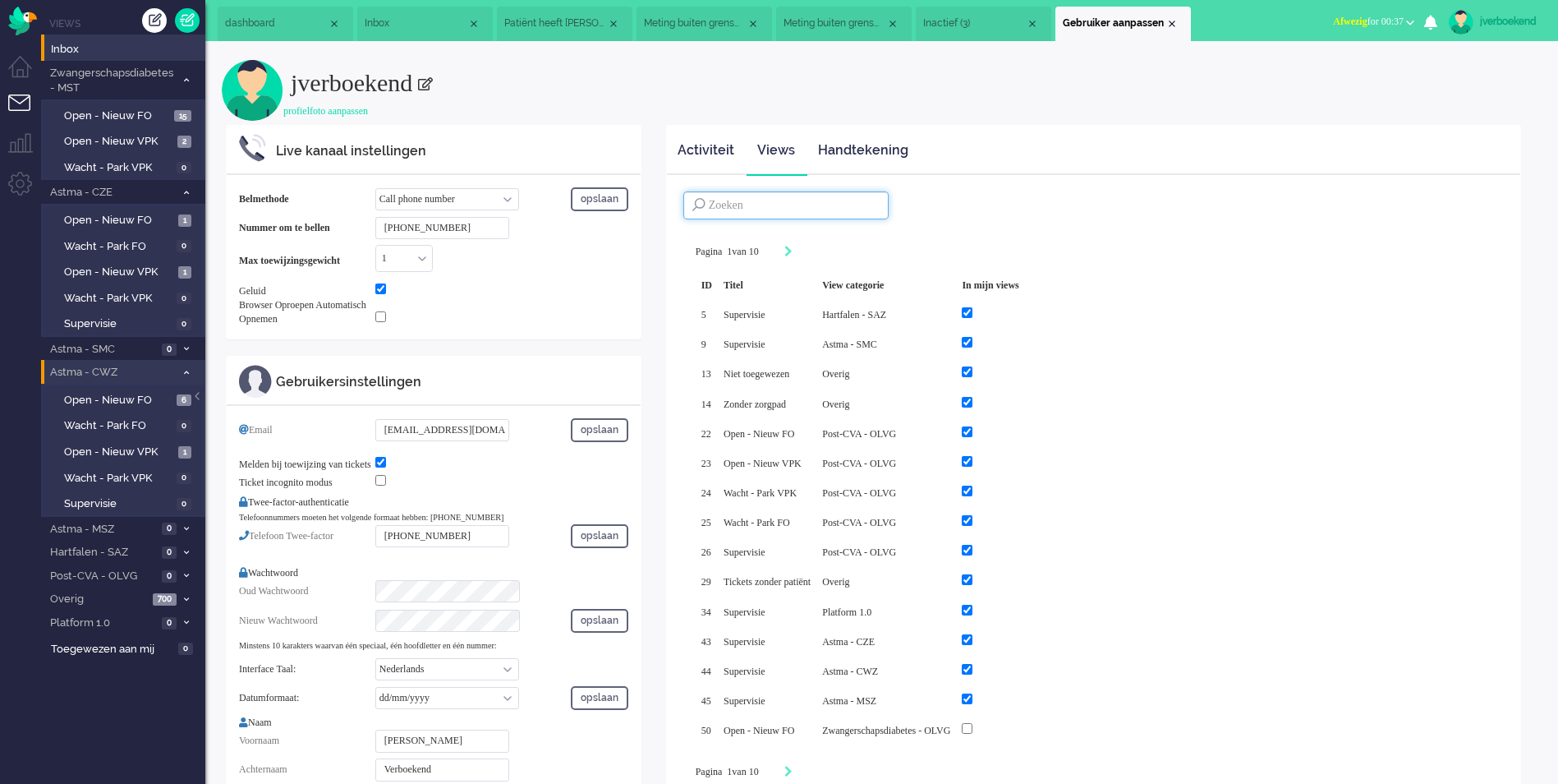
click at [821, 200] on input at bounding box center [785, 205] width 205 height 28
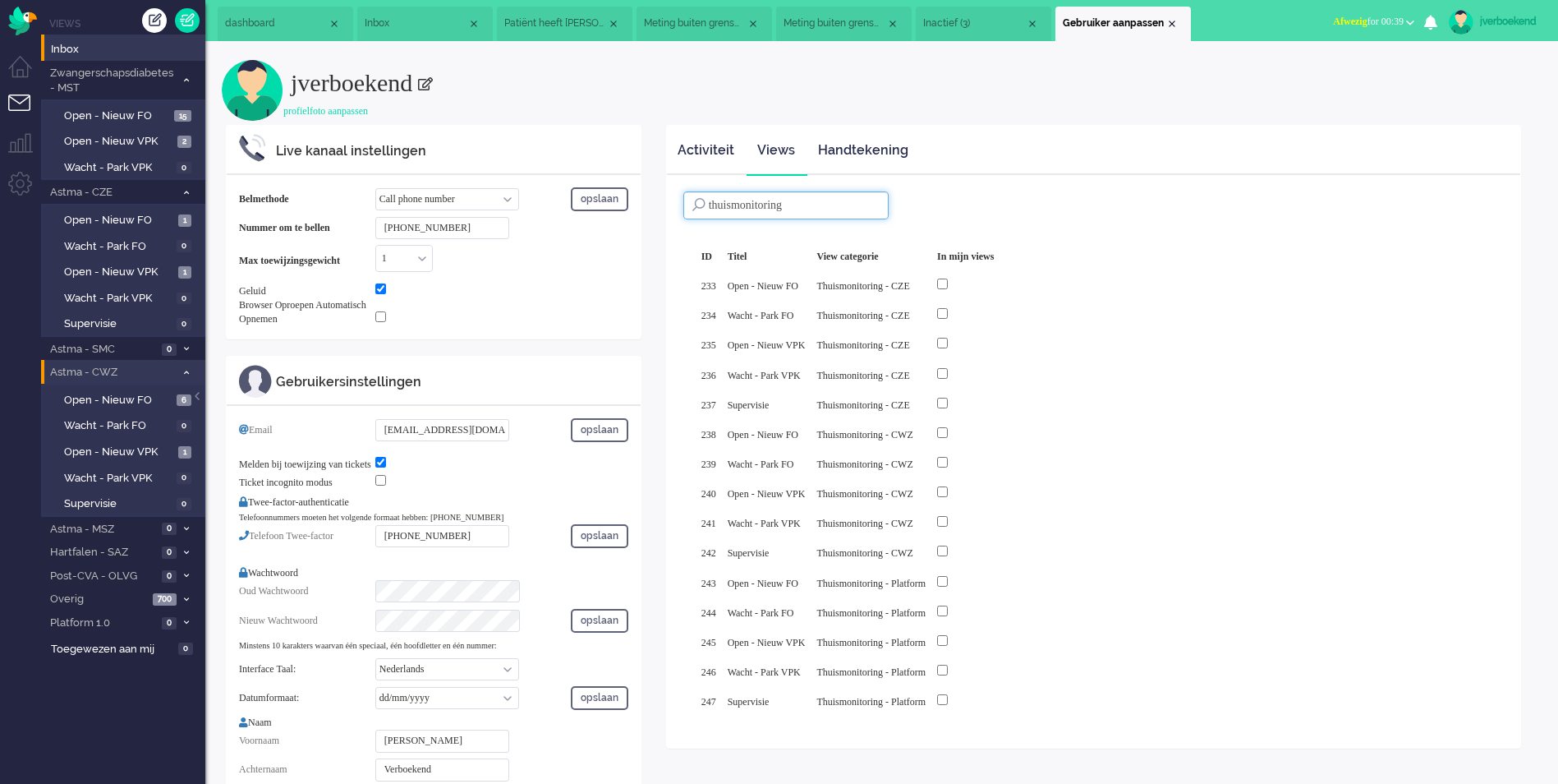
type input "thuismonitoring"
drag, startPoint x: 87, startPoint y: 49, endPoint x: 76, endPoint y: 50, distance: 10.7
click at [87, 49] on span "Inbox" at bounding box center [128, 50] width 154 height 16
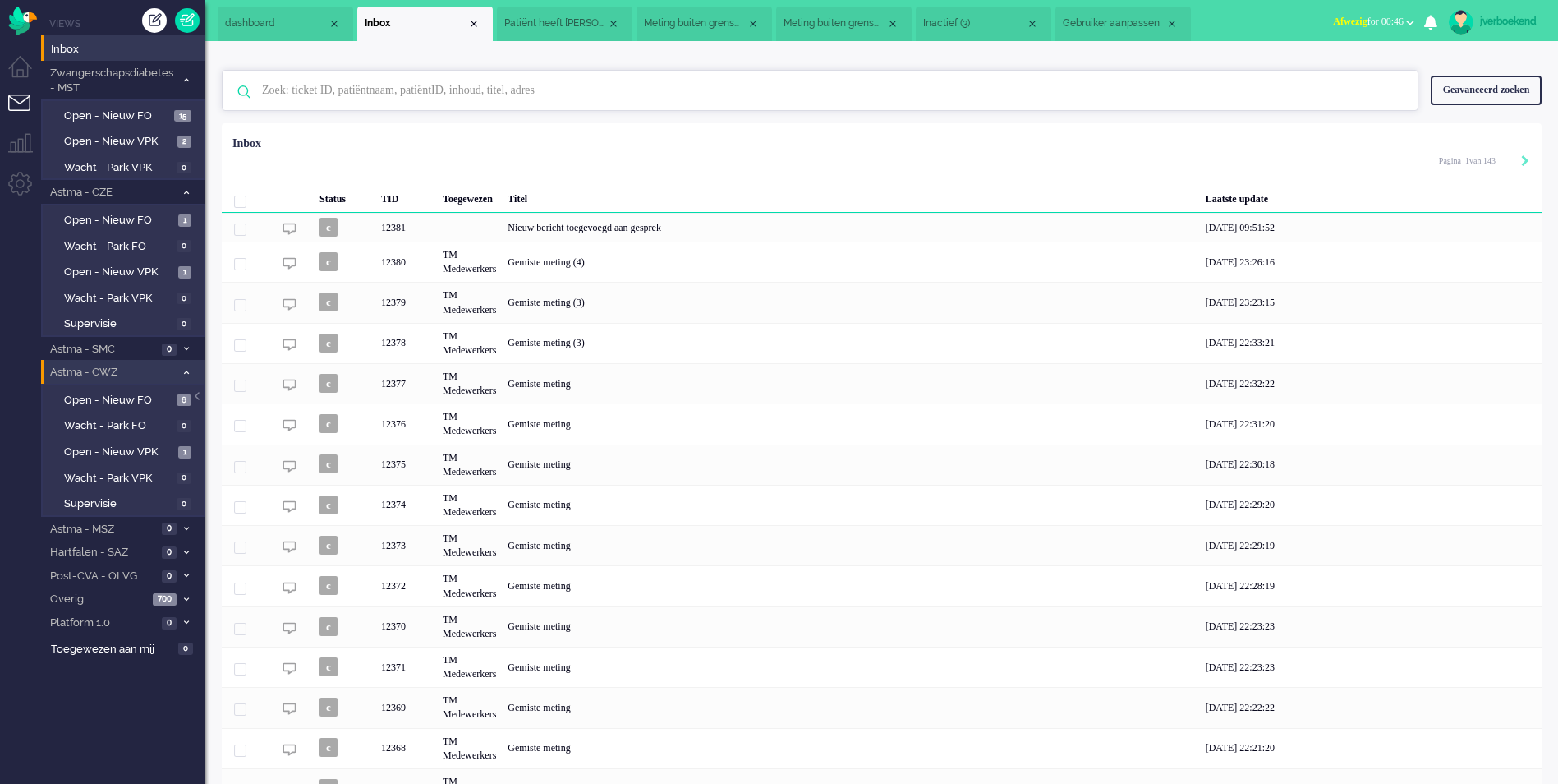
click at [315, 94] on input "text" at bounding box center [823, 90] width 1146 height 39
paste input "Stan Test"
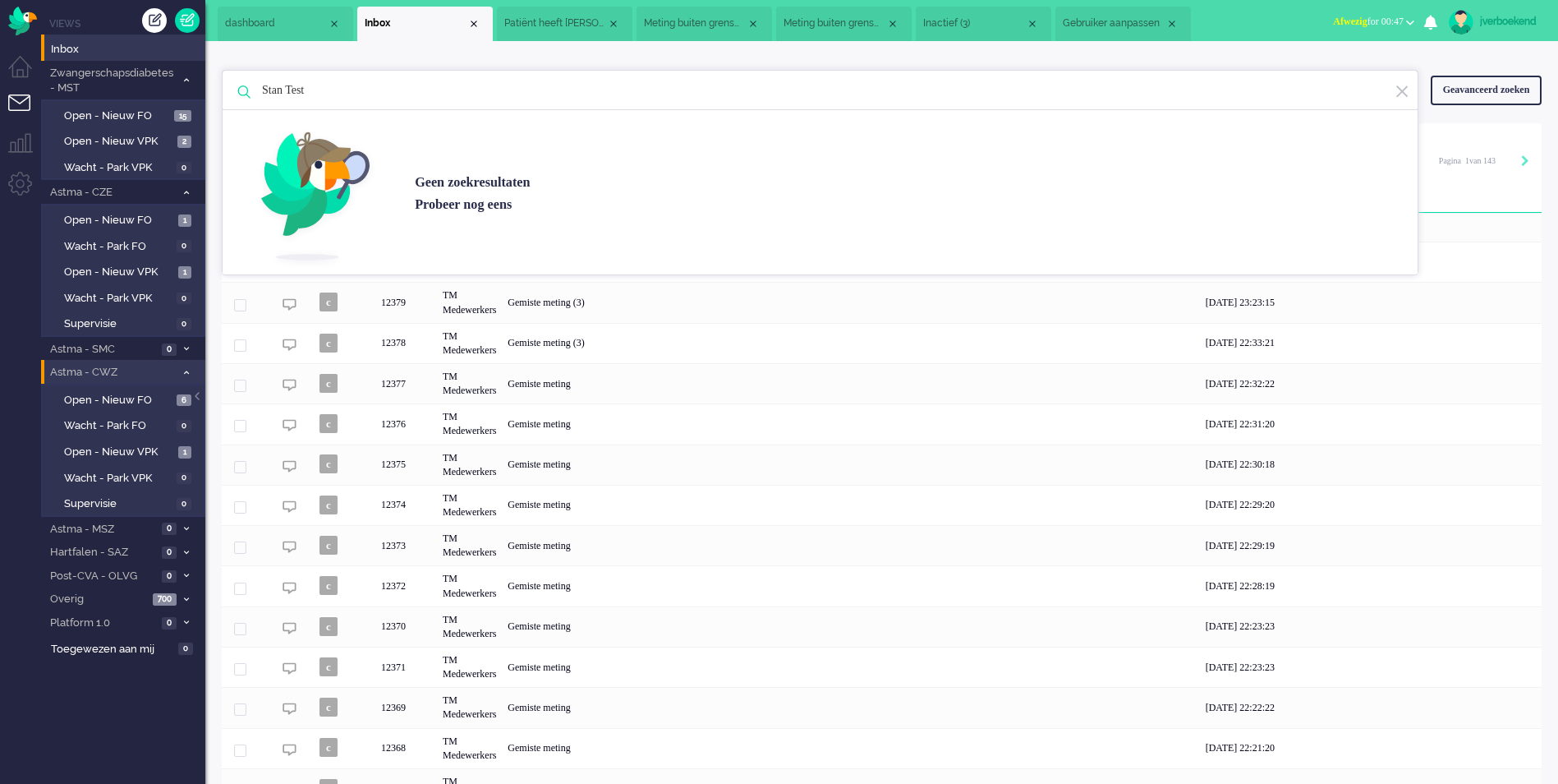
type input "Stan Test"
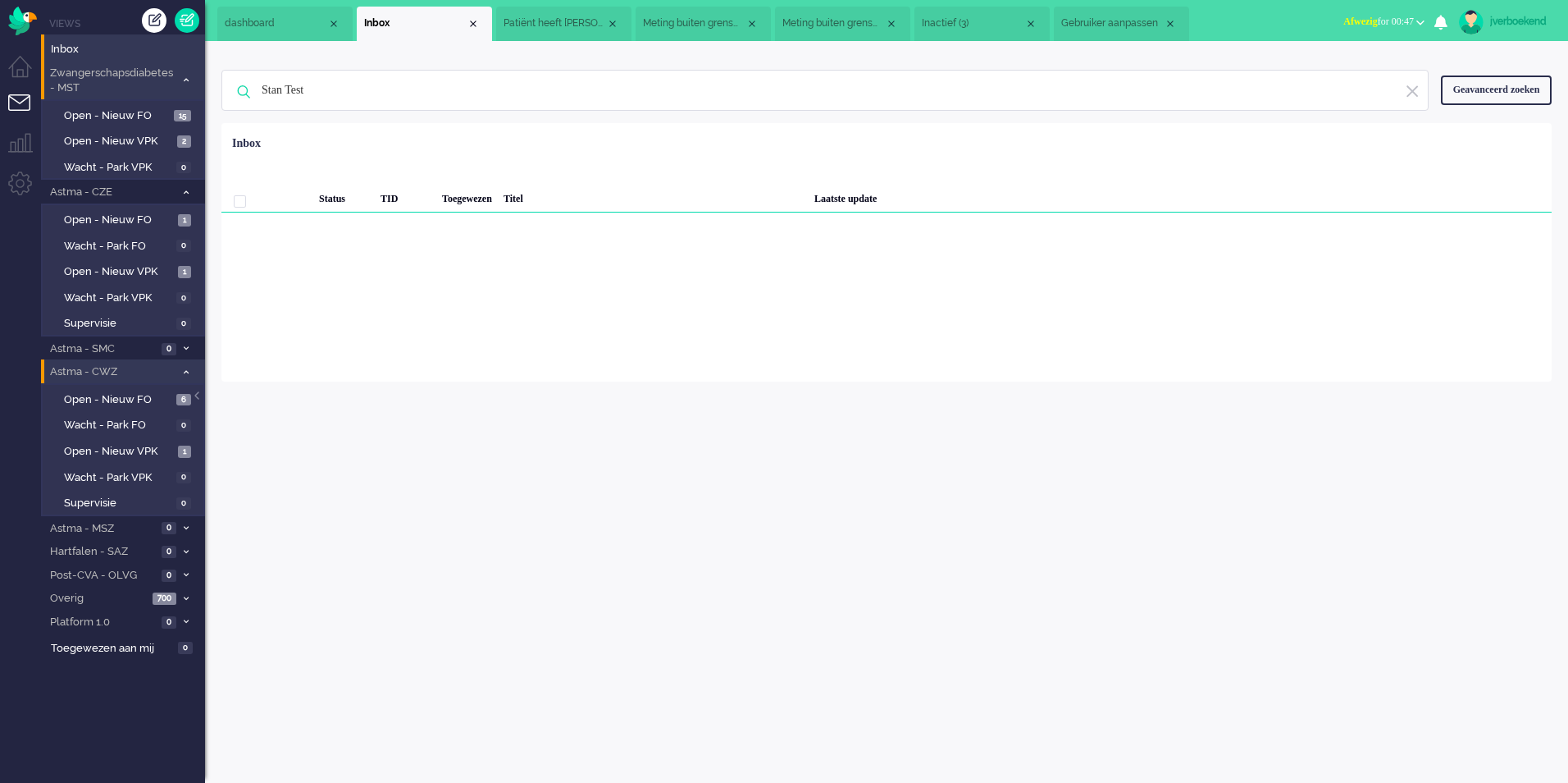
click at [184, 80] on icon at bounding box center [186, 80] width 5 height 6
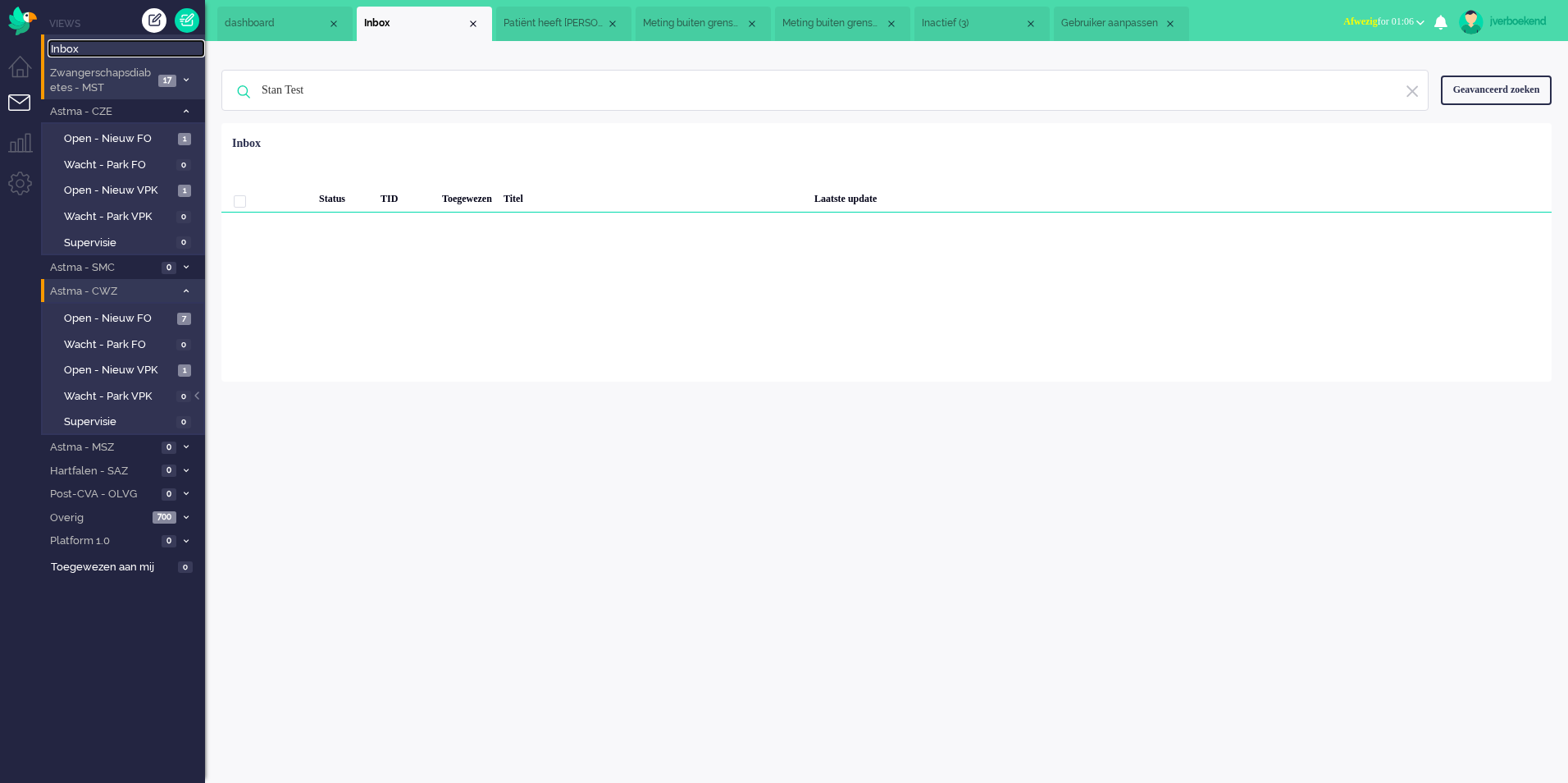
click at [56, 51] on span "Inbox" at bounding box center [128, 50] width 154 height 16
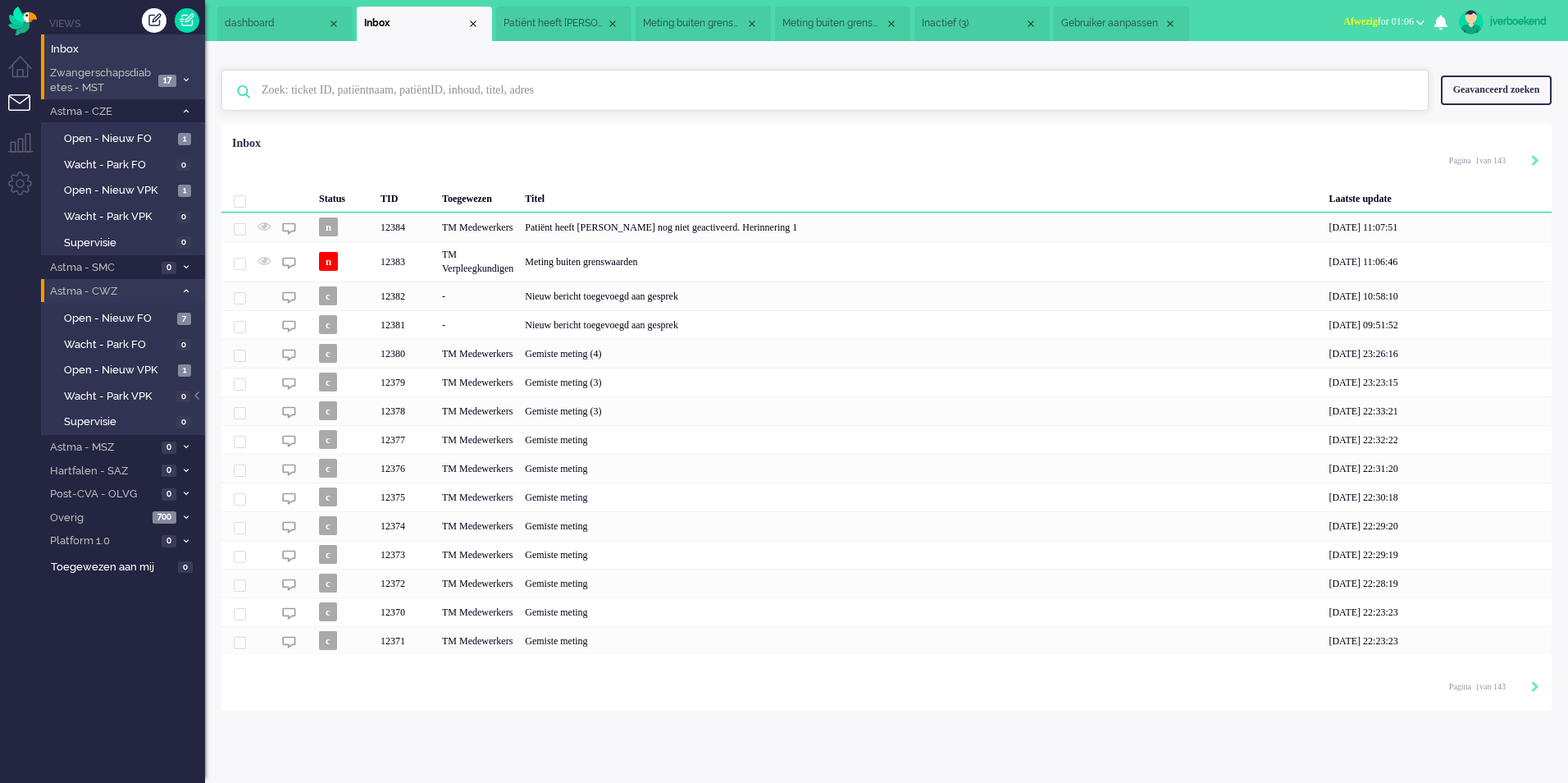
click at [345, 83] on input "text" at bounding box center [828, 90] width 1157 height 39
paste input "[PERSON_NAME] Mst"
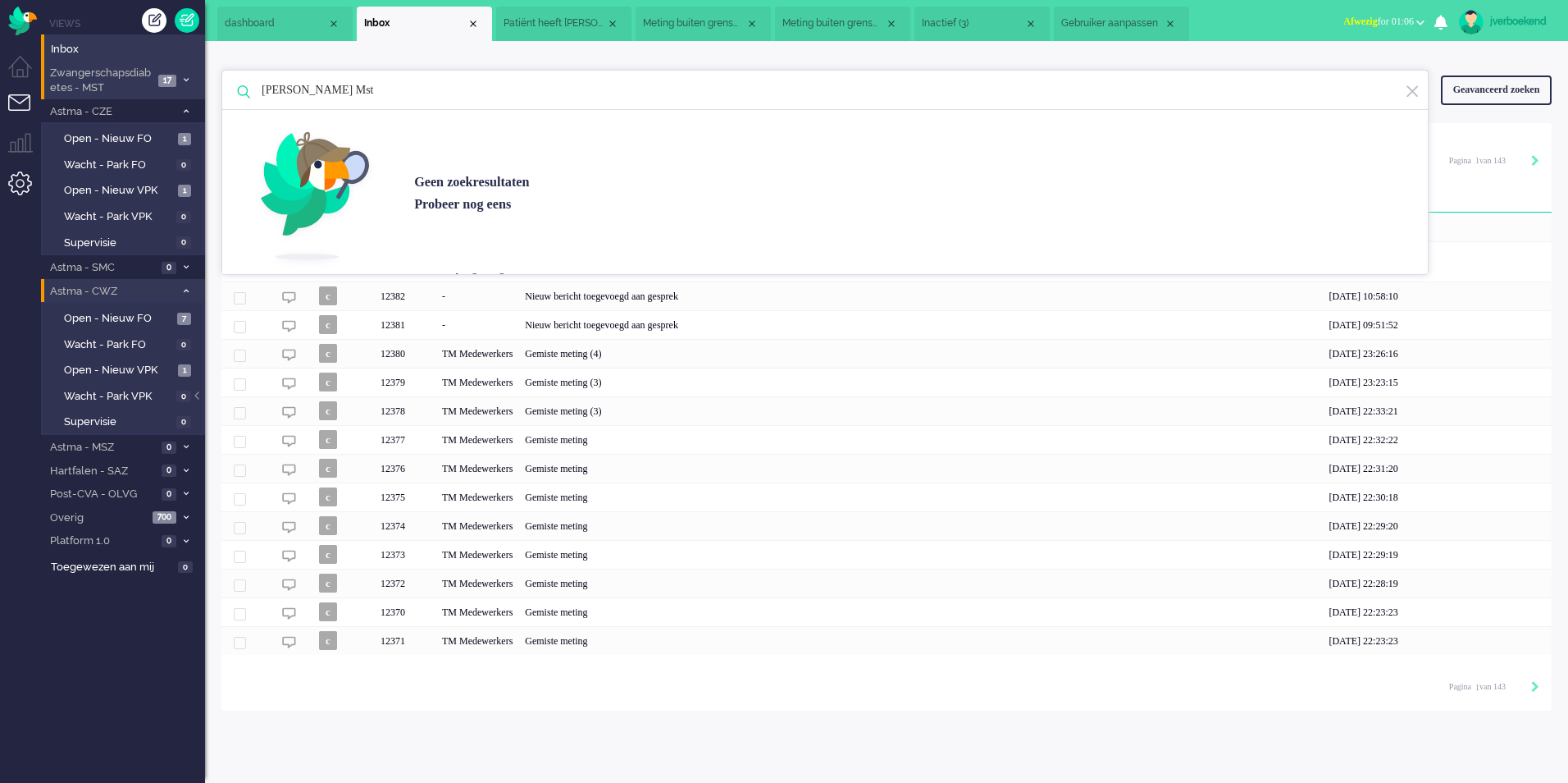
type input "[PERSON_NAME] Mst"
click at [19, 191] on li "Admin menu" at bounding box center [26, 190] width 37 height 37
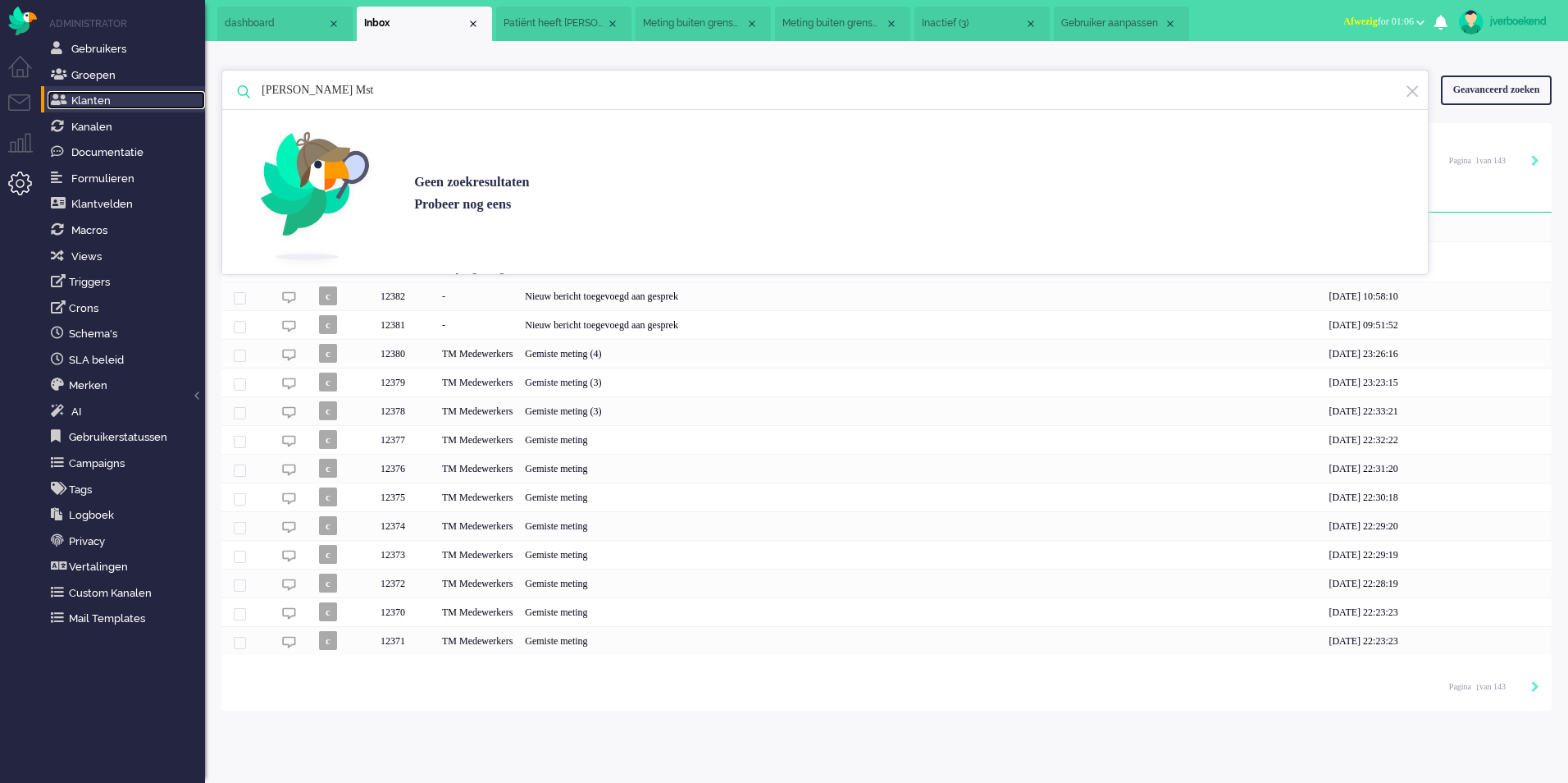
click at [106, 103] on span "Klanten" at bounding box center [90, 100] width 39 height 12
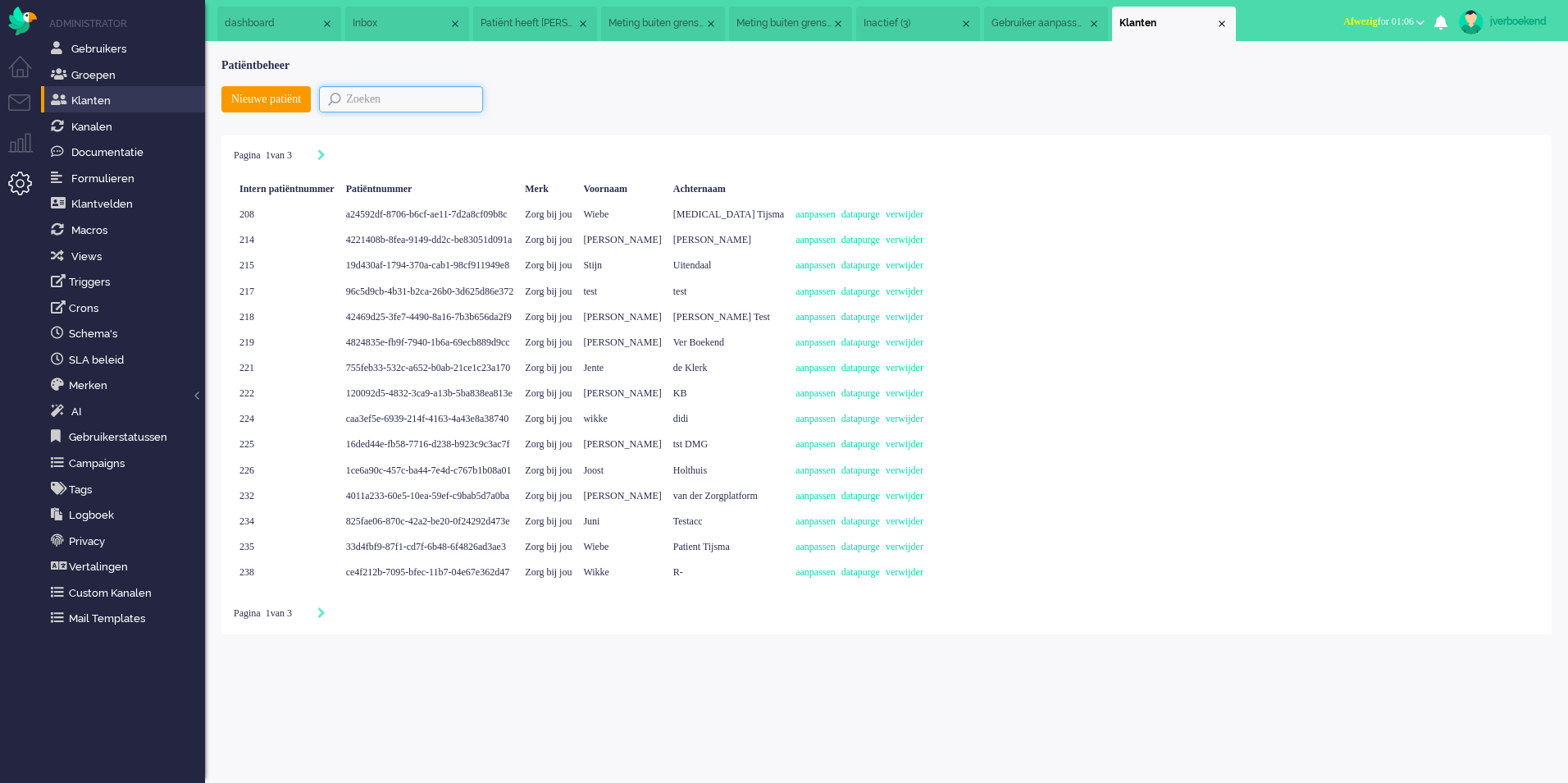
click at [367, 103] on input "text" at bounding box center [400, 99] width 164 height 26
paste input "[PERSON_NAME] Mst"
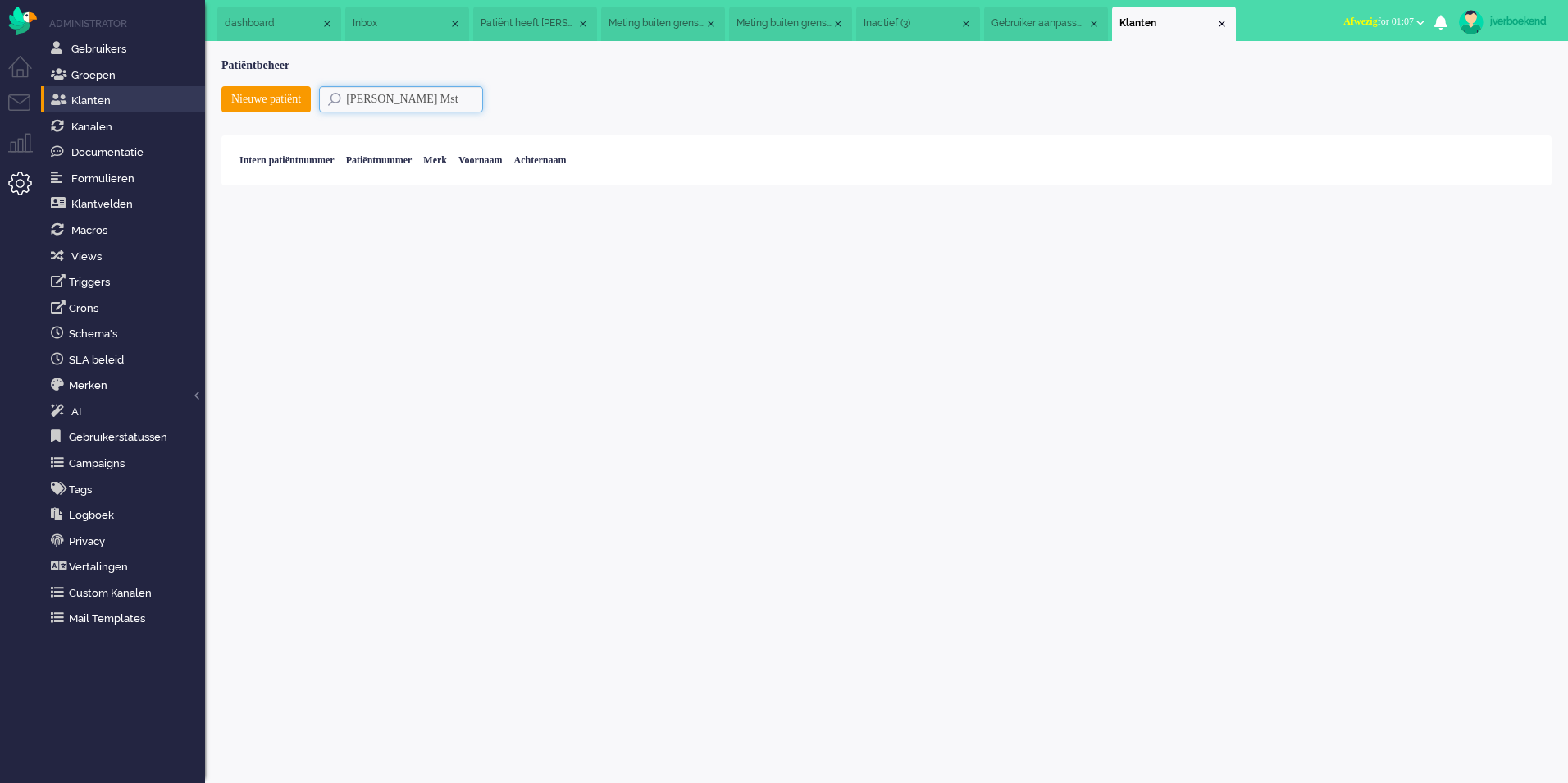
type input "[PERSON_NAME] Mst"
click at [17, 184] on li "Admin menu" at bounding box center [26, 190] width 37 height 37
click at [118, 108] on link "Klanten" at bounding box center [127, 100] width 158 height 18
click at [16, 90] on li "Dashboard menu" at bounding box center [26, 74] width 37 height 37
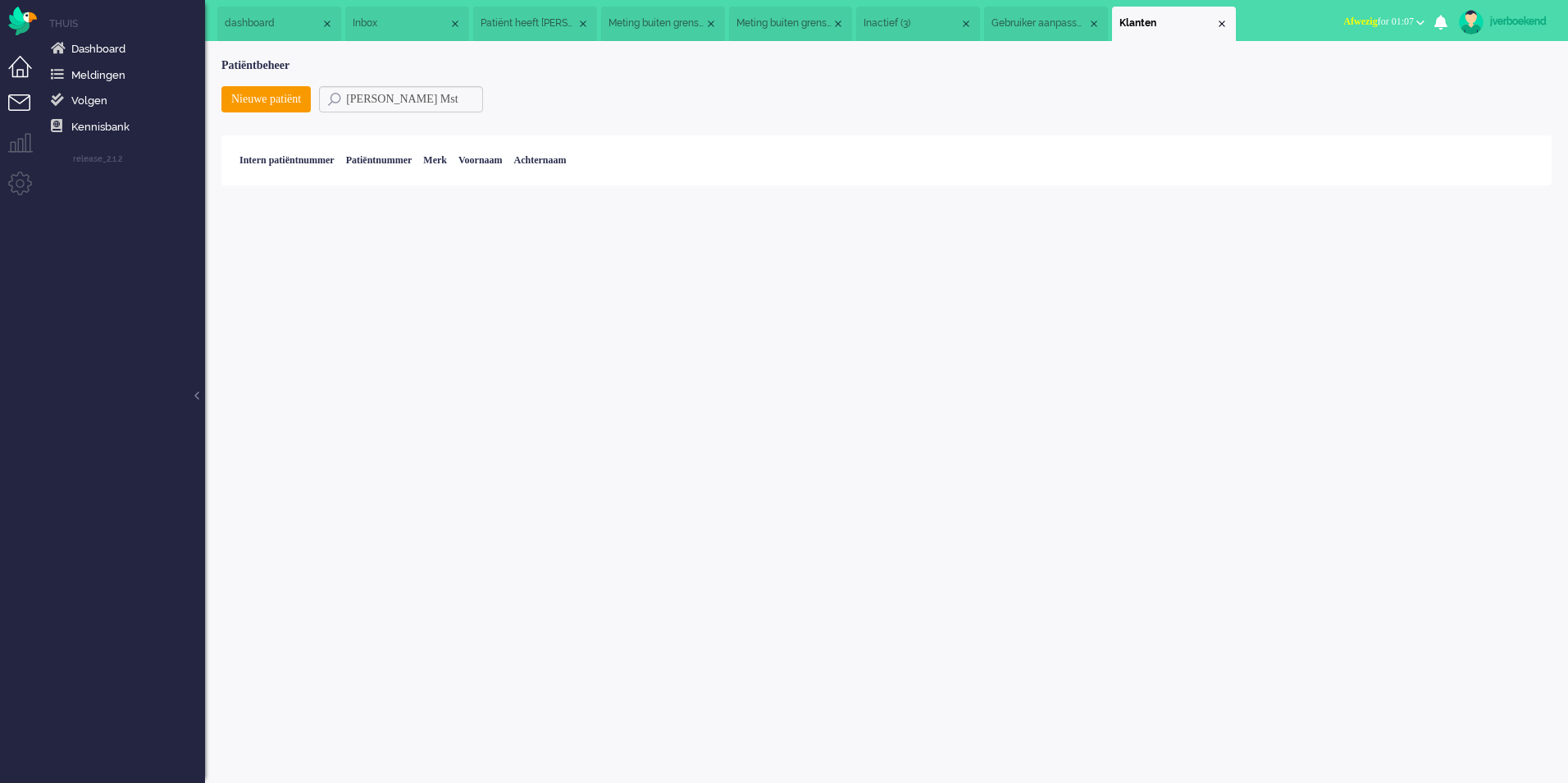
click at [19, 103] on li "Tickets menu" at bounding box center [26, 112] width 37 height 37
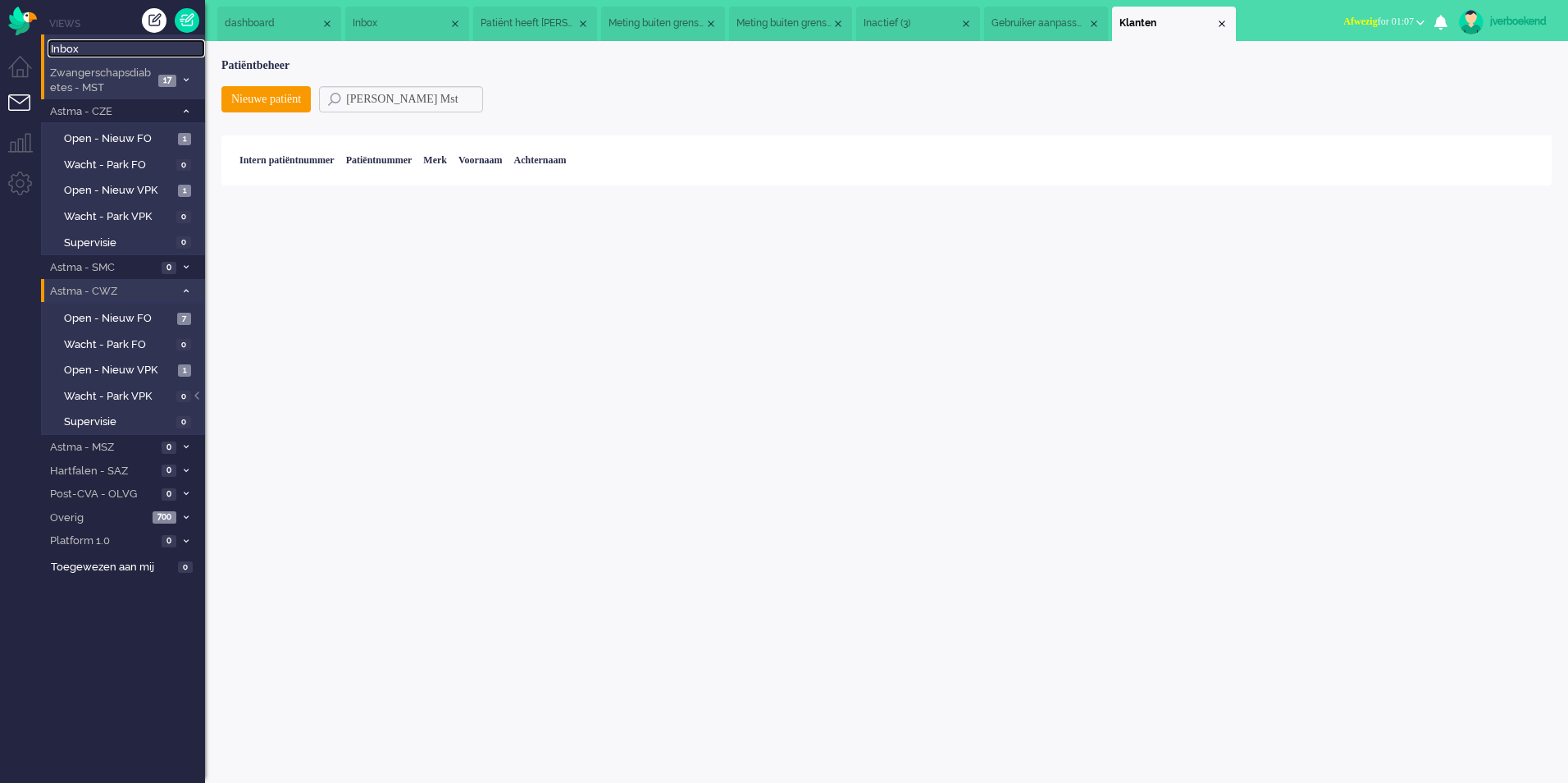
click at [117, 45] on span "Inbox" at bounding box center [128, 50] width 154 height 16
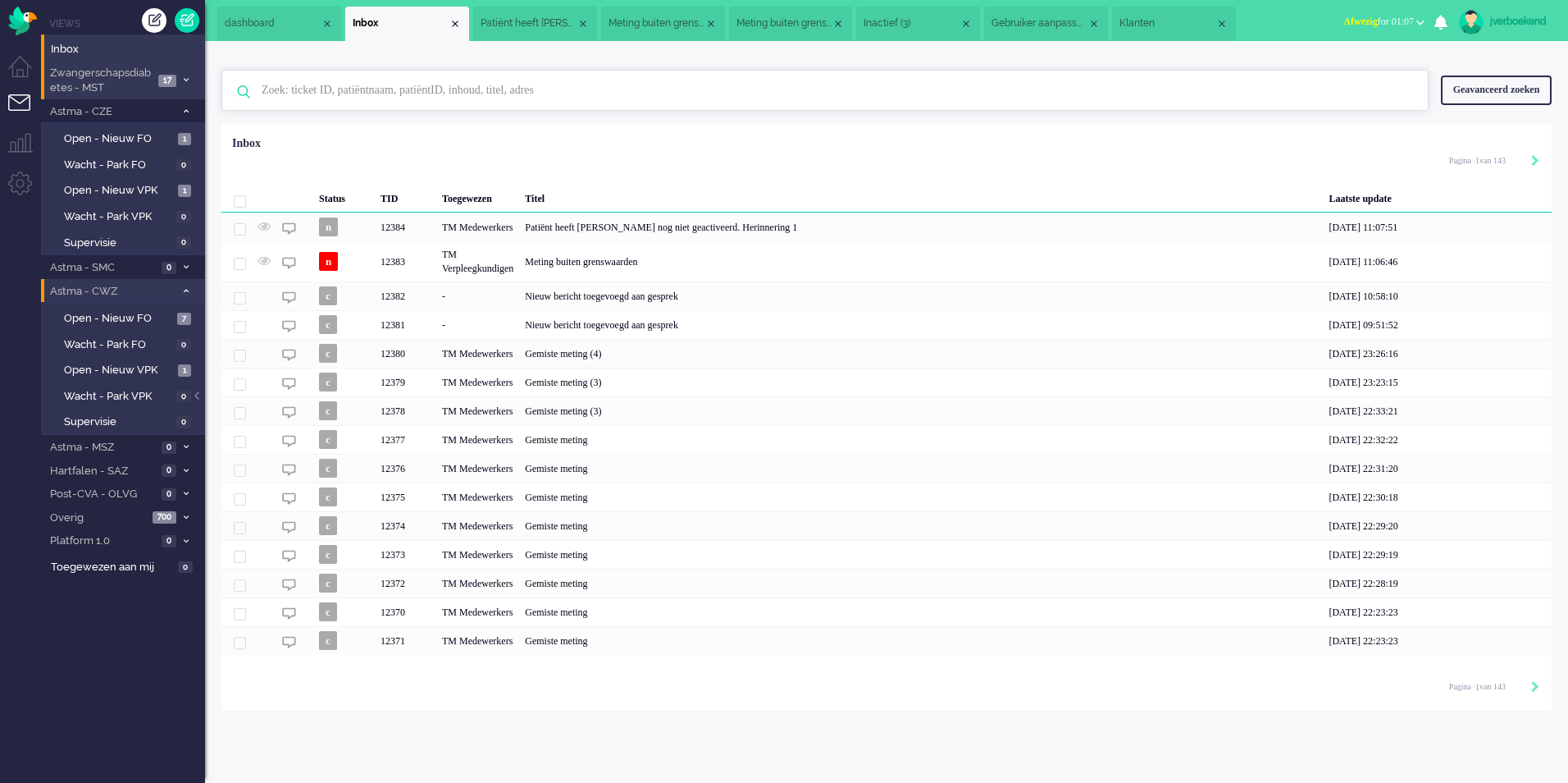
click at [346, 97] on input "text" at bounding box center [828, 90] width 1157 height 39
click at [80, 51] on span "Inbox" at bounding box center [128, 50] width 154 height 16
click at [25, 183] on li "Admin menu" at bounding box center [26, 190] width 37 height 37
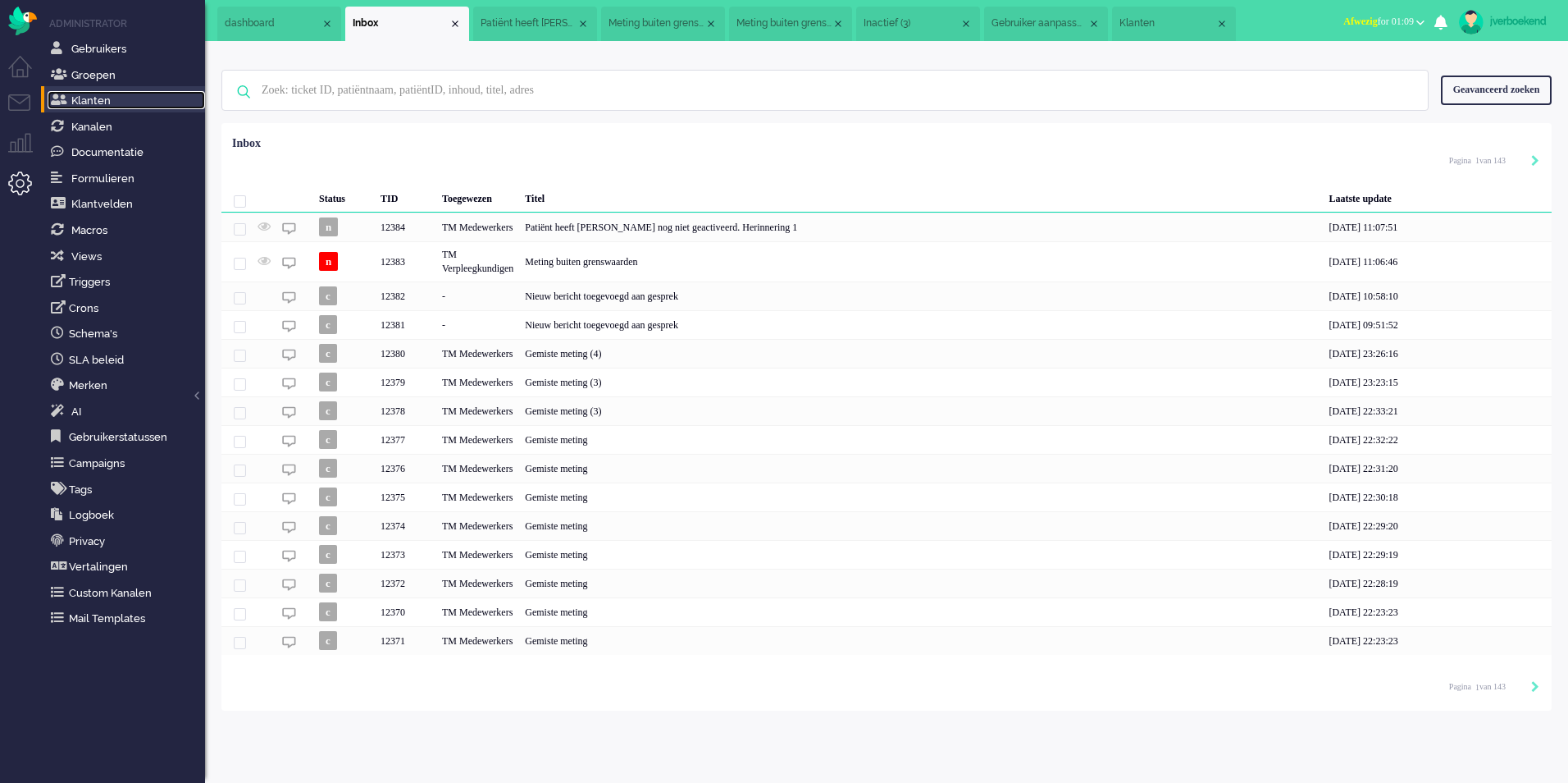
click at [93, 95] on span "Klanten" at bounding box center [90, 100] width 39 height 12
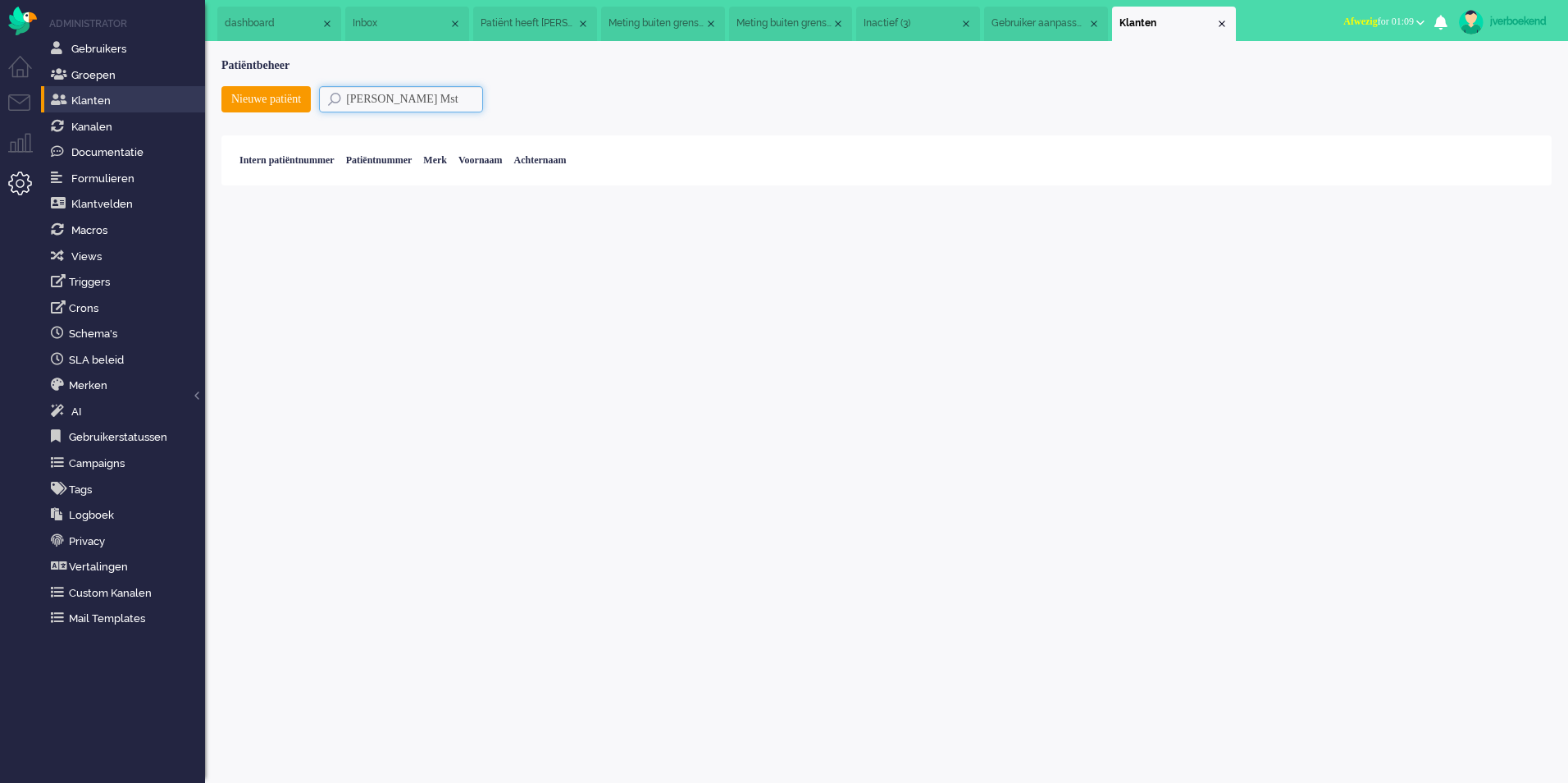
drag, startPoint x: 469, startPoint y: 104, endPoint x: 350, endPoint y: 104, distance: 119.0
click at [350, 104] on input "[PERSON_NAME] Mst" at bounding box center [400, 99] width 164 height 26
type input "hendri"
click at [839, 306] on div "jverboekend Thuis Ticket Csat Mijn gemiddelde cijfer Deze week - Ticket Bijdrag…" at bounding box center [886, 411] width 1363 height 741
click at [21, 106] on li "Tickets menu" at bounding box center [26, 112] width 37 height 37
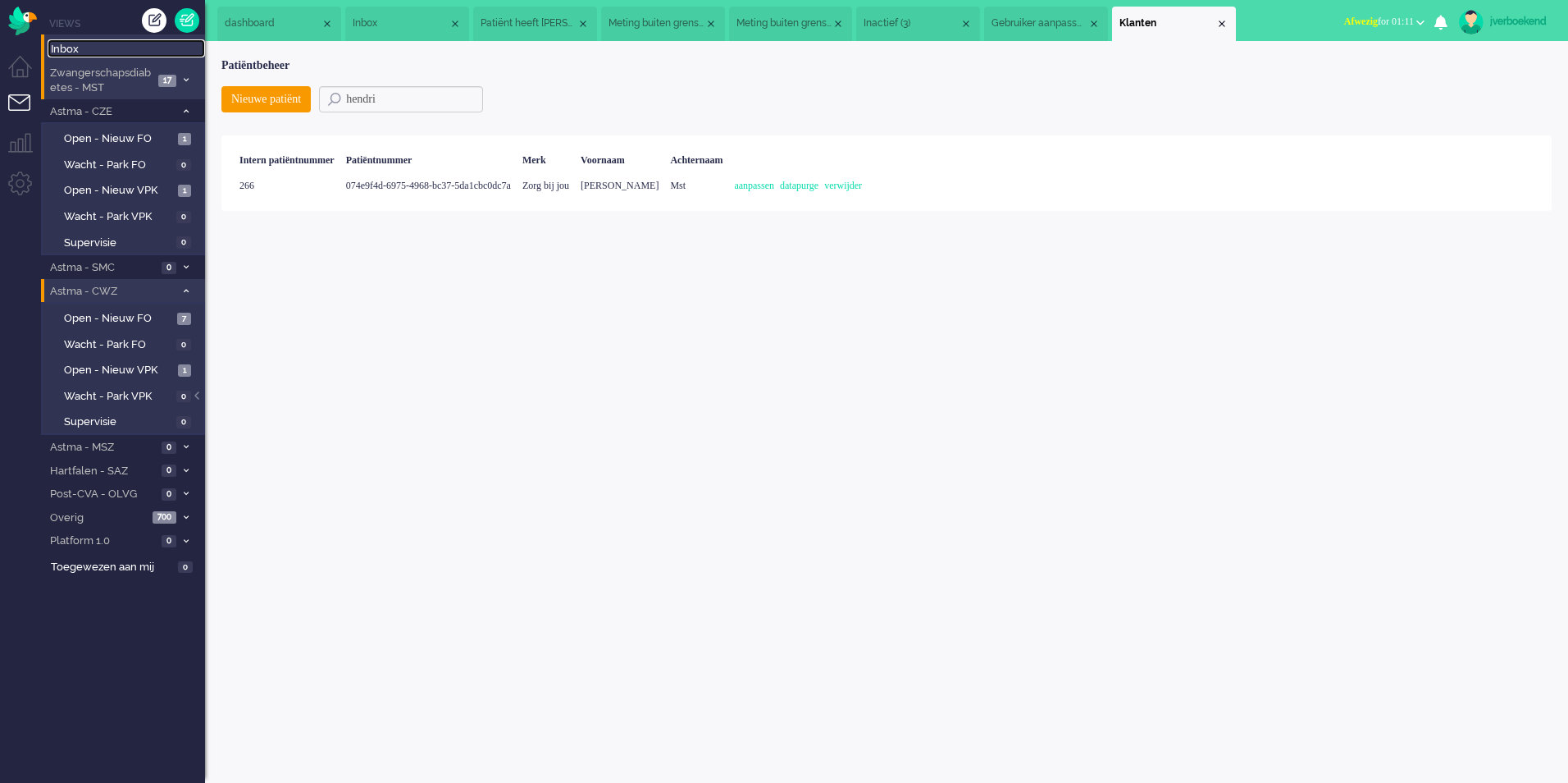
click at [104, 51] on span "Inbox" at bounding box center [128, 50] width 154 height 16
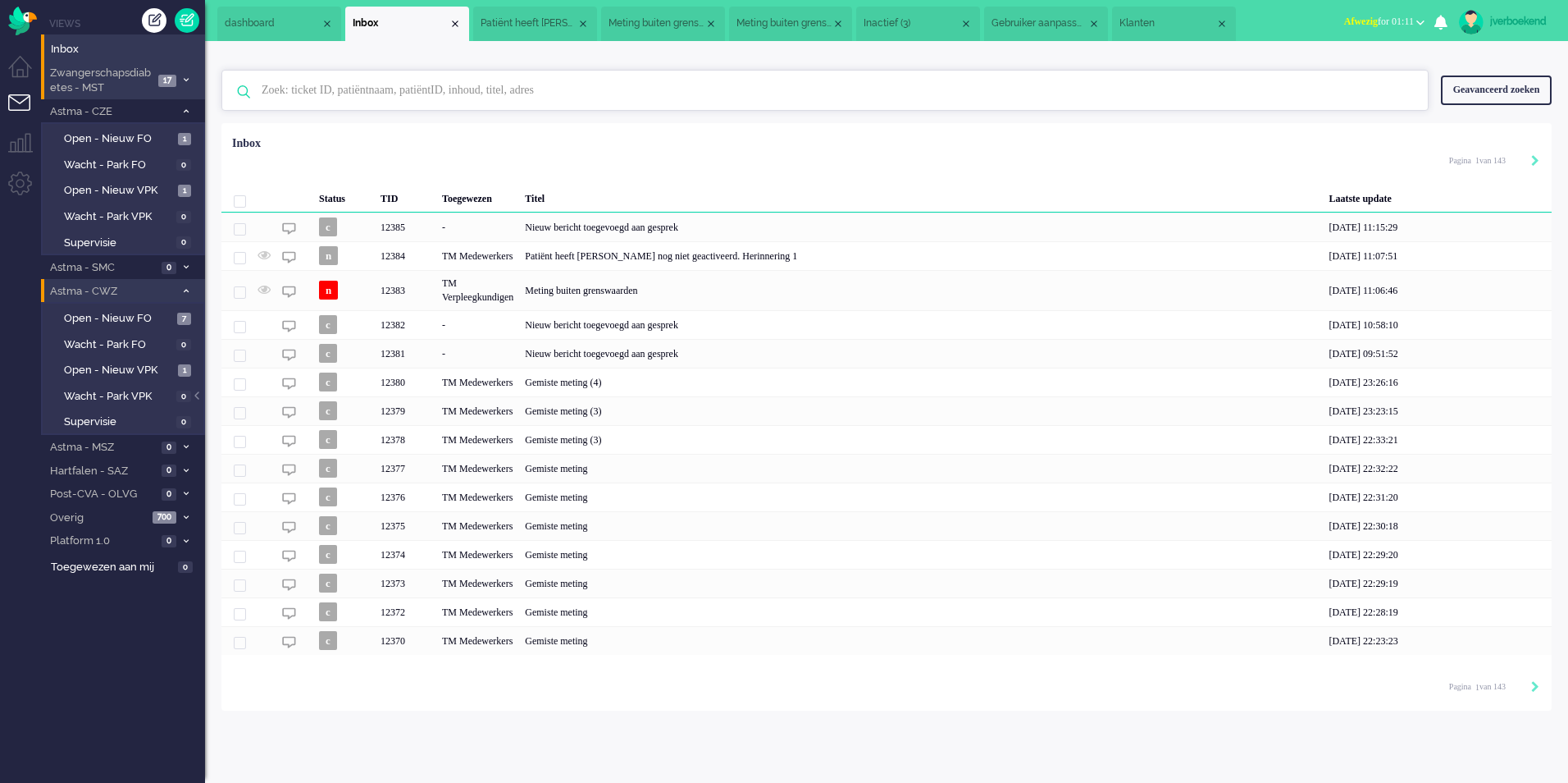
click at [338, 81] on input "text" at bounding box center [828, 90] width 1157 height 39
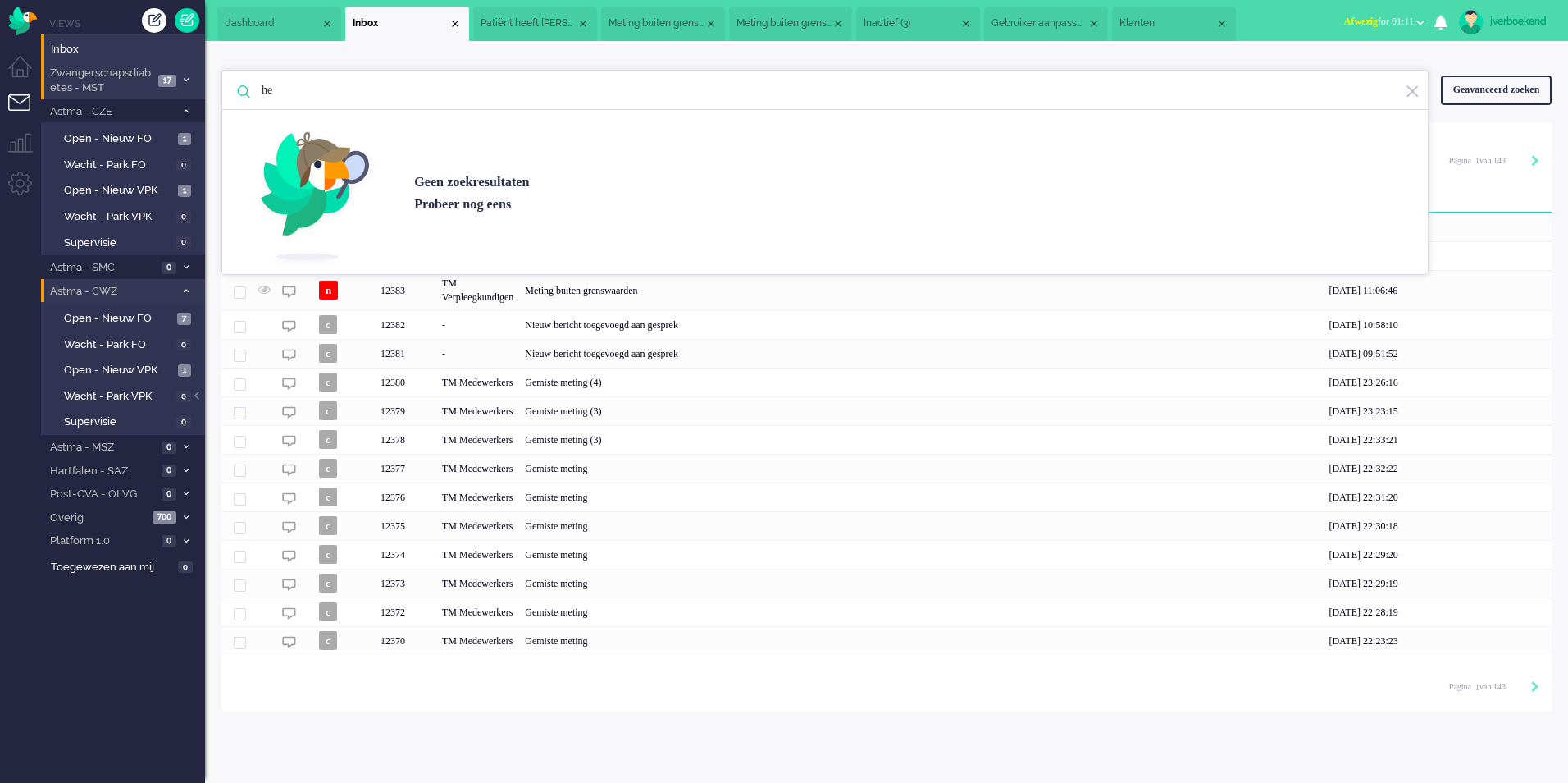
type input "h"
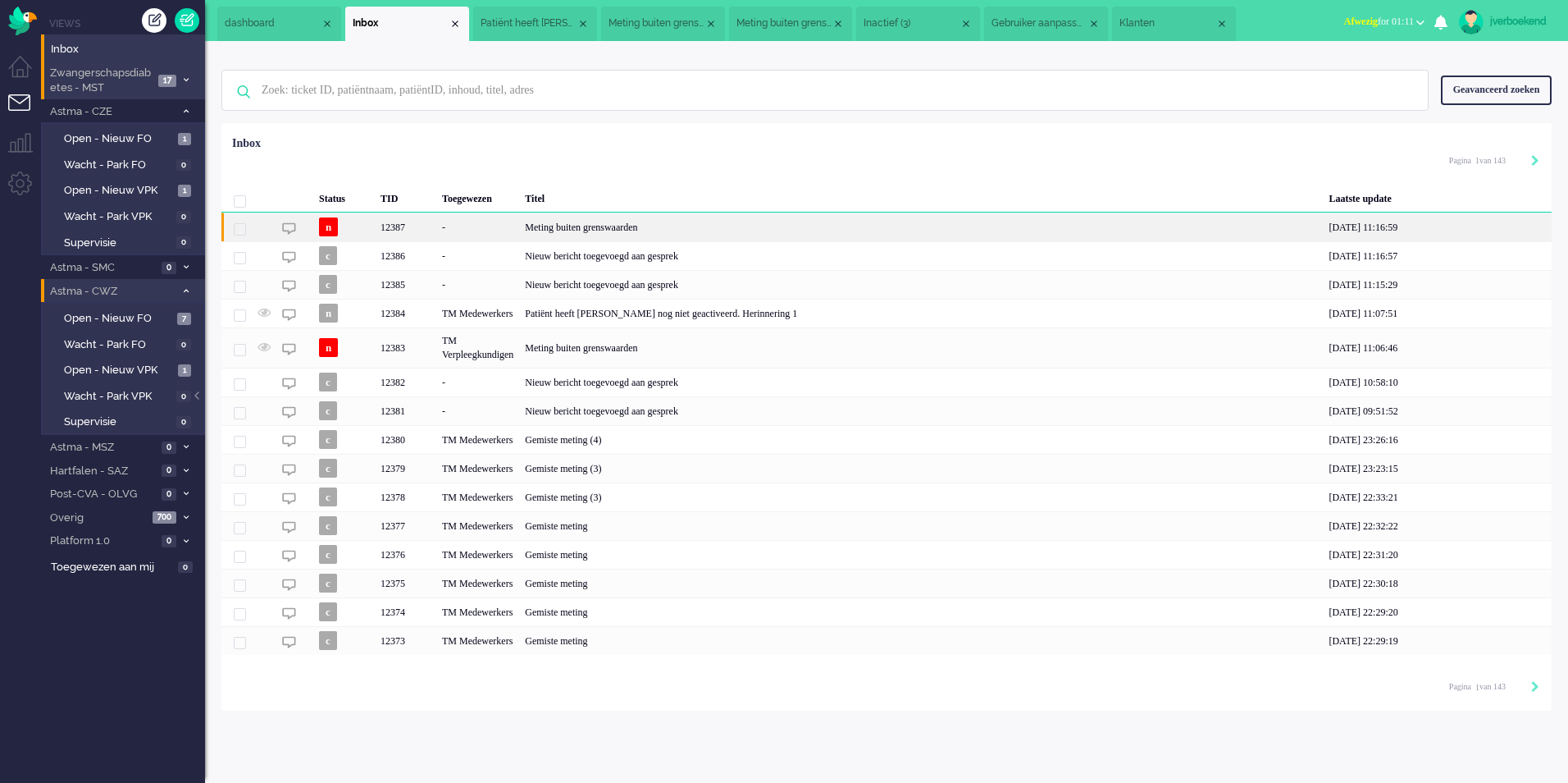
click at [817, 238] on div "Meting buiten grenswaarden" at bounding box center [921, 227] width 804 height 29
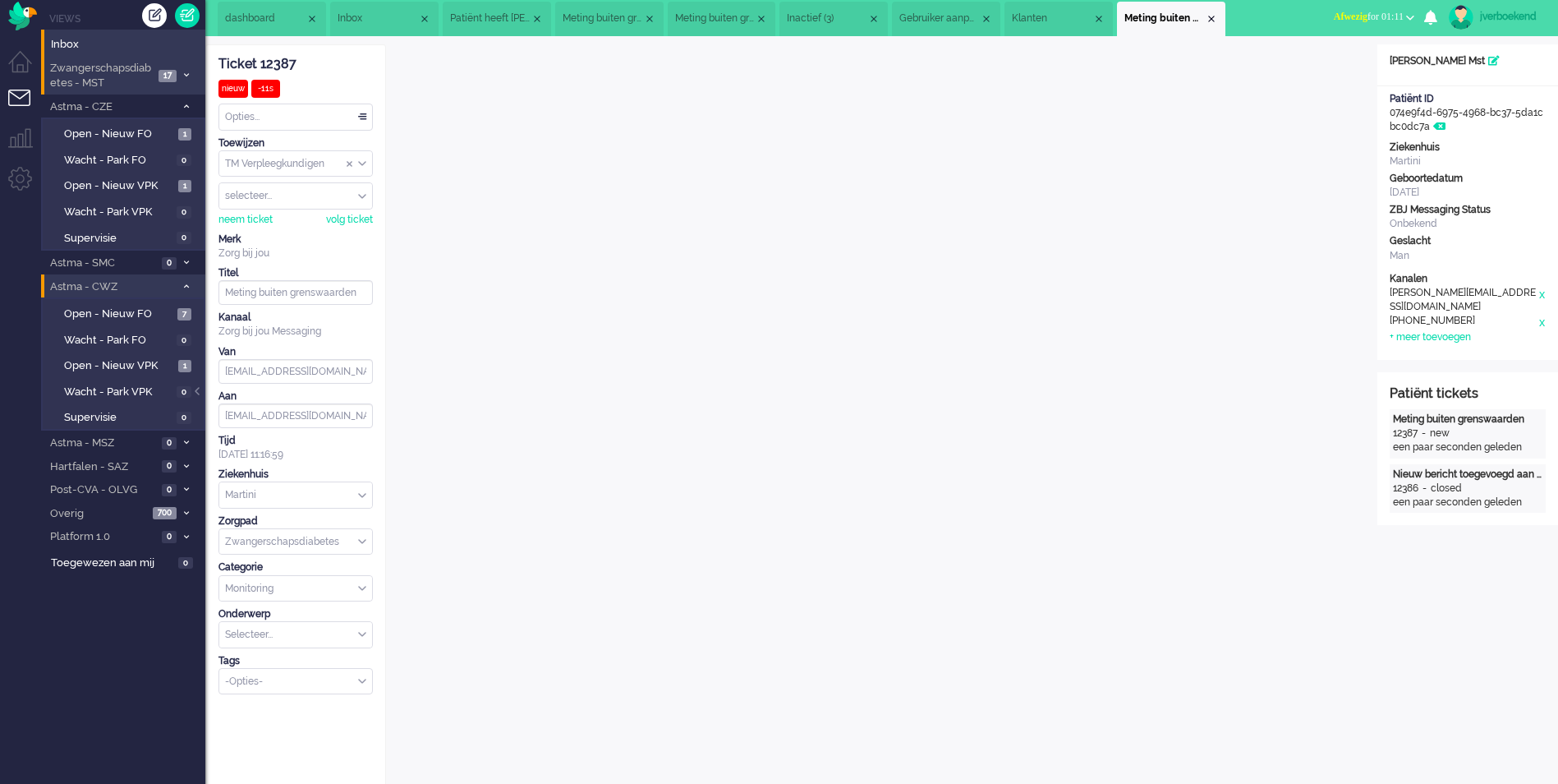
scroll to position [17, 0]
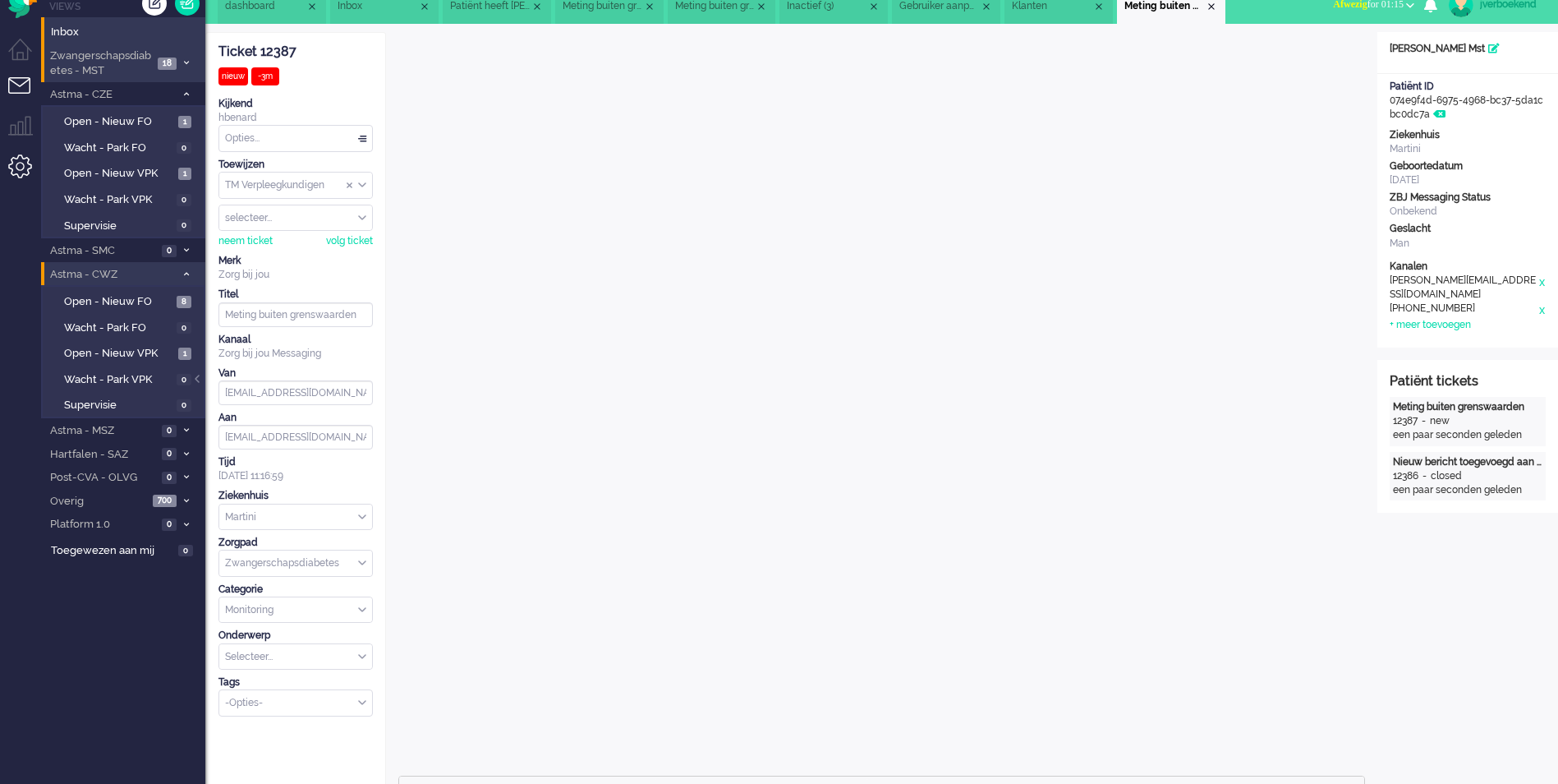
click at [19, 166] on li "Admin menu" at bounding box center [26, 172] width 37 height 37
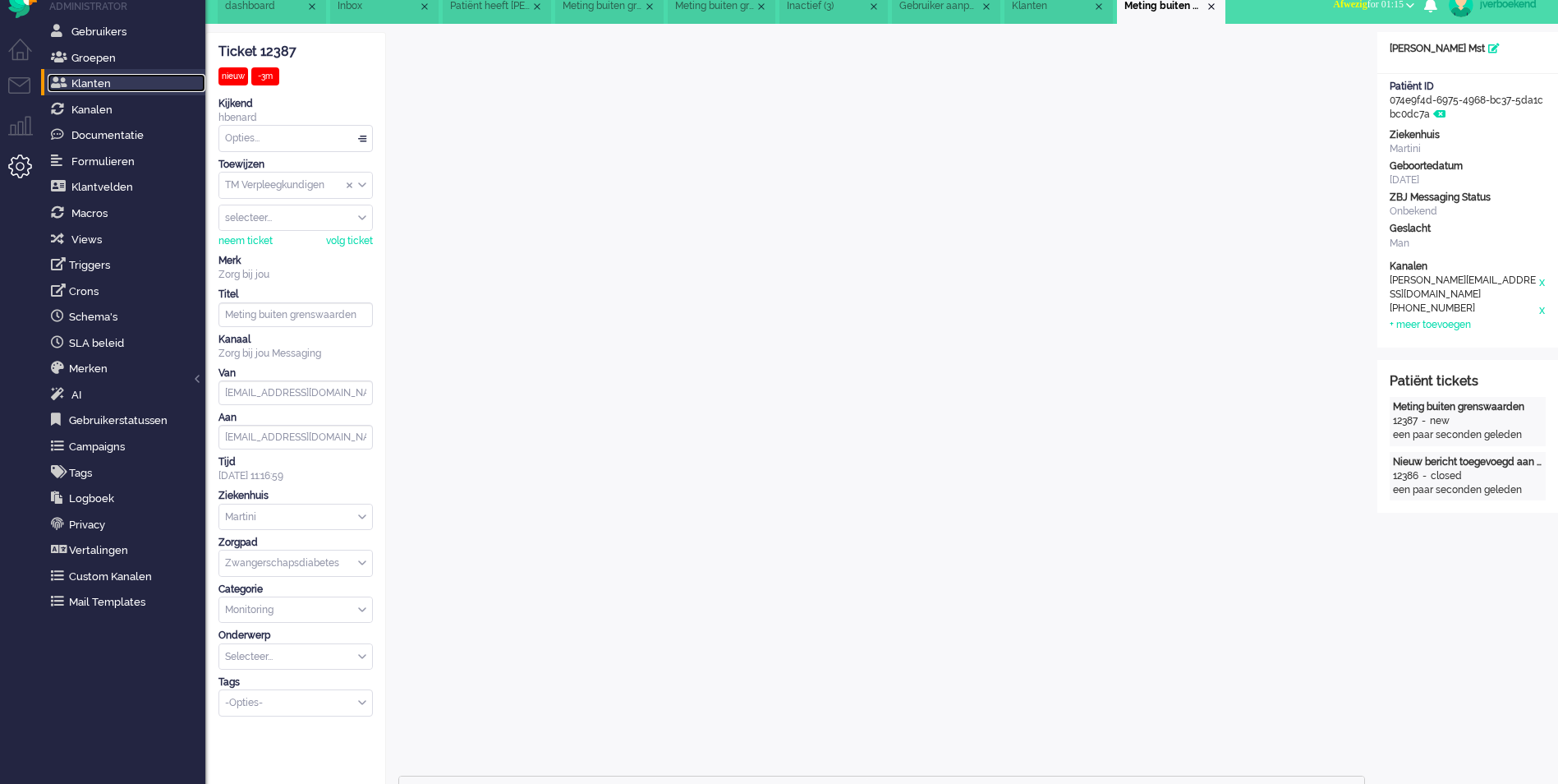
click at [90, 83] on span "Klanten" at bounding box center [90, 83] width 39 height 12
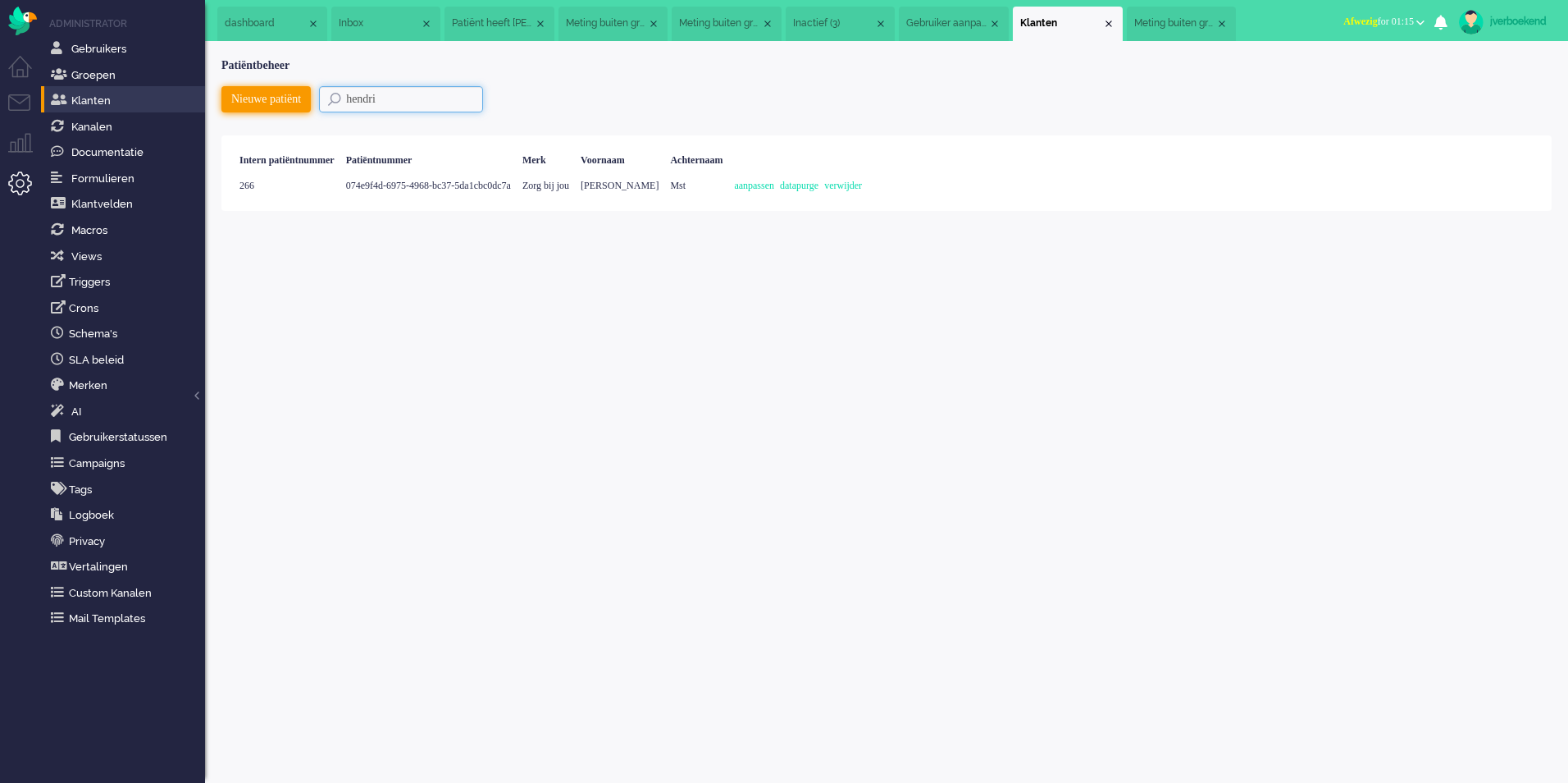
drag, startPoint x: 452, startPoint y: 100, endPoint x: 302, endPoint y: 111, distance: 150.4
click at [302, 111] on div "Nieuwe patiënt hendri" at bounding box center [887, 104] width 1330 height 37
paste input "e kemie"
type input "e"
type input "kemie"
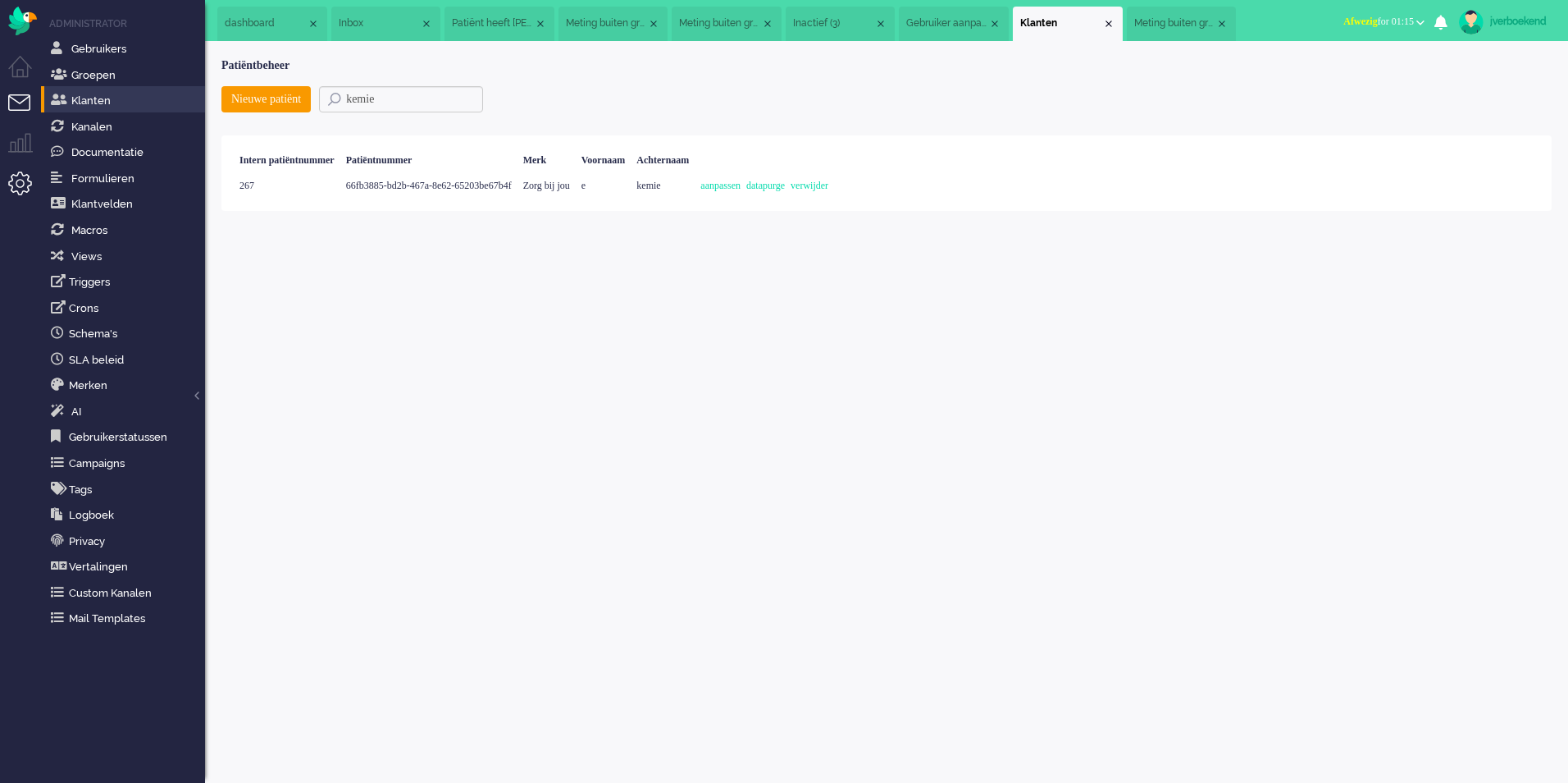
click at [20, 106] on li "Tickets menu" at bounding box center [26, 112] width 37 height 37
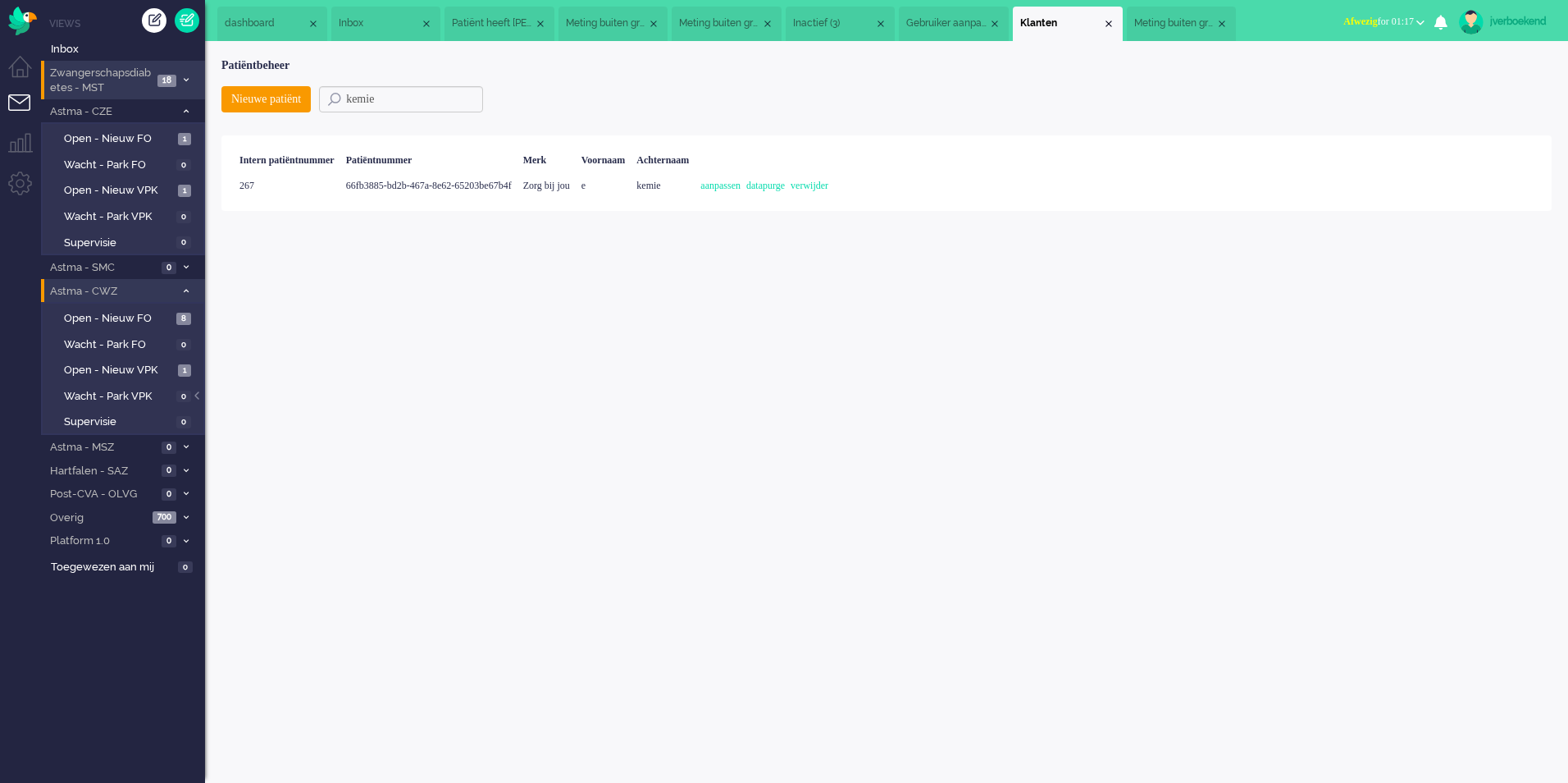
click at [184, 77] on icon at bounding box center [186, 80] width 5 height 6
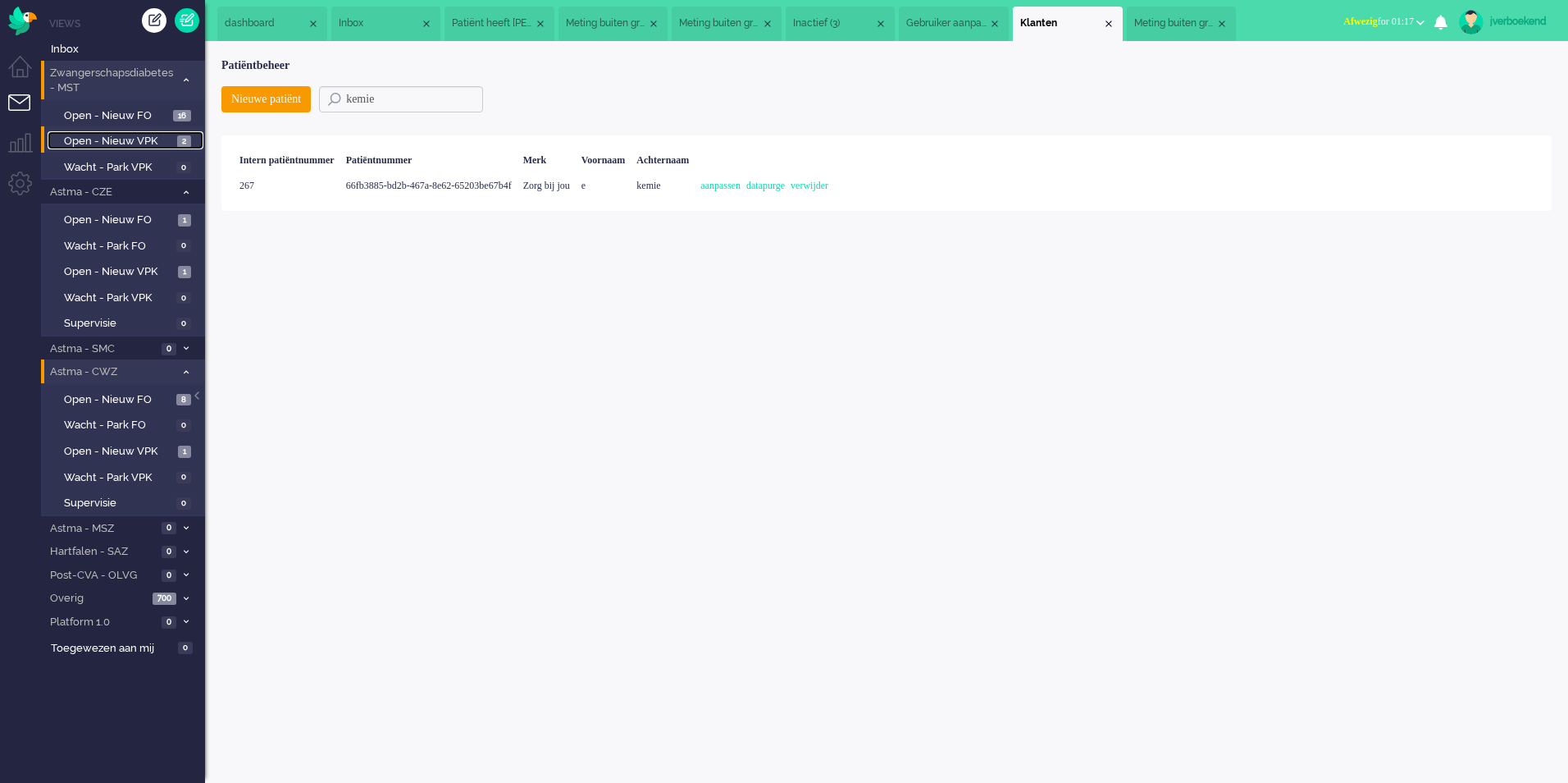
click at [122, 139] on span "Open - Nieuw VPK" at bounding box center [118, 142] width 109 height 16
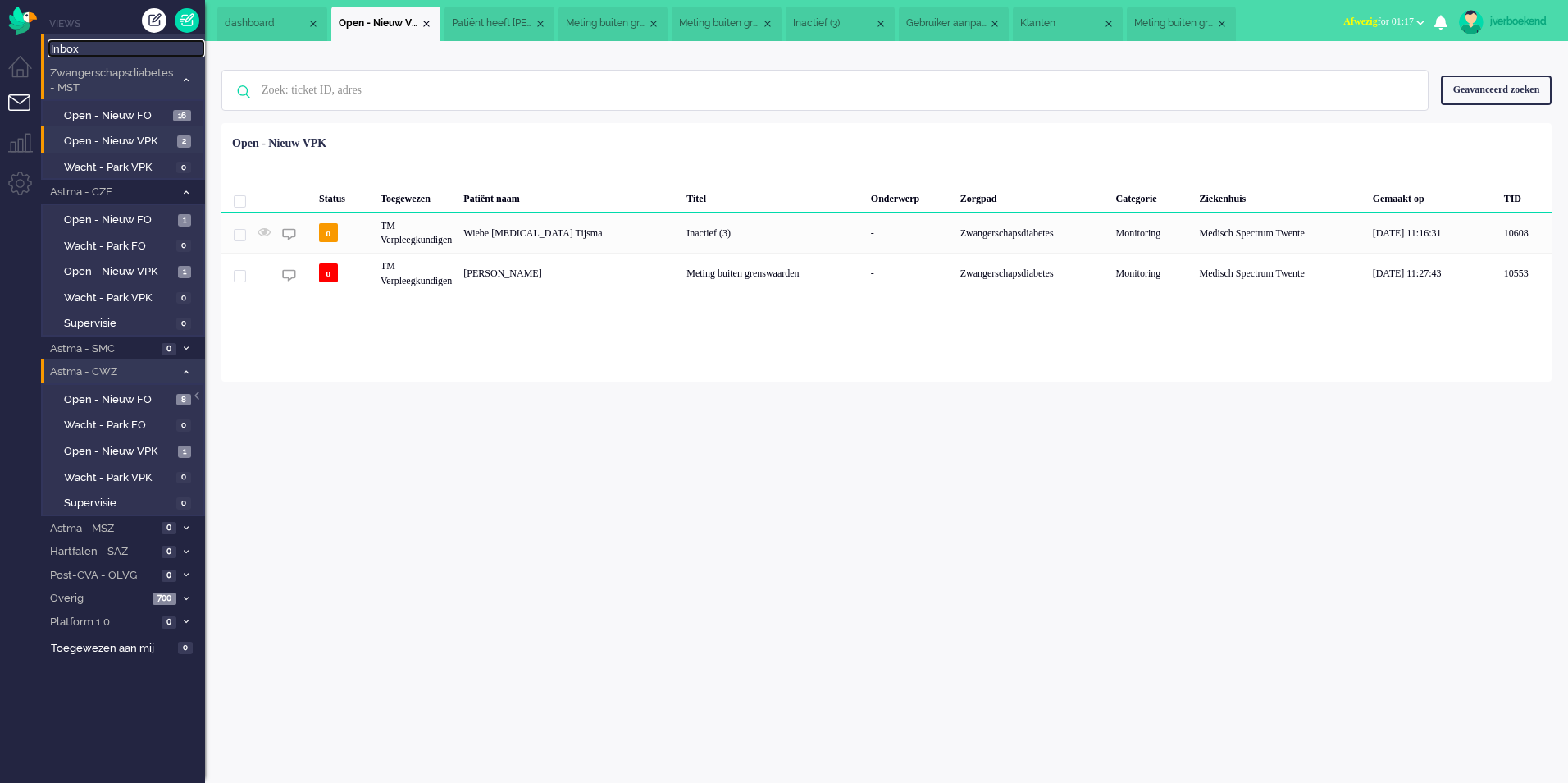
click at [140, 50] on span "Inbox" at bounding box center [128, 50] width 154 height 16
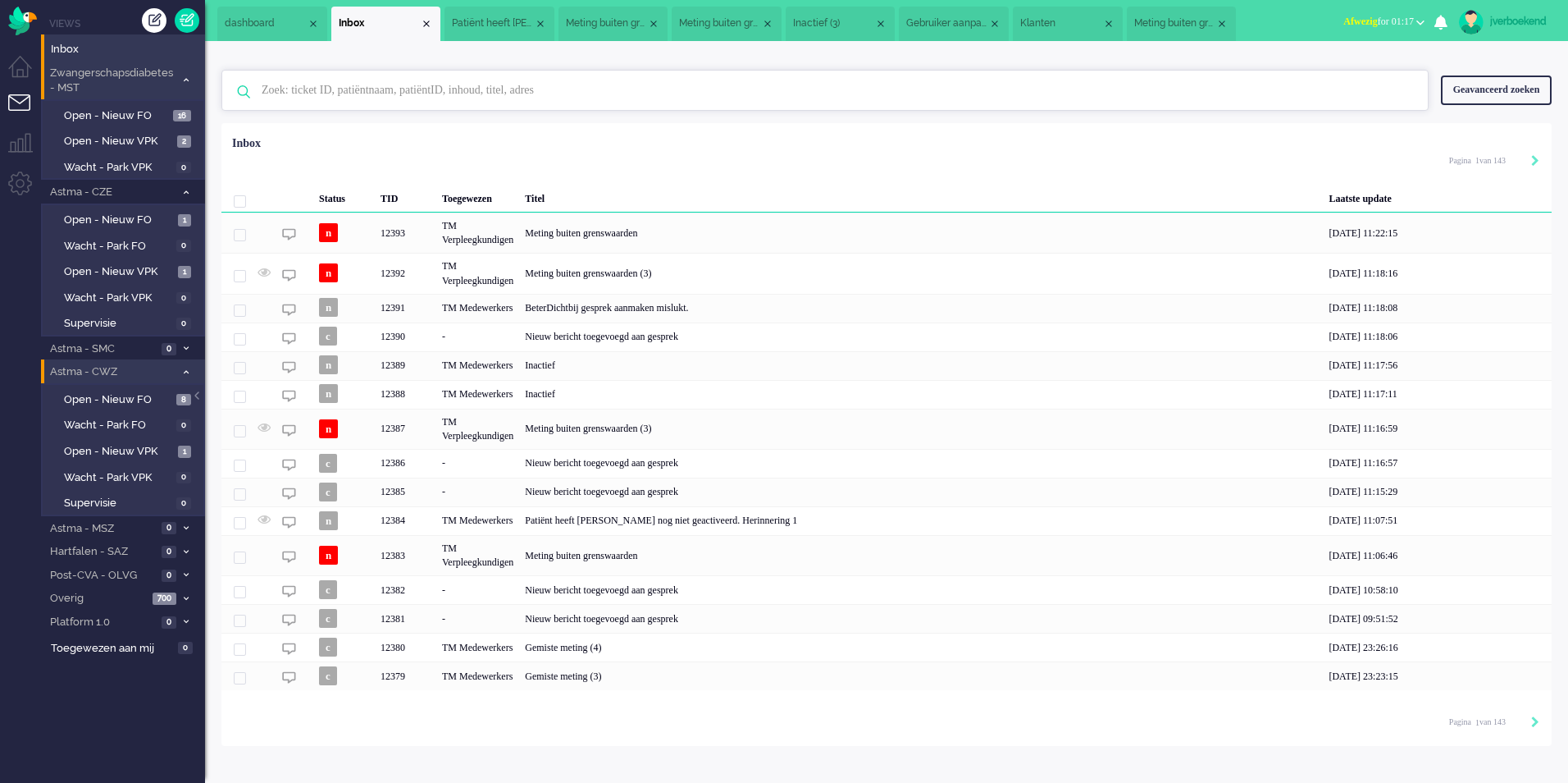
click at [294, 85] on input "text" at bounding box center [828, 90] width 1157 height 39
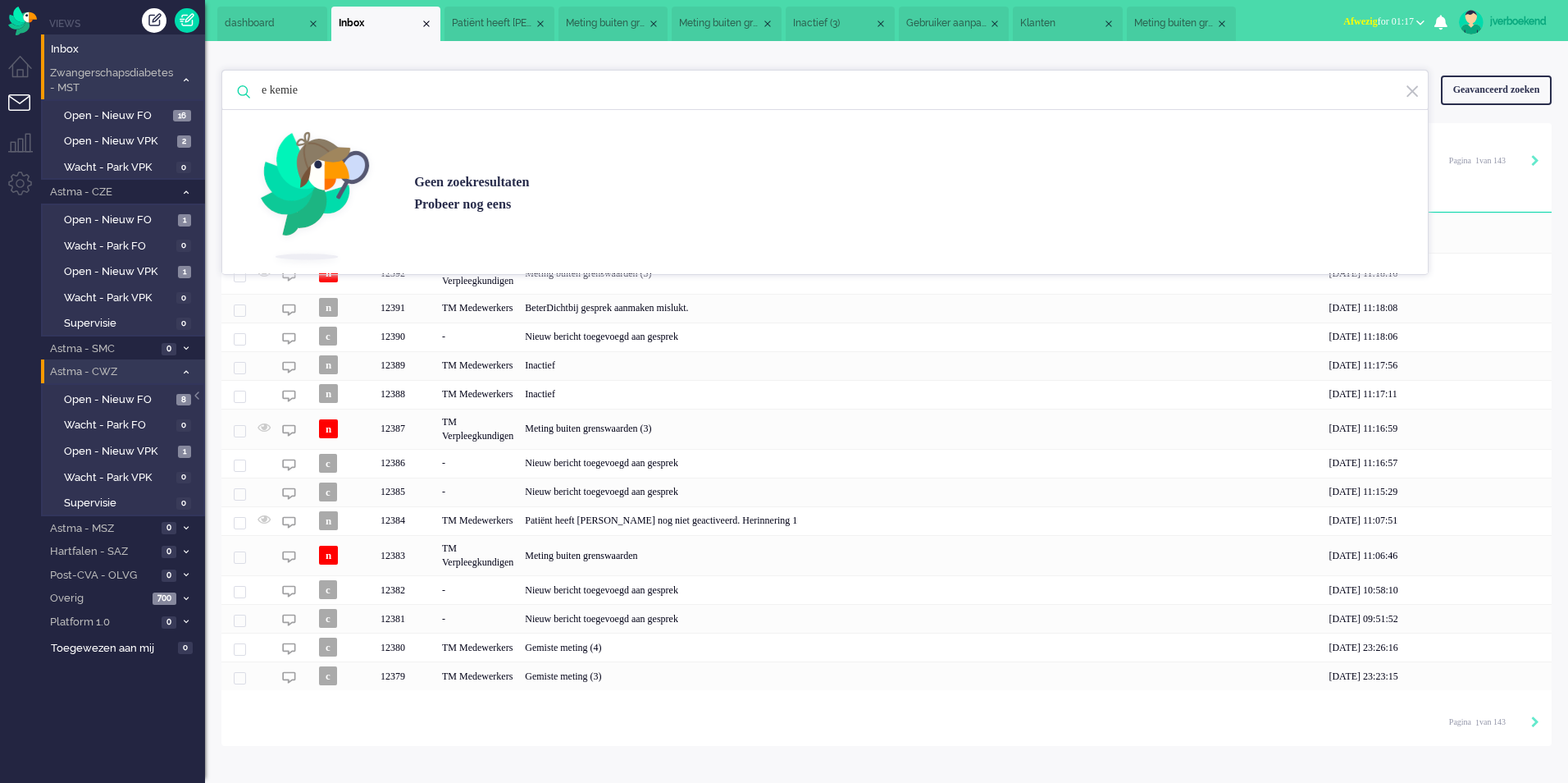
type input "e kemie"
click at [348, 100] on input "e kemie" at bounding box center [828, 90] width 1157 height 39
click at [25, 28] on img "Omnidesk" at bounding box center [22, 21] width 29 height 29
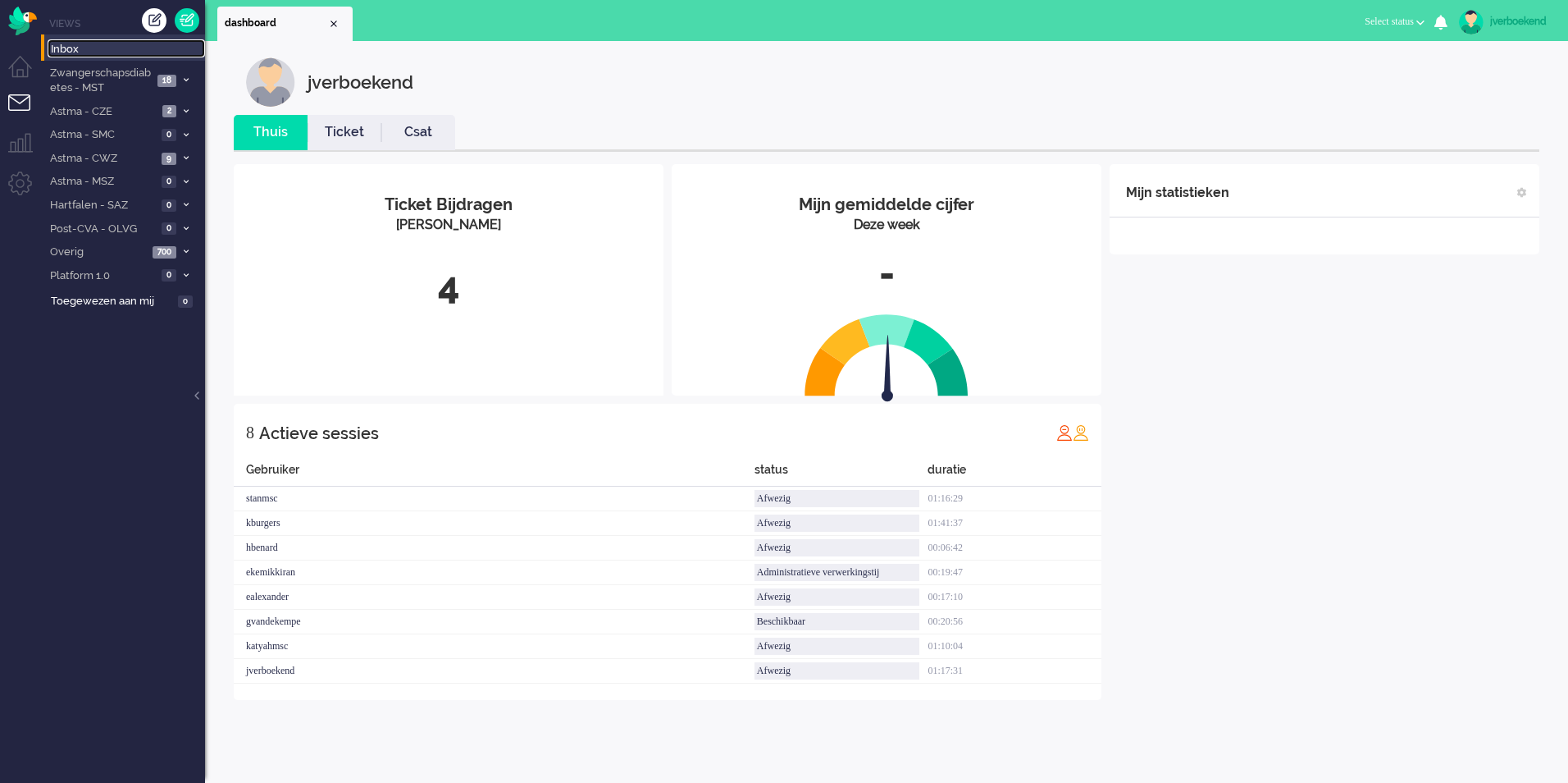
click at [89, 49] on span "Inbox" at bounding box center [128, 50] width 154 height 16
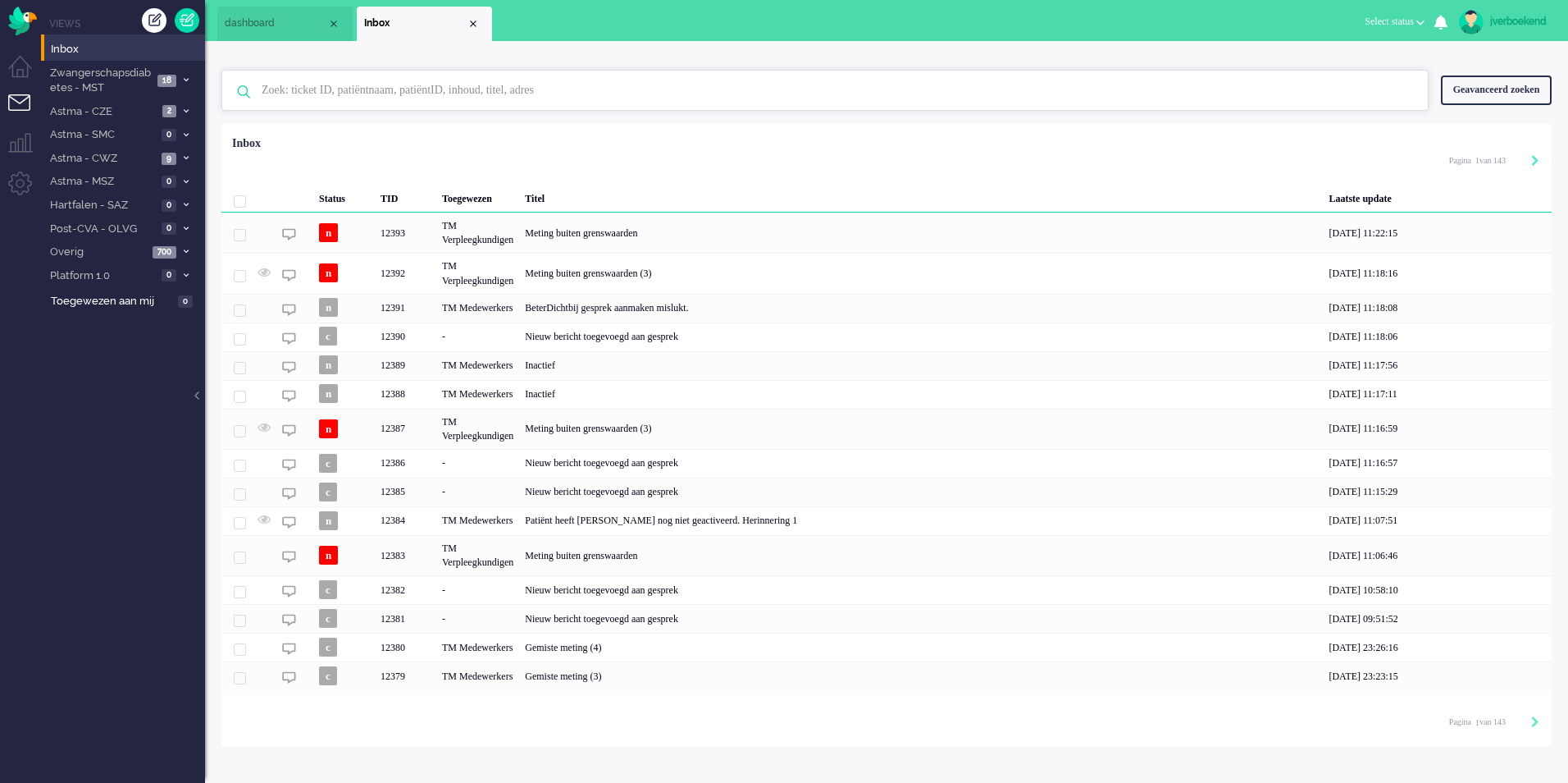
click at [371, 85] on input "text" at bounding box center [828, 90] width 1157 height 39
type input "e kemie"
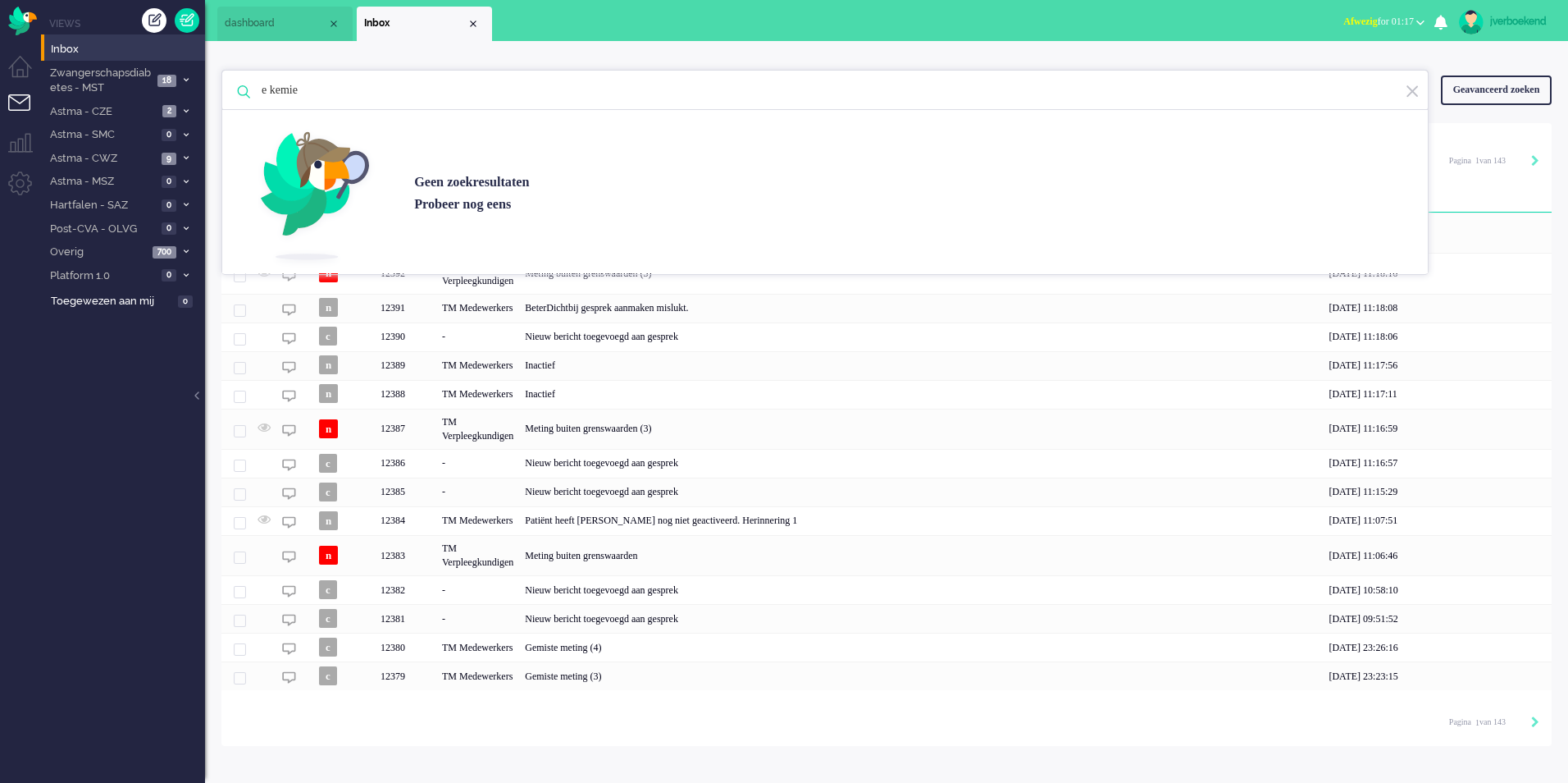
drag, startPoint x: 337, startPoint y: 91, endPoint x: 252, endPoint y: 91, distance: 85.0
click at [252, 91] on input "e kemie" at bounding box center [828, 90] width 1157 height 39
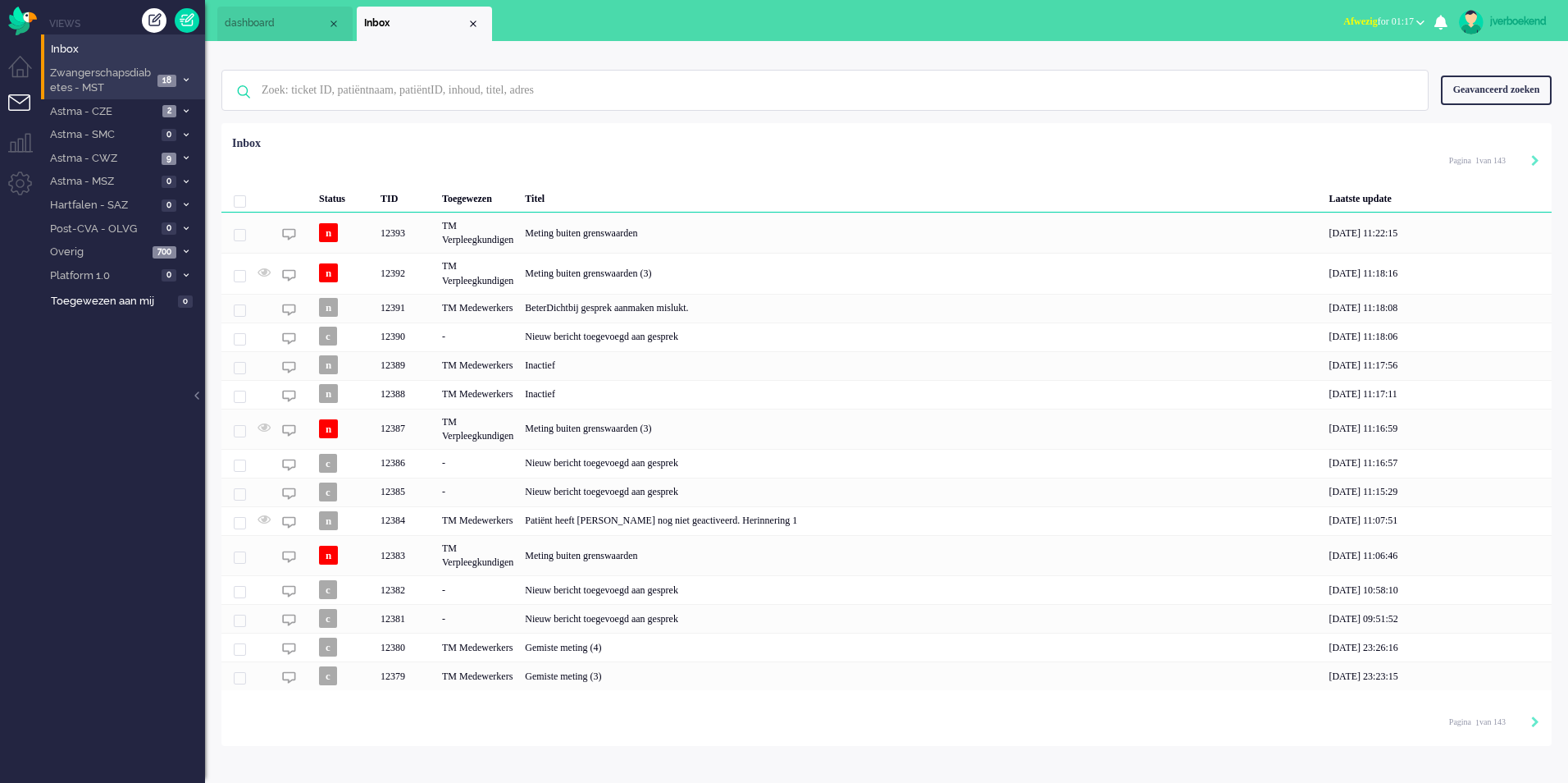
click at [94, 77] on span "Zwangerschapsdiabetes - MST" at bounding box center [100, 81] width 105 height 30
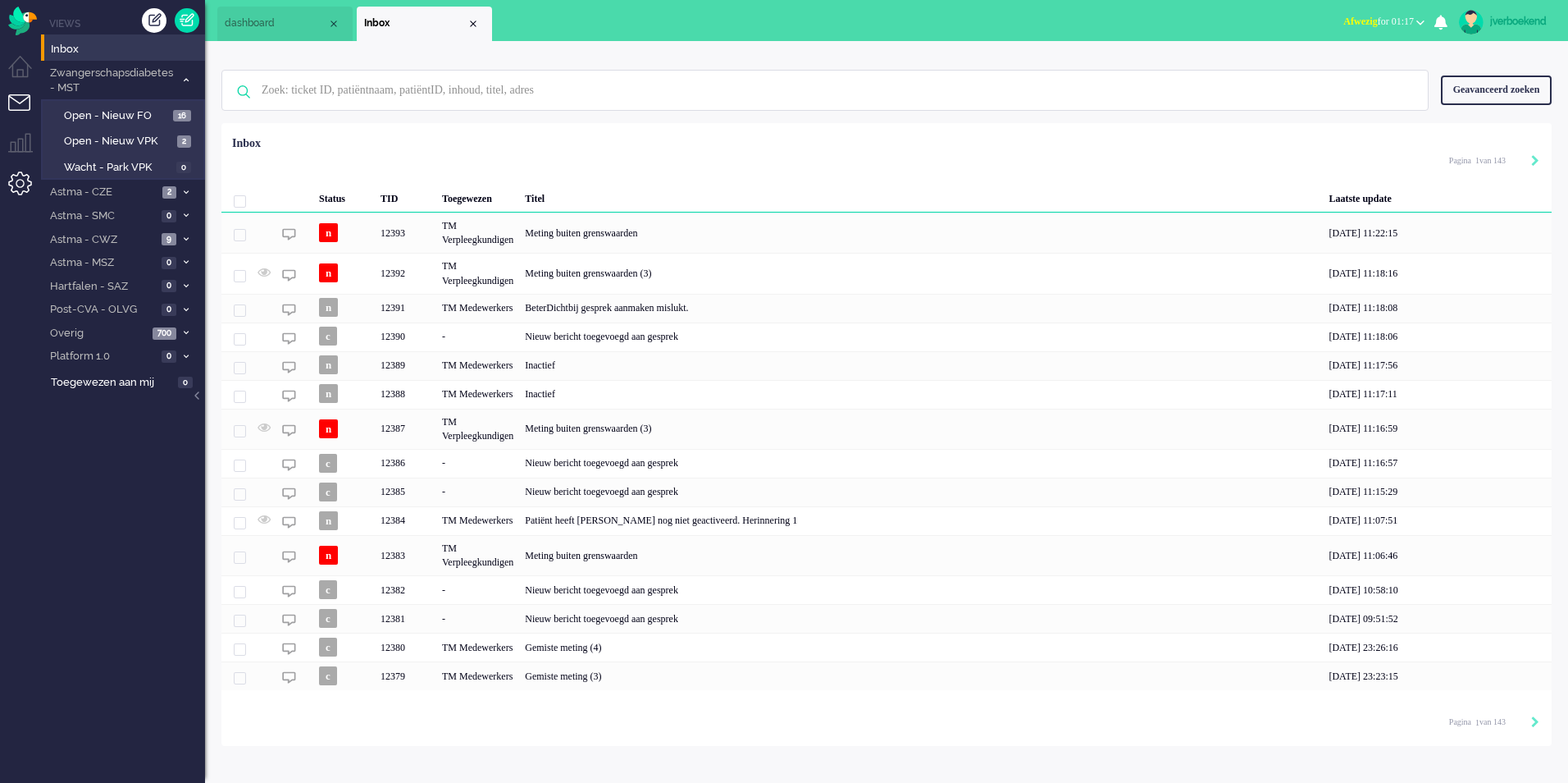
click at [24, 185] on li "Admin menu" at bounding box center [26, 190] width 37 height 37
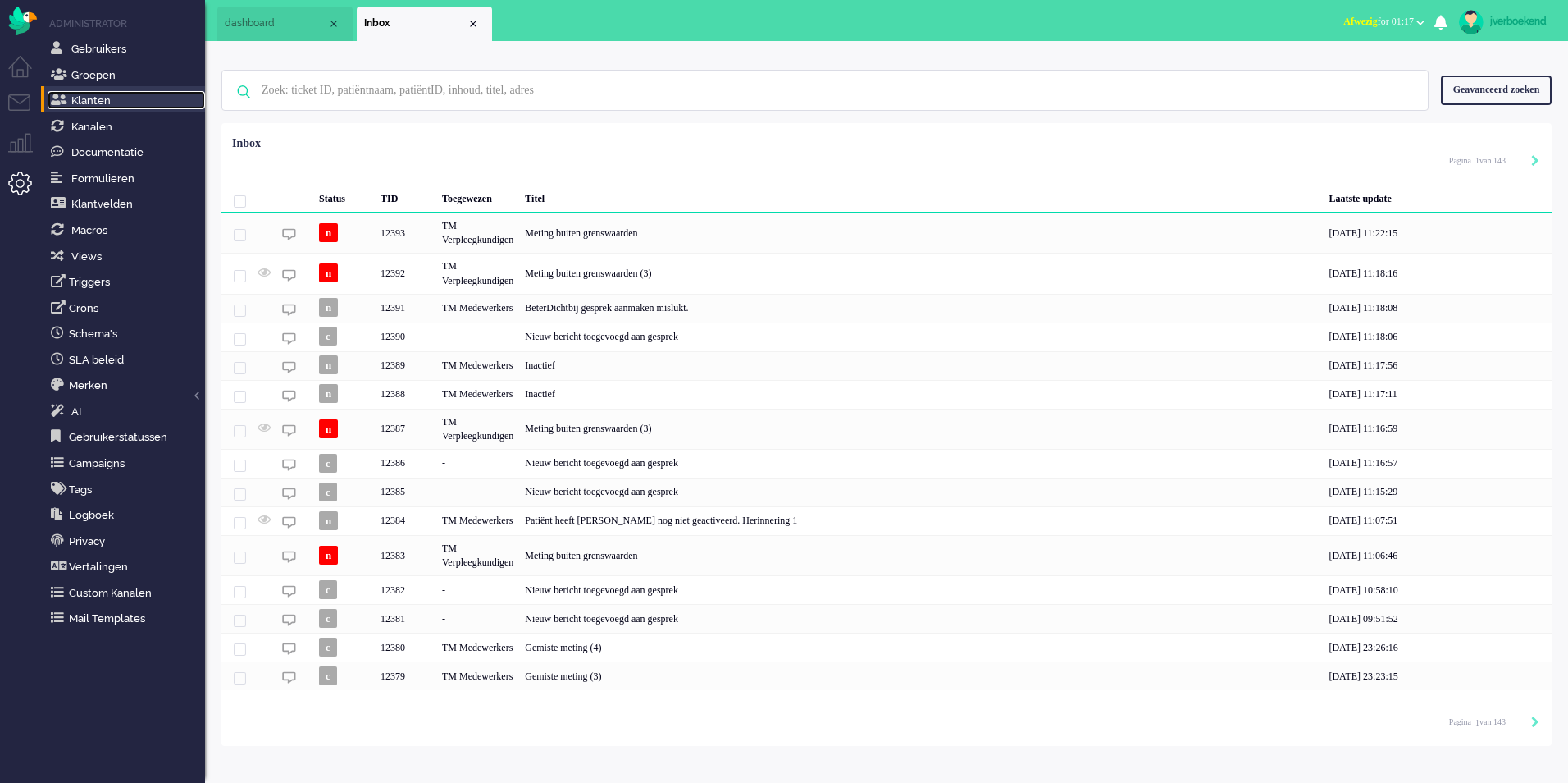
click at [116, 103] on link "Klanten" at bounding box center [127, 100] width 158 height 18
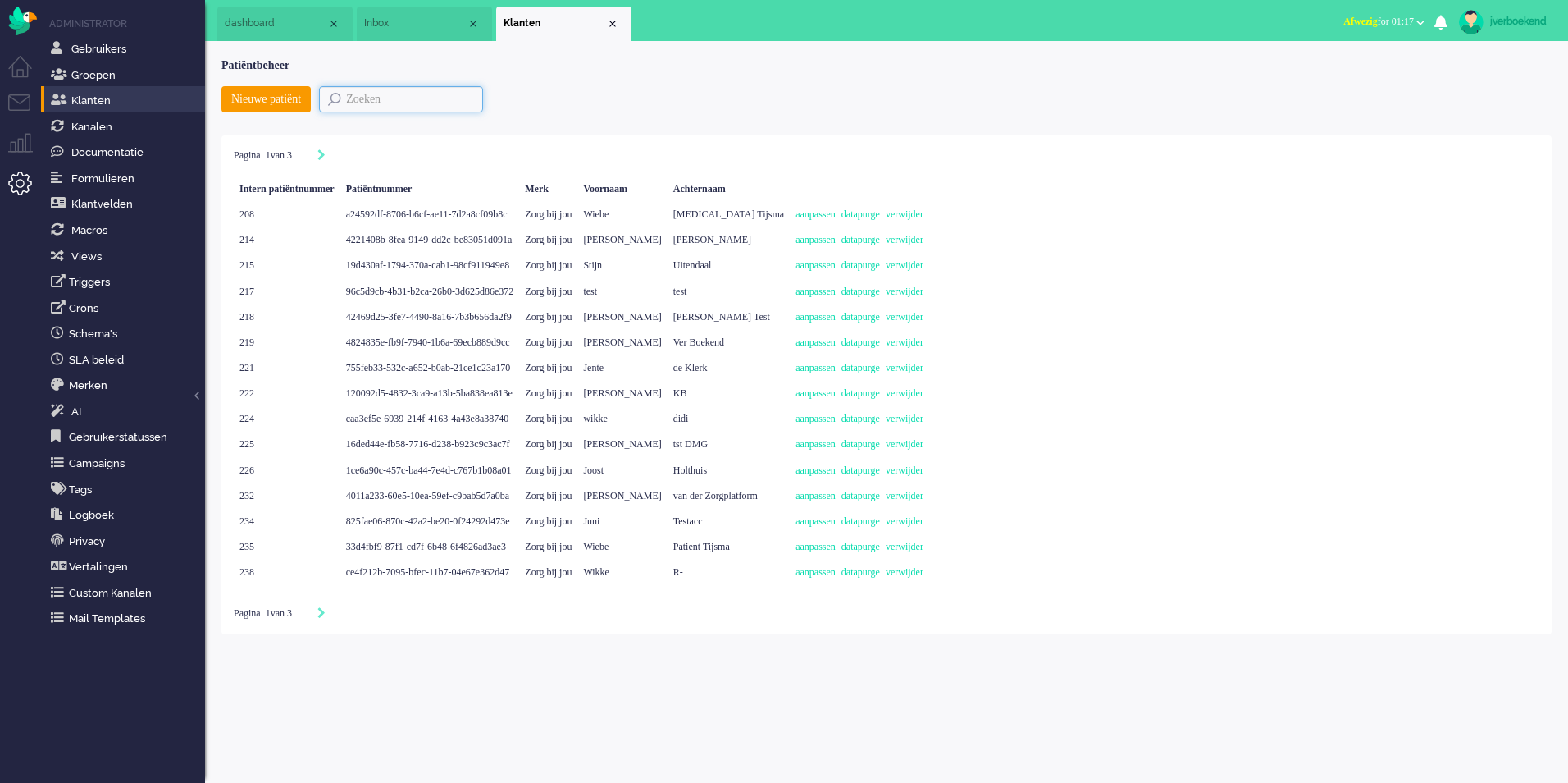
click at [391, 102] on input "text" at bounding box center [400, 99] width 164 height 26
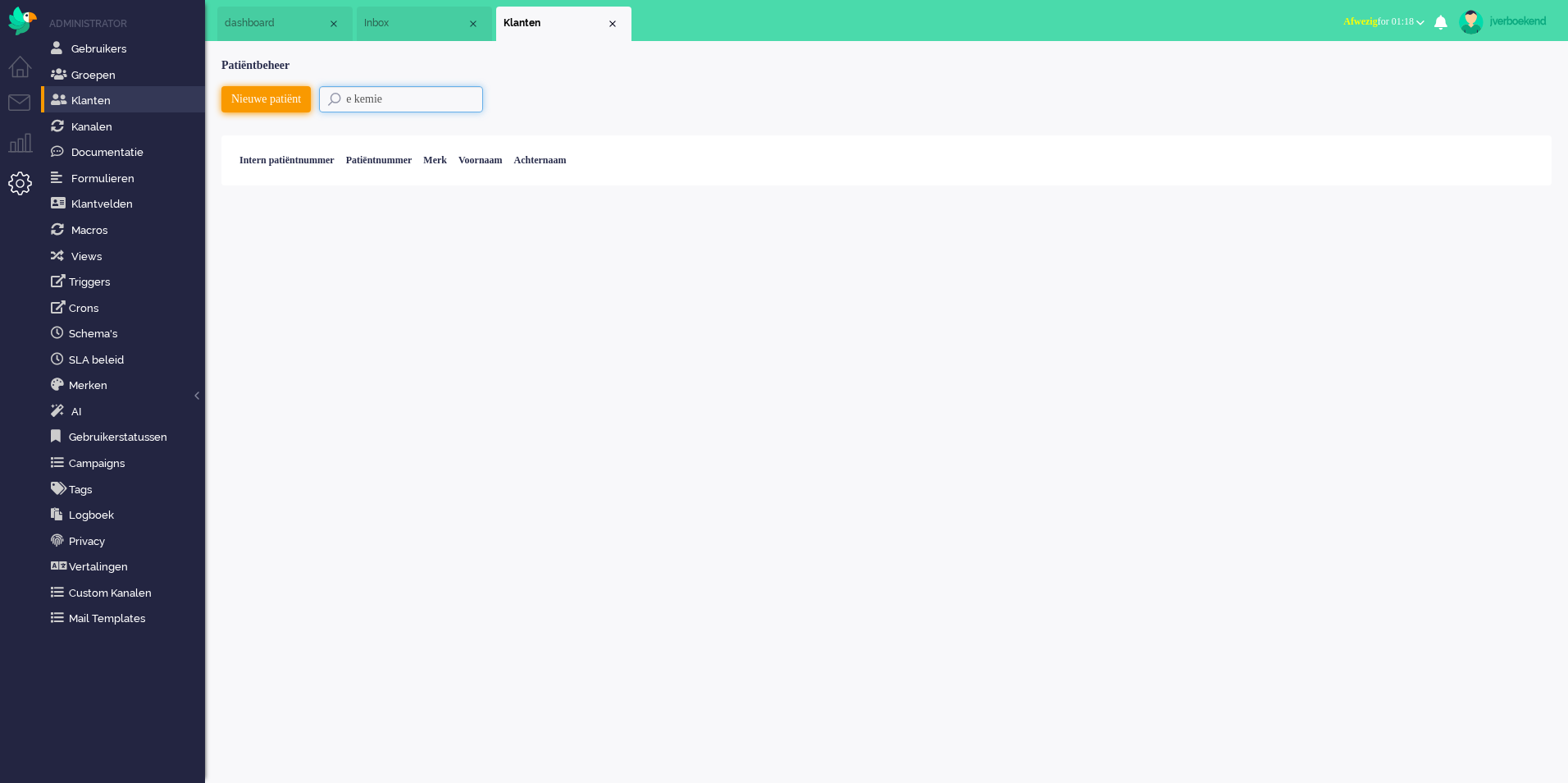
drag, startPoint x: 442, startPoint y: 99, endPoint x: 314, endPoint y: 107, distance: 128.2
click at [314, 107] on div "Nieuwe patiënt e kemie" at bounding box center [887, 104] width 1330 height 37
type input "kemie"
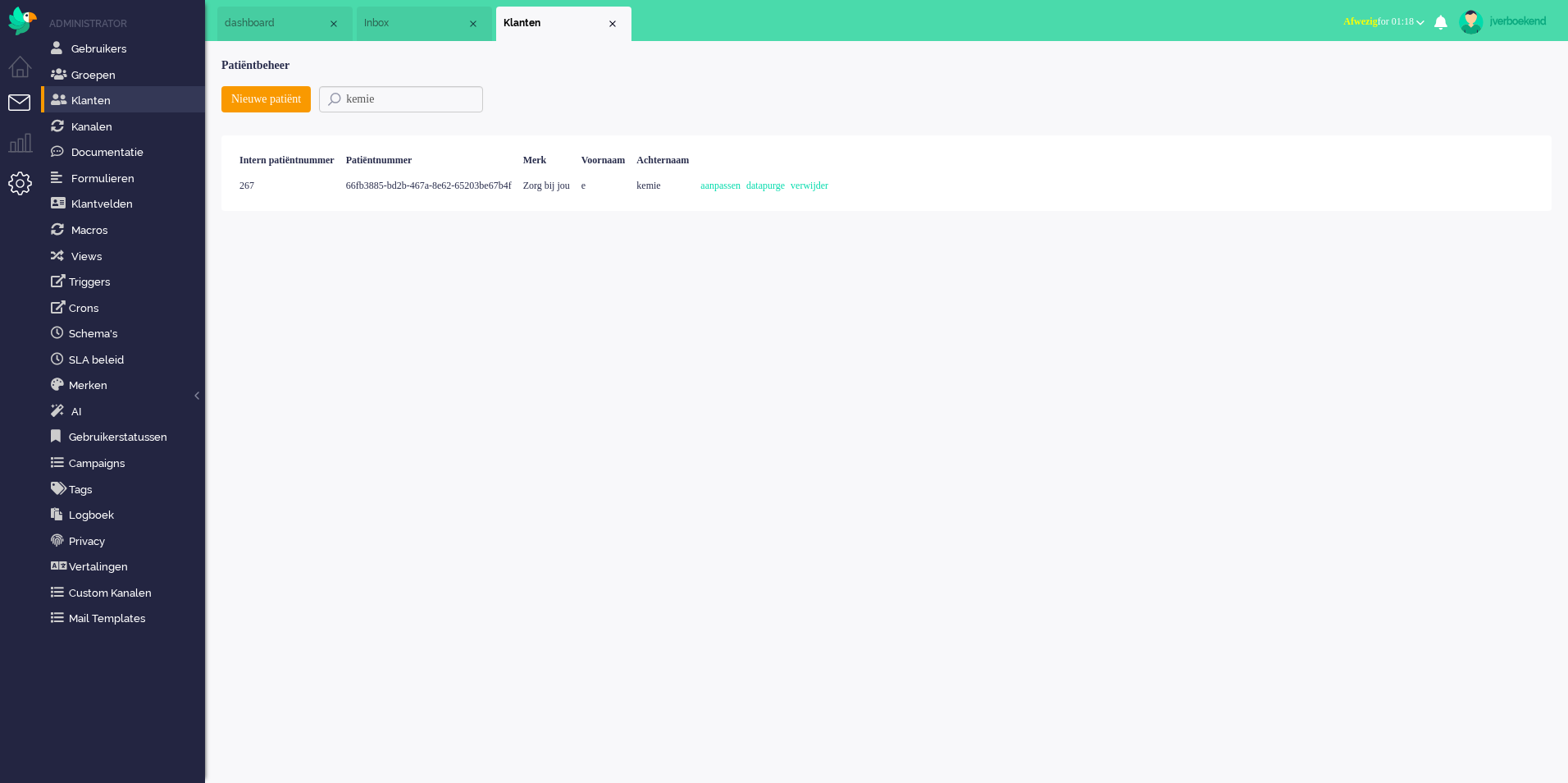
click at [11, 111] on li "Tickets menu" at bounding box center [26, 112] width 37 height 37
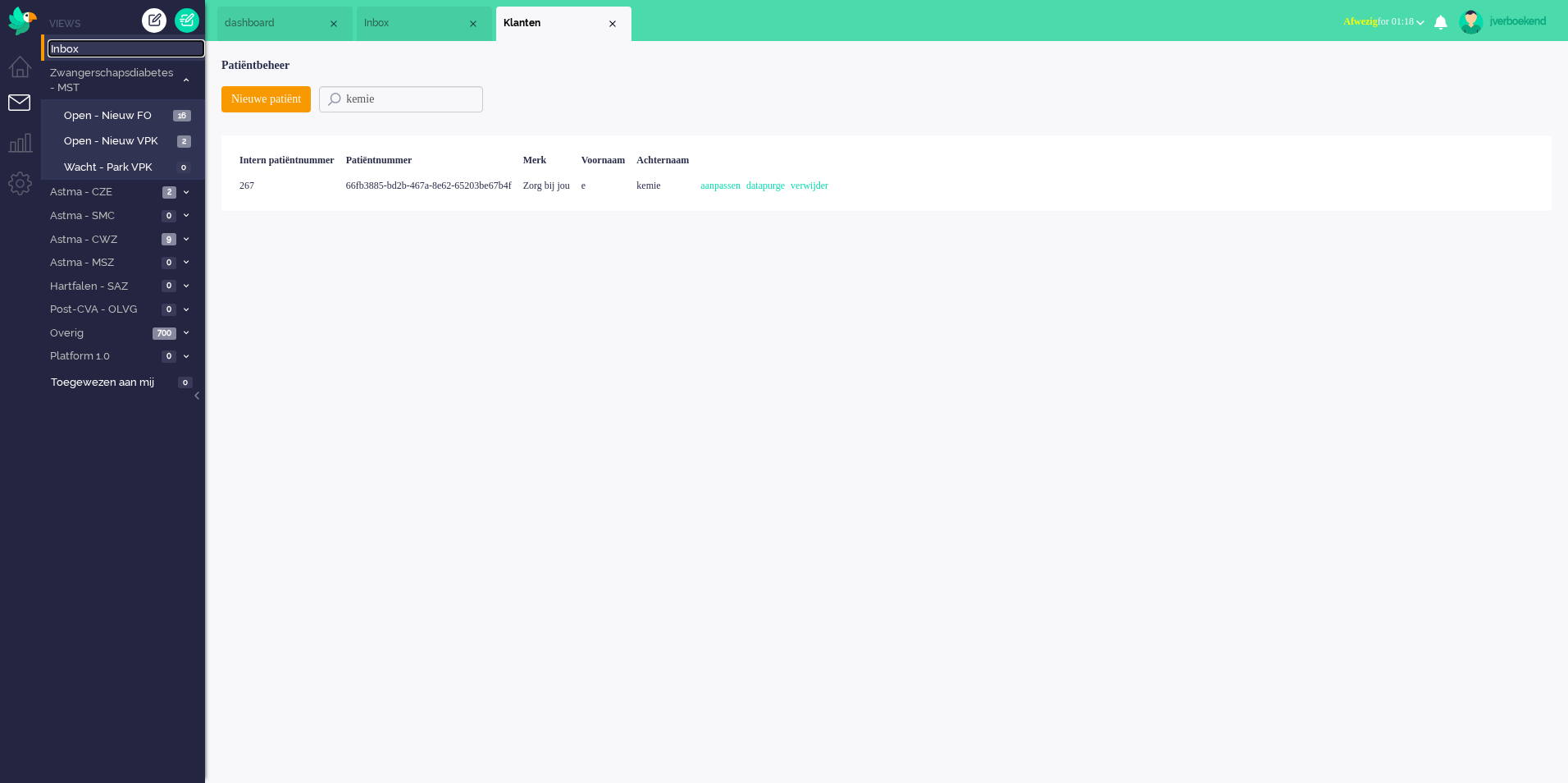
click at [90, 54] on span "Inbox" at bounding box center [128, 50] width 154 height 16
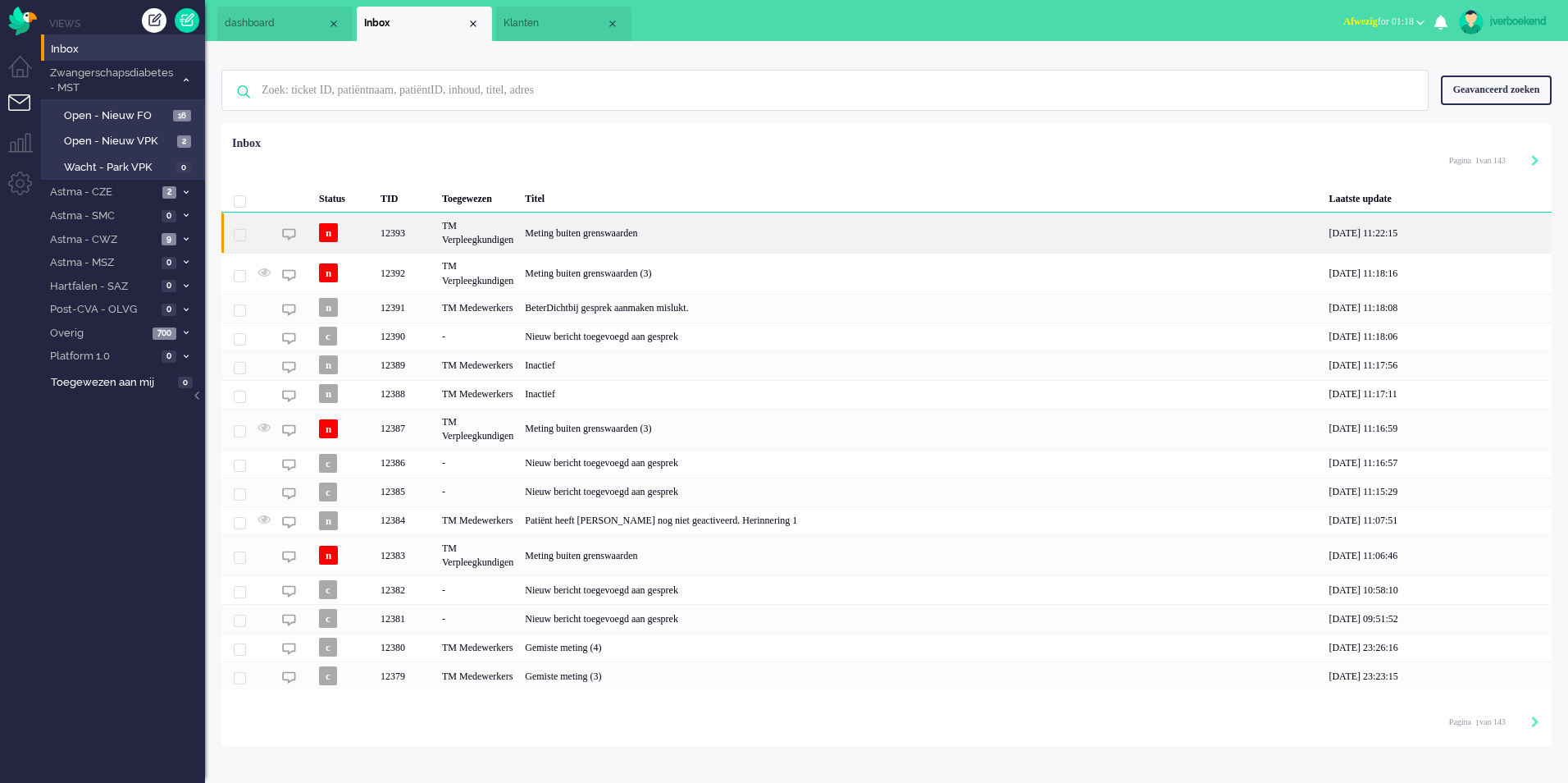
click at [937, 218] on div "Meting buiten grenswaarden" at bounding box center [921, 233] width 804 height 40
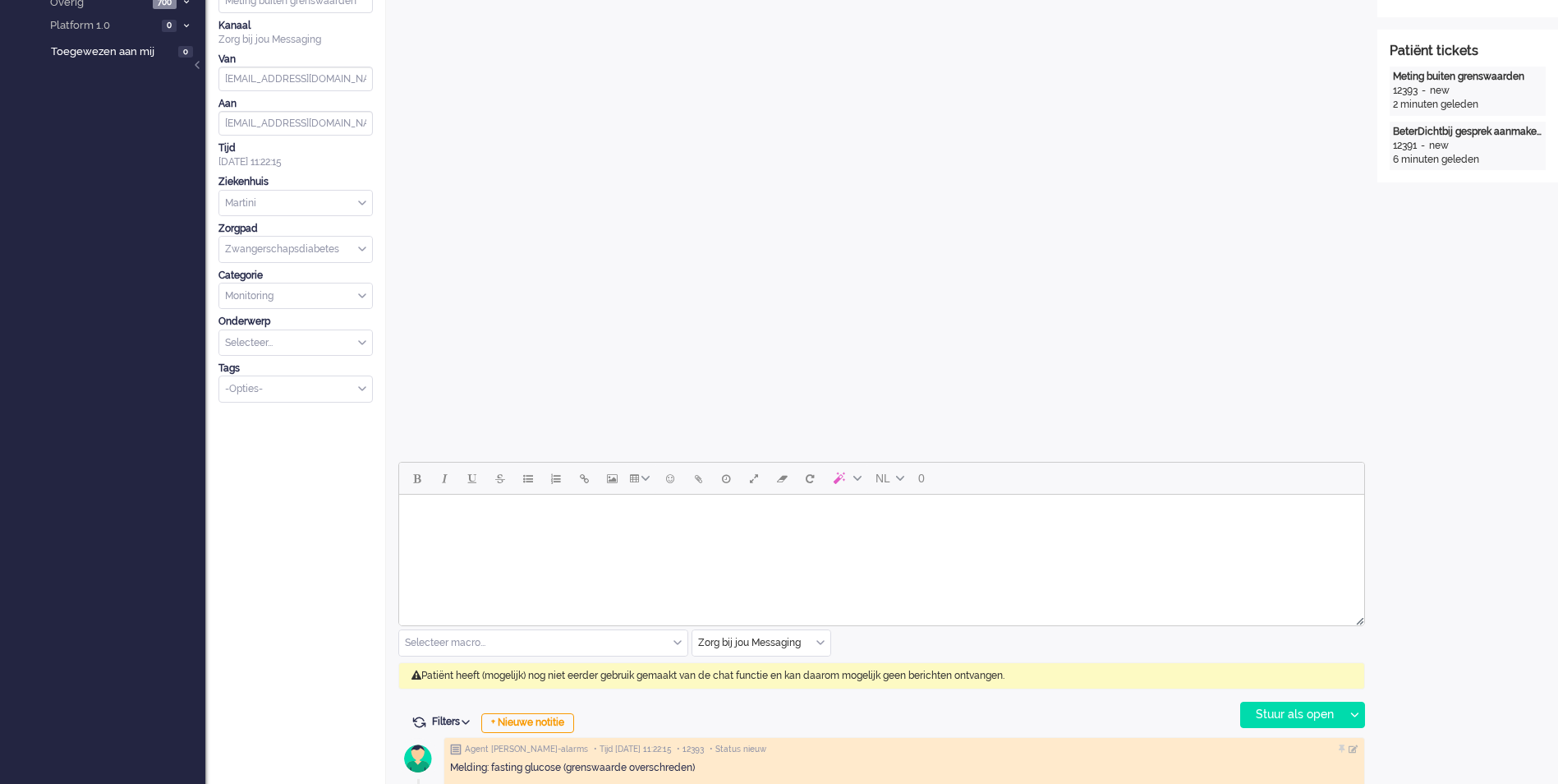
scroll to position [438, 0]
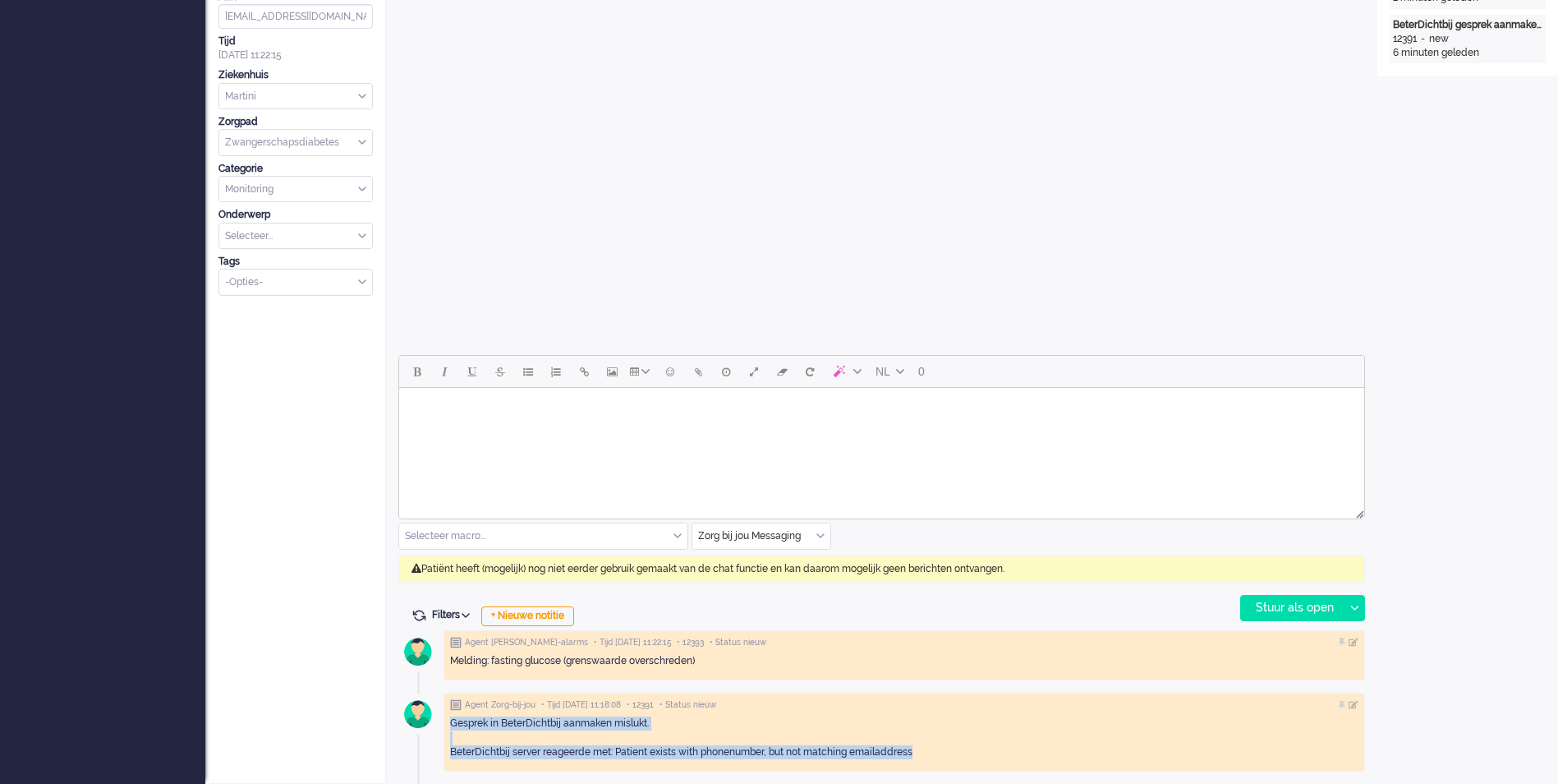
drag, startPoint x: 452, startPoint y: 722, endPoint x: 957, endPoint y: 757, distance: 506.4
click at [957, 757] on div "Gesprek in BeterDichtbij aanmaken mislukt. BeterDichtbij server reageerde met: …" at bounding box center [904, 737] width 908 height 42
click at [654, 754] on div "Gesprek in BeterDichtbij aanmaken mislukt. BeterDichtbij server reageerde met: …" at bounding box center [904, 737] width 908 height 42
drag, startPoint x: 937, startPoint y: 753, endPoint x: 450, endPoint y: 724, distance: 487.9
click at [450, 724] on div "Gesprek in BeterDichtbij aanmaken mislukt. BeterDichtbij server reageerde met: …" at bounding box center [904, 737] width 908 height 42
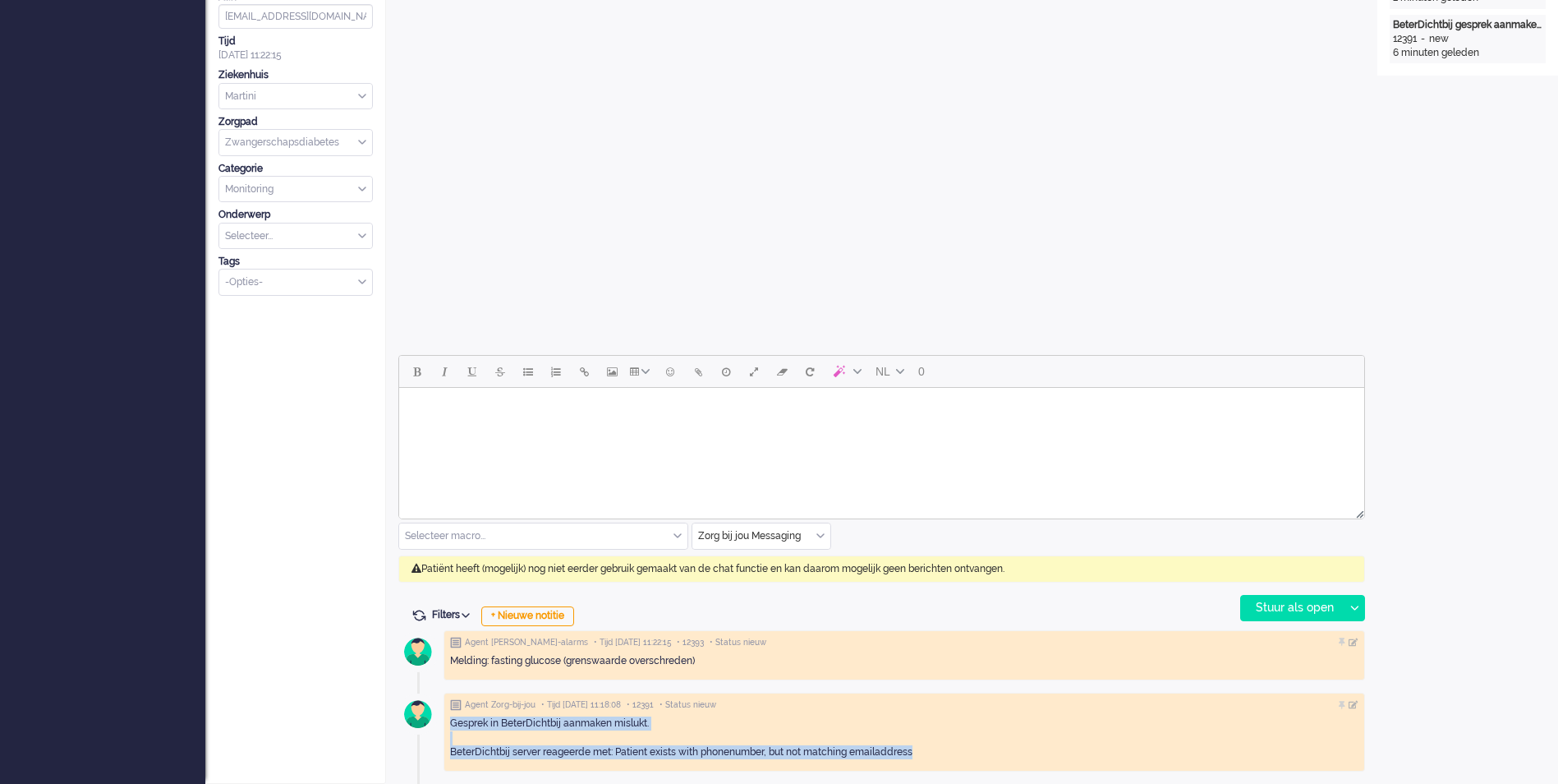
click at [940, 721] on div "Gesprek in BeterDichtbij aanmaken mislukt. BeterDichtbij server reageerde met: …" at bounding box center [904, 737] width 908 height 42
drag, startPoint x: 932, startPoint y: 749, endPoint x: 442, endPoint y: 718, distance: 491.3
click at [442, 718] on div "Agent Luscii-alarms • Tijd 07/10/2025 11:22:15 • 12393 • Status nieuw Melding: …" at bounding box center [881, 703] width 967 height 159
drag, startPoint x: 442, startPoint y: 718, endPoint x: 521, endPoint y: 734, distance: 80.5
click at [521, 734] on div "Gesprek in BeterDichtbij aanmaken mislukt. BeterDichtbij server reageerde met: …" at bounding box center [904, 737] width 908 height 42
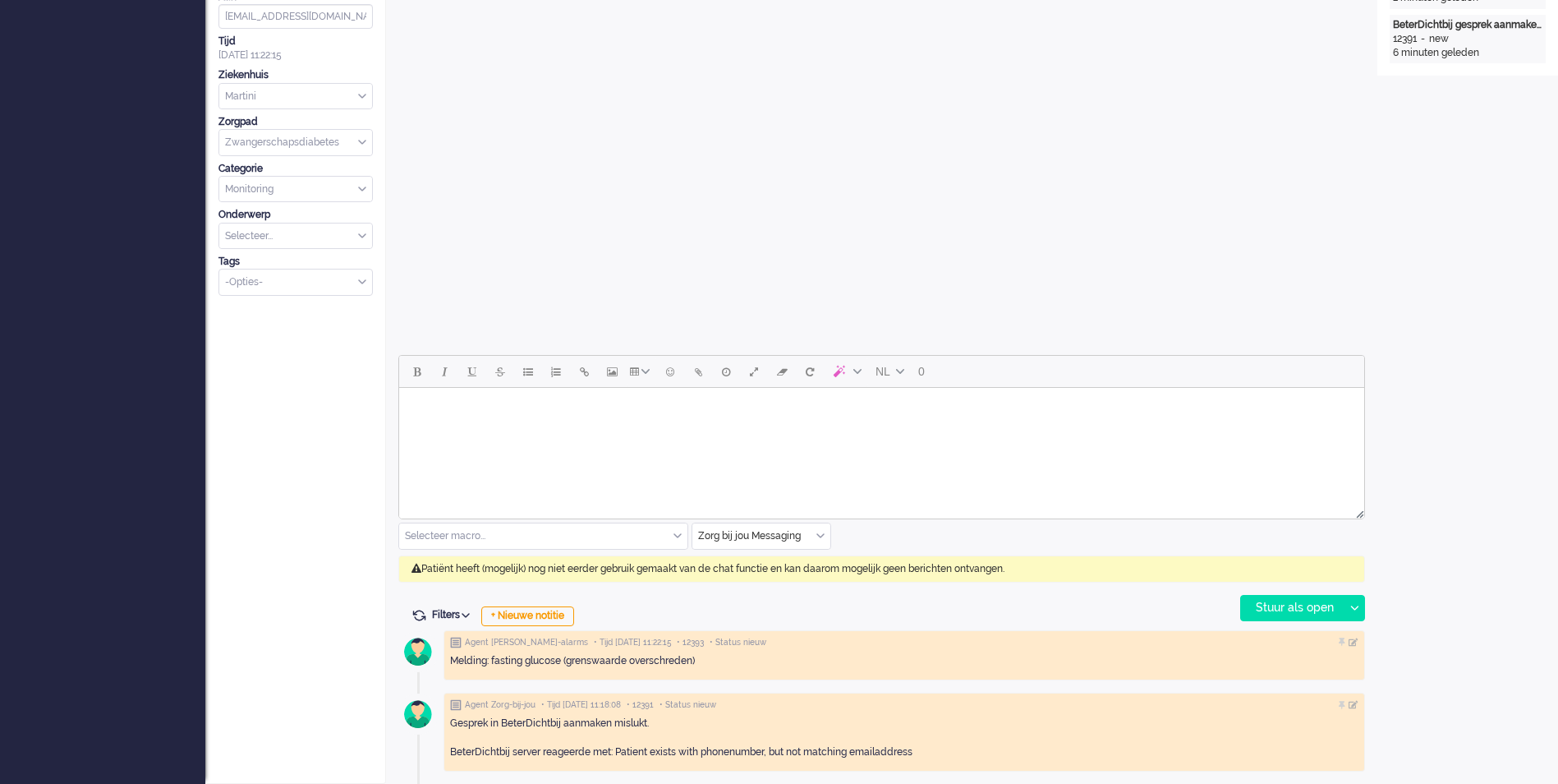
click at [338, 490] on div "Ticket 12393 nieuw -2m Kijkend ekemikkiran Opties... Zet Status Open In afwacht…" at bounding box center [295, 198] width 181 height 1172
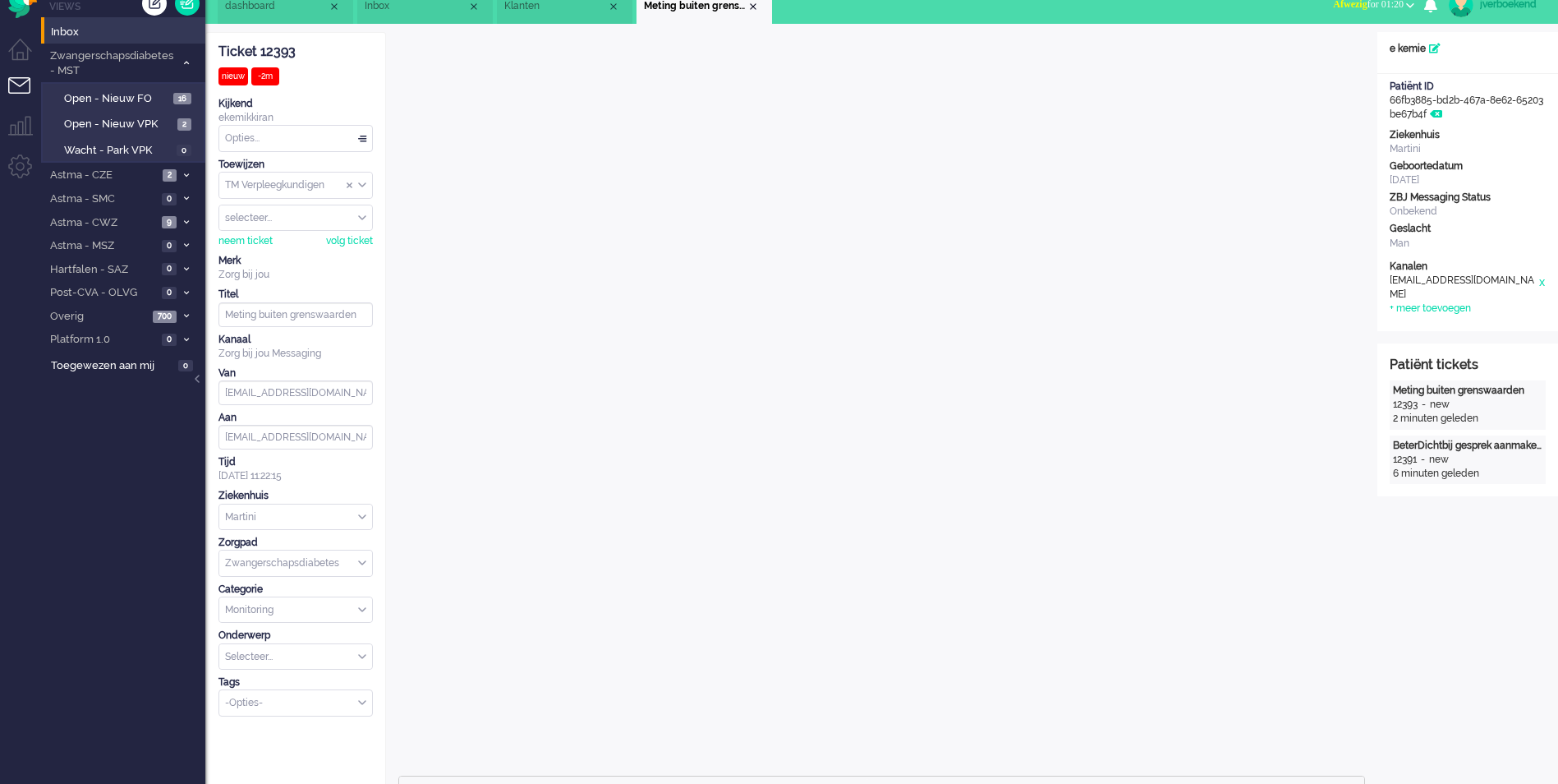
scroll to position [0, 0]
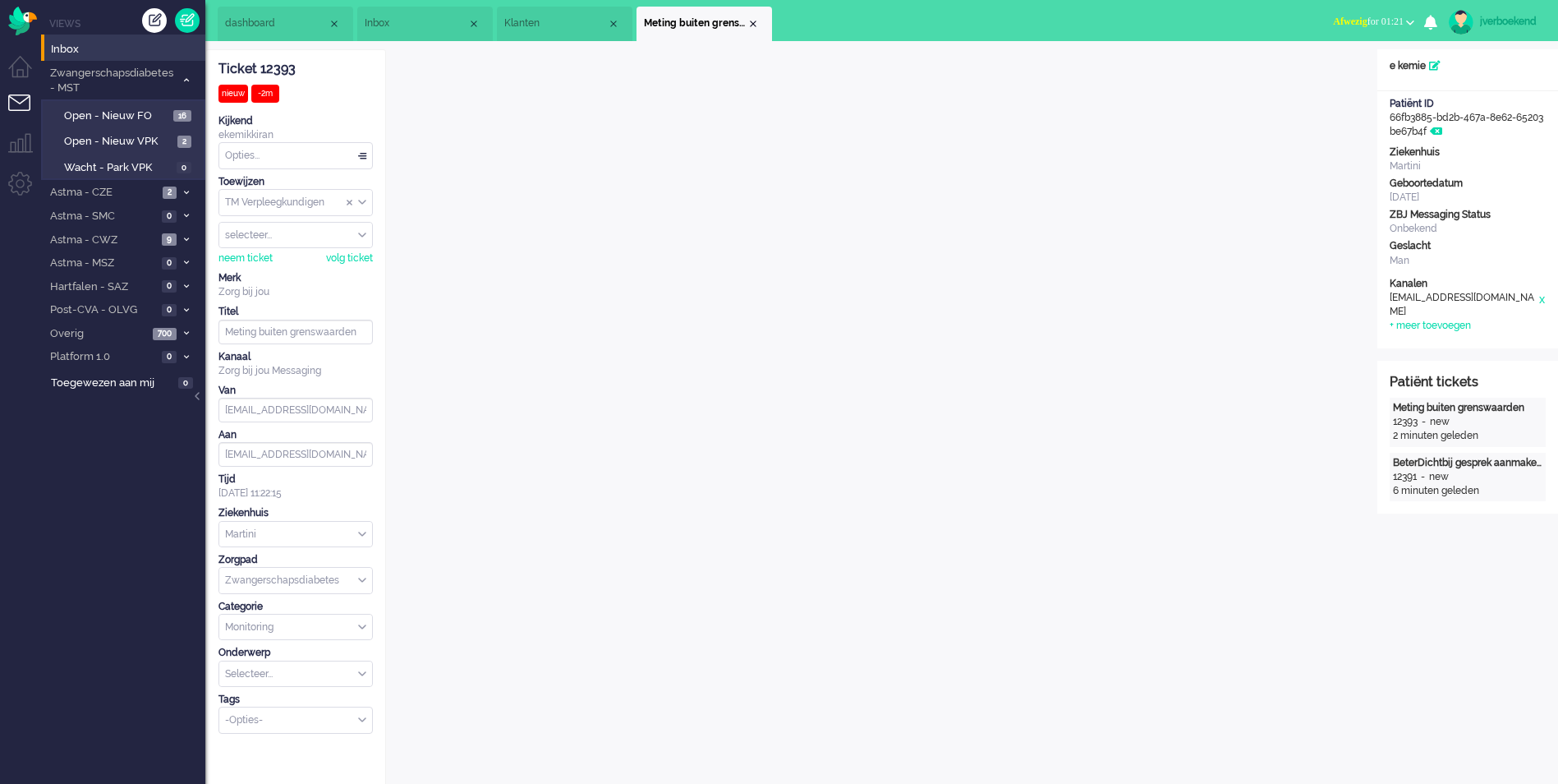
click at [100, 608] on ul "Views Inbox Zwangerschapsdiabetes - MST 18 Open - Nieuw FO 16 Open - Nieuw VPK …" at bounding box center [123, 392] width 164 height 784
